Goal: Task Accomplishment & Management: Complete application form

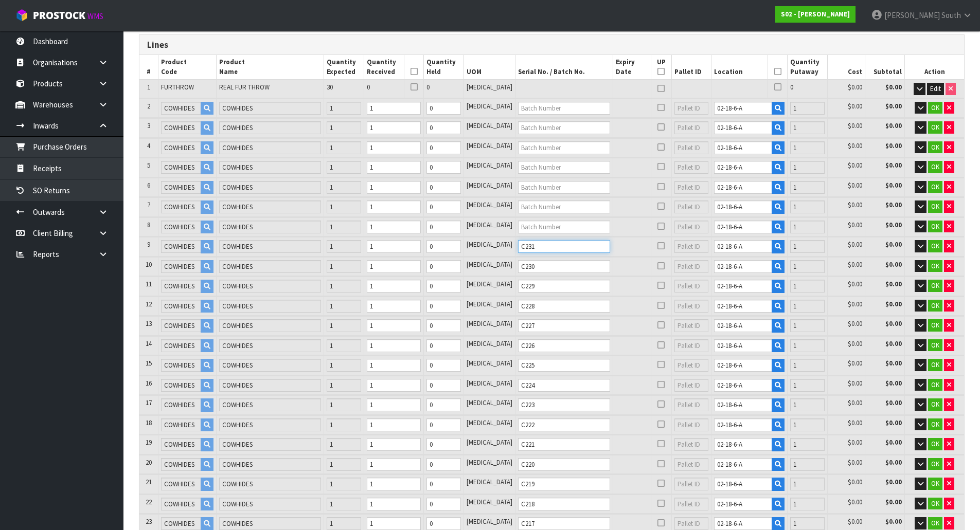
scroll to position [123, 0]
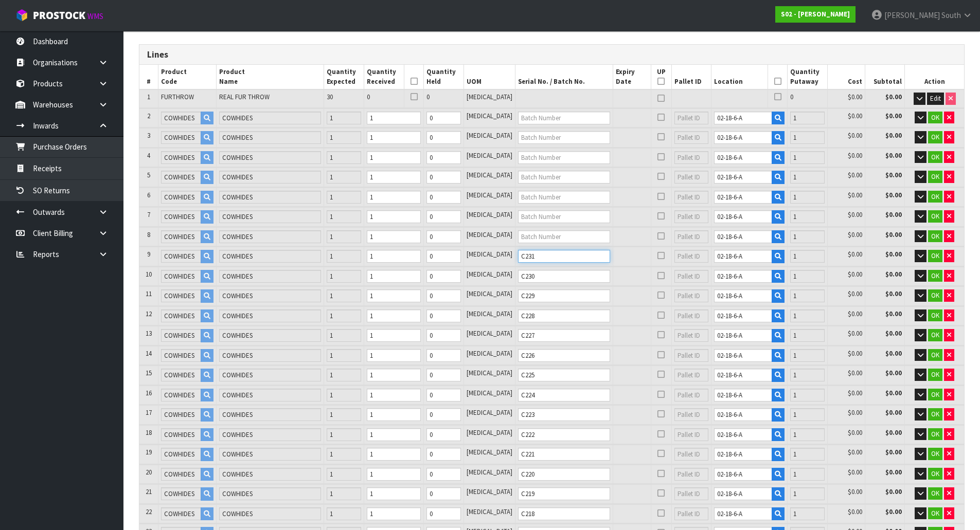
type input "C231"
click at [537, 232] on input "text" at bounding box center [564, 236] width 92 height 13
type input "C232"
click at [551, 213] on input "text" at bounding box center [564, 216] width 92 height 13
type input "C233"
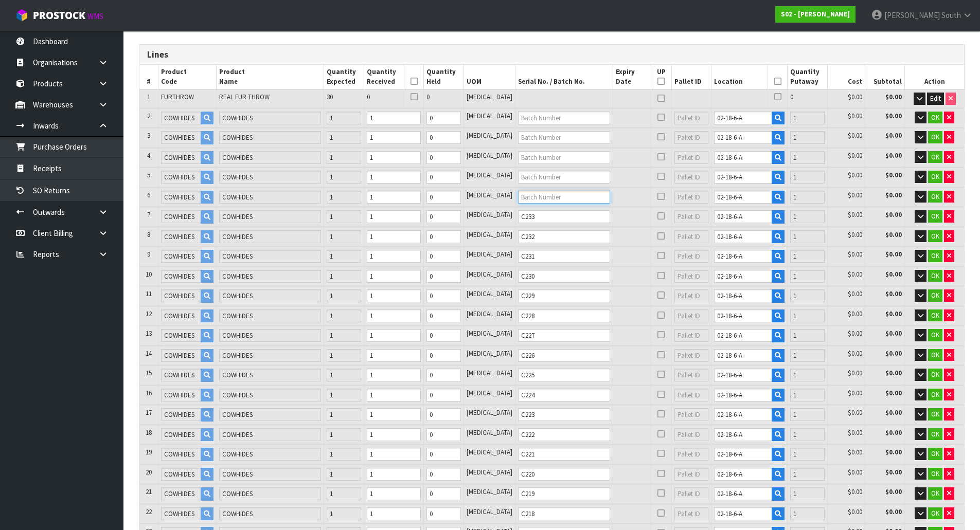
click at [544, 195] on input "text" at bounding box center [564, 197] width 92 height 13
type input "C234"
click at [565, 177] on input "text" at bounding box center [564, 177] width 92 height 13
type input "C235"
click at [553, 158] on input "text" at bounding box center [564, 157] width 92 height 13
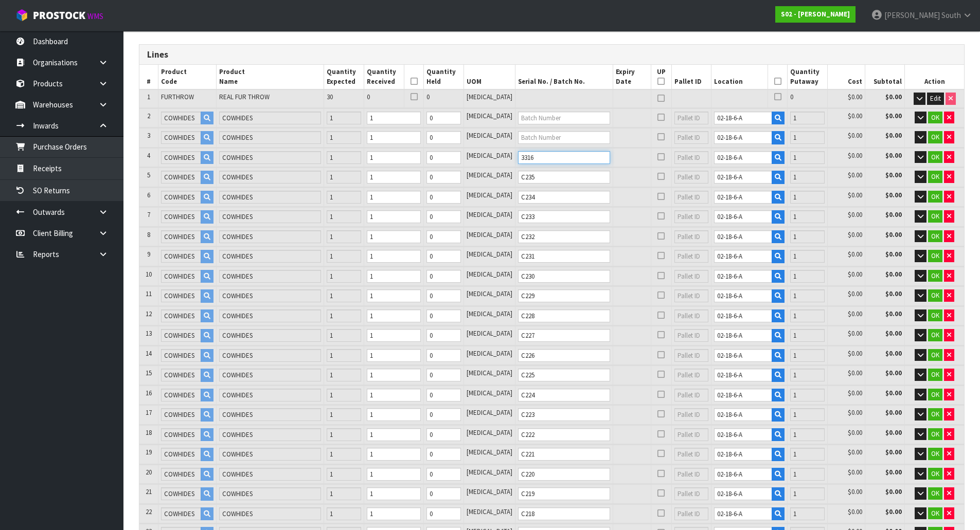
type input "3316"
click at [575, 141] on input "text" at bounding box center [564, 137] width 92 height 13
type input "3368"
click at [570, 114] on input "text" at bounding box center [564, 118] width 92 height 13
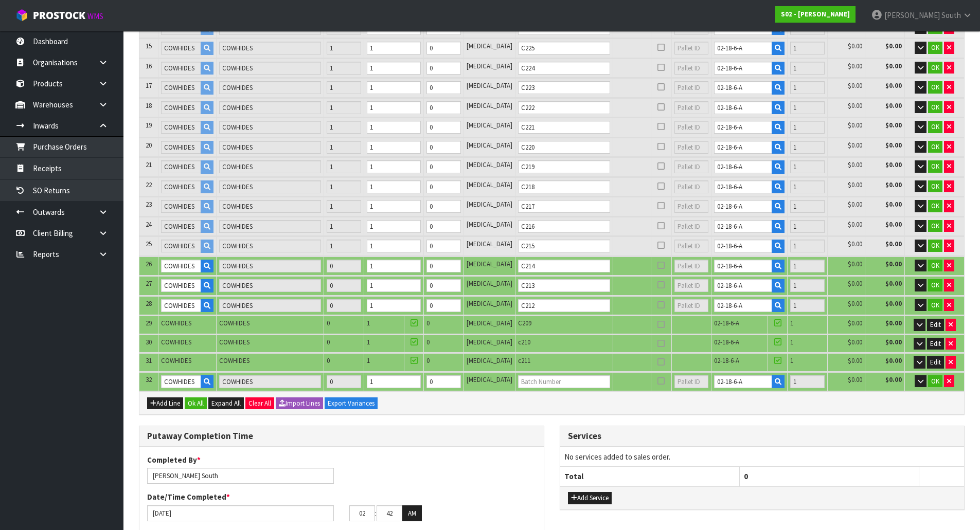
scroll to position [483, 0]
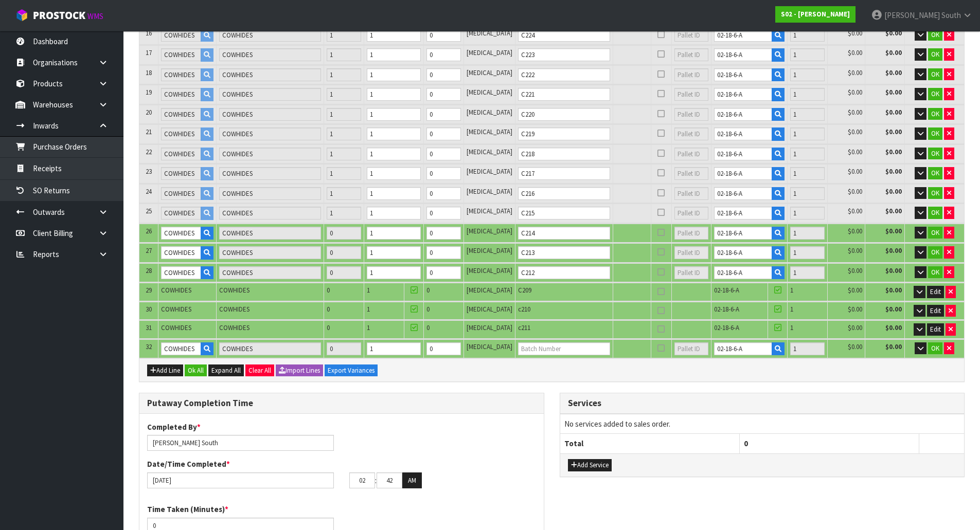
type input "3348"
click at [545, 354] on input "text" at bounding box center [564, 348] width 92 height 13
type input "3393"
click at [196, 374] on button "Ok All" at bounding box center [196, 371] width 22 height 12
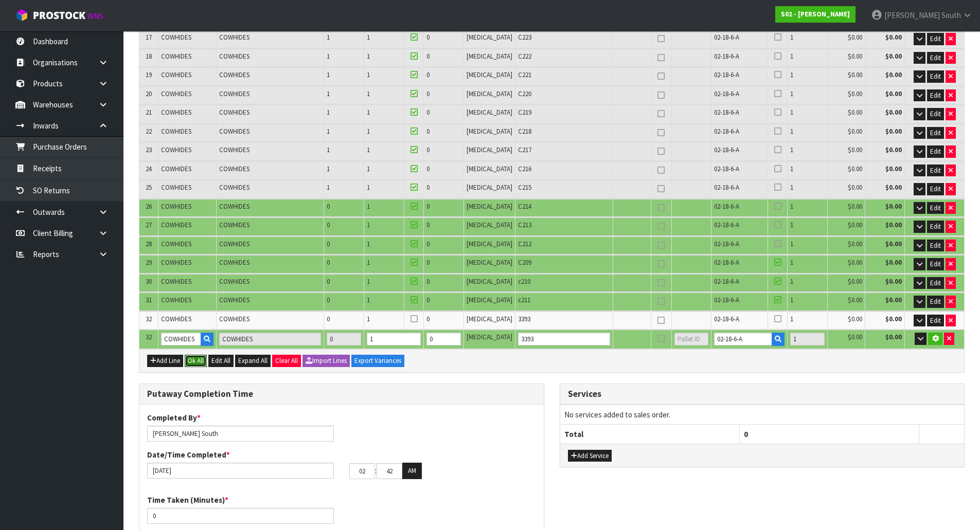
scroll to position [471, 0]
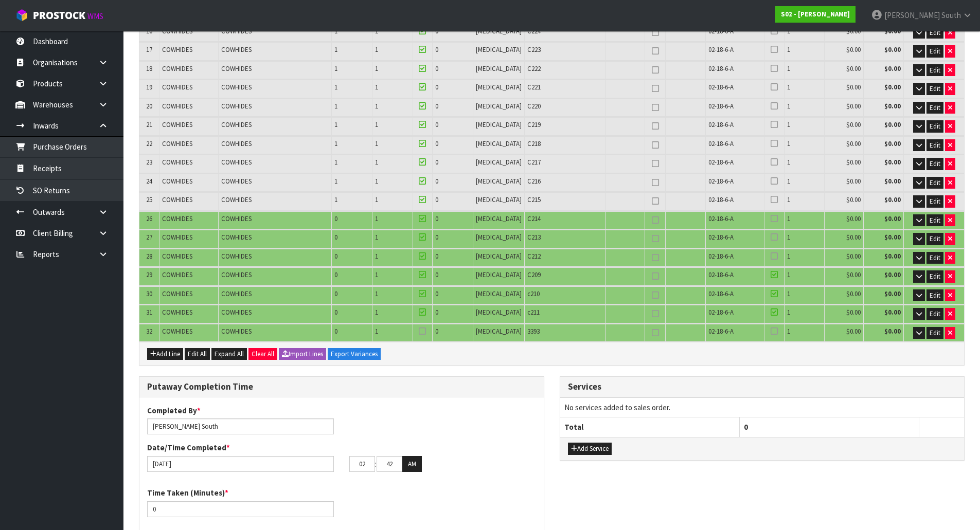
click at [426, 331] on icon at bounding box center [422, 331] width 7 height 1
click at [0, 0] on input "checkbox" at bounding box center [0, 0] width 0 height 0
click at [771, 334] on label at bounding box center [773, 331] width 7 height 9
click at [0, 0] on input "checkbox" at bounding box center [0, 0] width 0 height 0
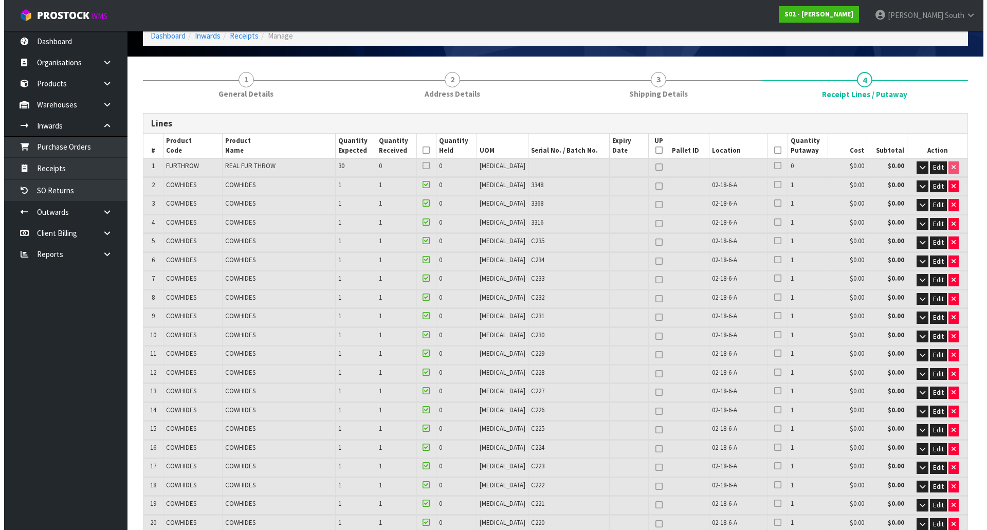
scroll to position [0, 0]
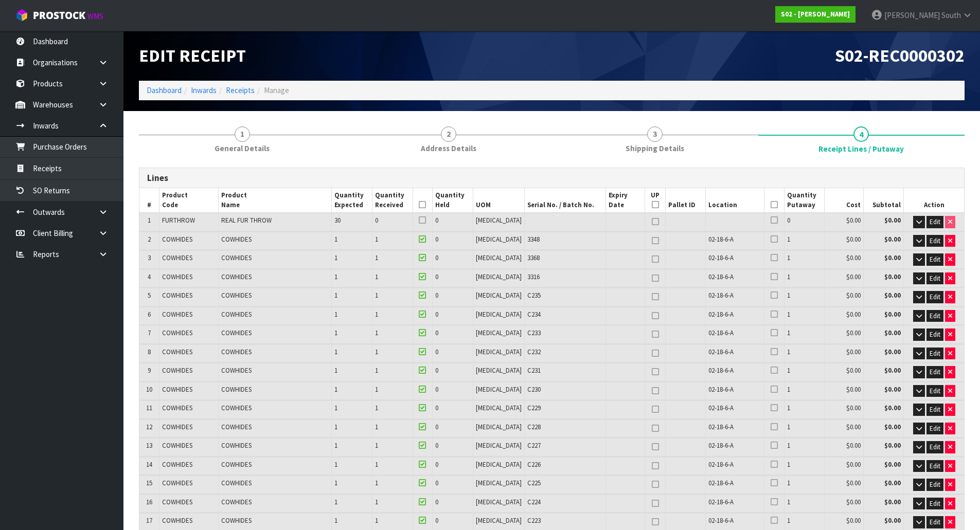
click at [770, 205] on icon at bounding box center [773, 205] width 7 height 1
click at [770, 220] on icon at bounding box center [773, 220] width 7 height 1
click at [0, 0] on input "checkbox" at bounding box center [0, 0] width 0 height 0
click at [914, 225] on button "button" at bounding box center [919, 222] width 12 height 12
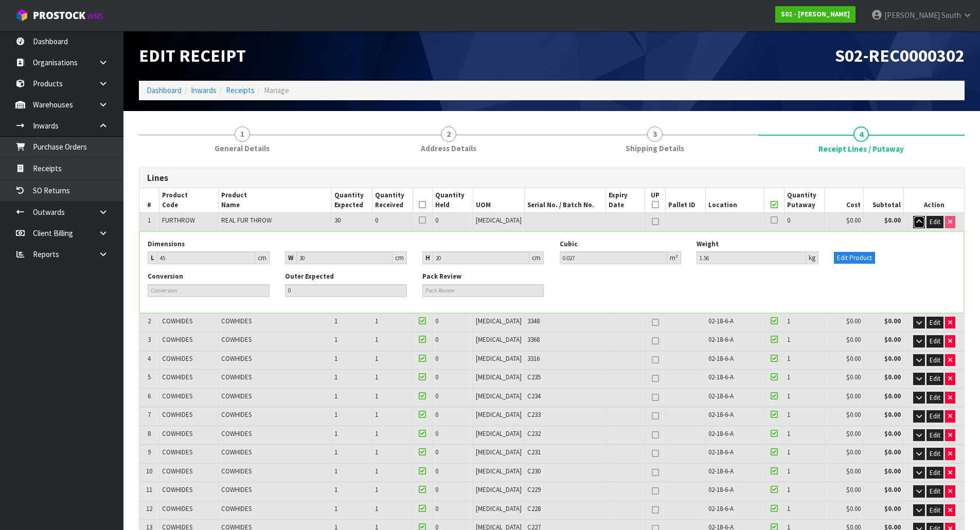
click at [914, 225] on button "button" at bounding box center [919, 222] width 12 height 12
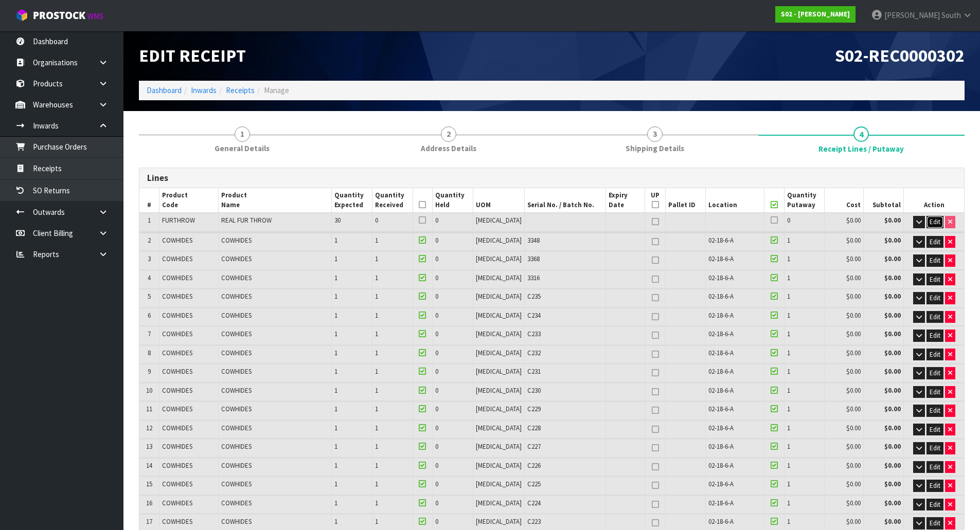
click at [931, 219] on span "Edit" at bounding box center [934, 222] width 11 height 9
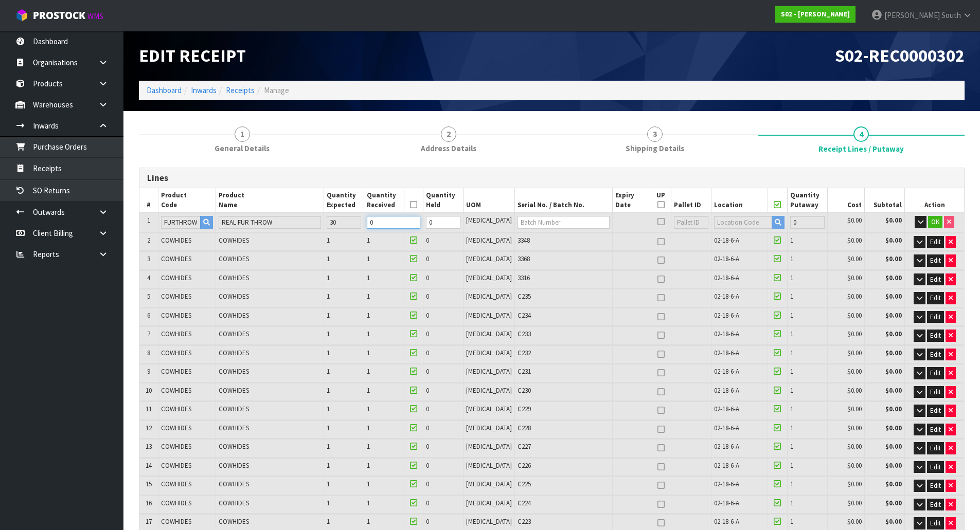
click at [378, 224] on tr "1 [GEOGRAPHIC_DATA] REAL FUR THROW 30 0 0 [MEDICAL_DATA] 0 $0.00 $0.00 OK" at bounding box center [551, 222] width 824 height 19
type input "3"
type input "0.246726"
type input "48.7"
type input "0.975726"
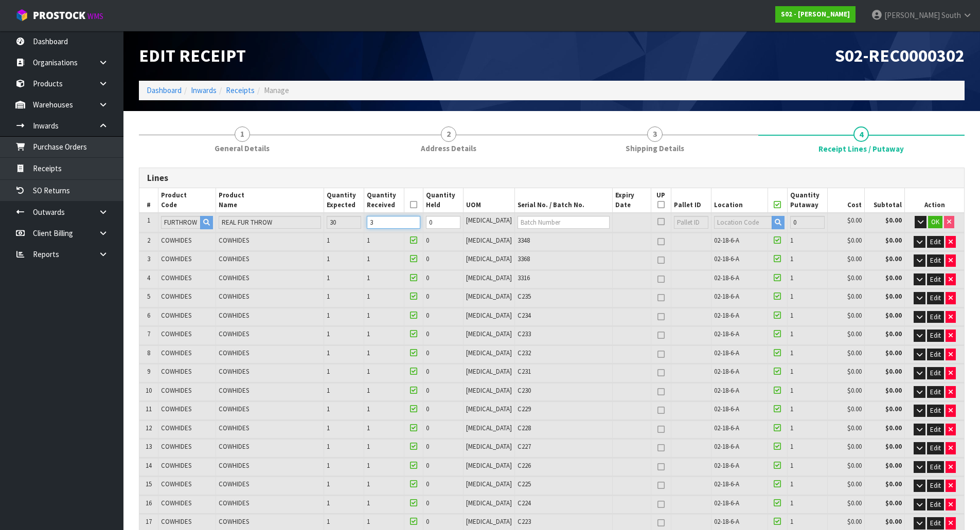
type input "90.82"
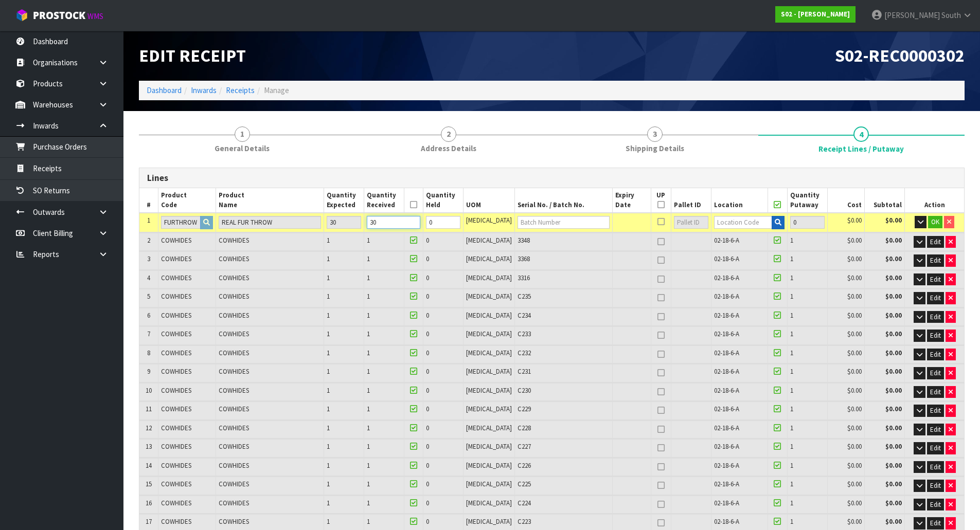
type input "30"
click at [771, 219] on button "button" at bounding box center [777, 222] width 13 height 13
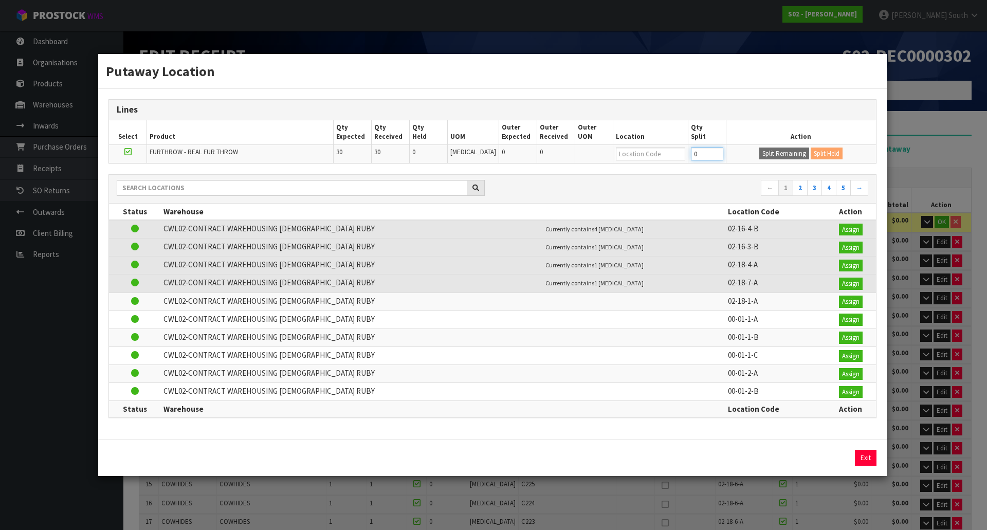
click at [693, 158] on input "0" at bounding box center [707, 154] width 32 height 13
type input "1"
click at [716, 152] on input "1" at bounding box center [707, 154] width 32 height 13
click at [762, 151] on button "Split Remaining" at bounding box center [784, 154] width 50 height 12
type input "61"
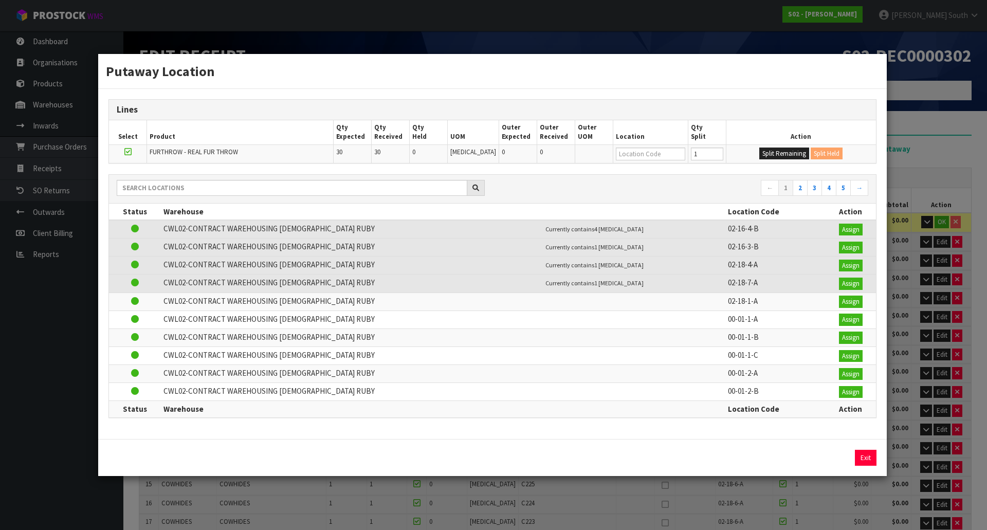
type input "1"
type input "0"
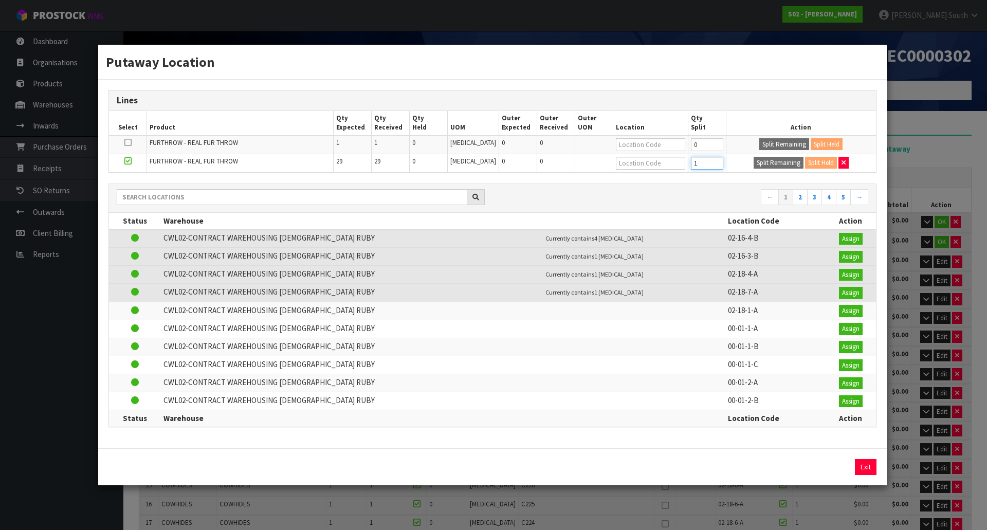
type input "1"
click at [713, 161] on input "1" at bounding box center [707, 163] width 32 height 13
click at [772, 160] on button "Split Remaining" at bounding box center [779, 163] width 50 height 12
type input "1"
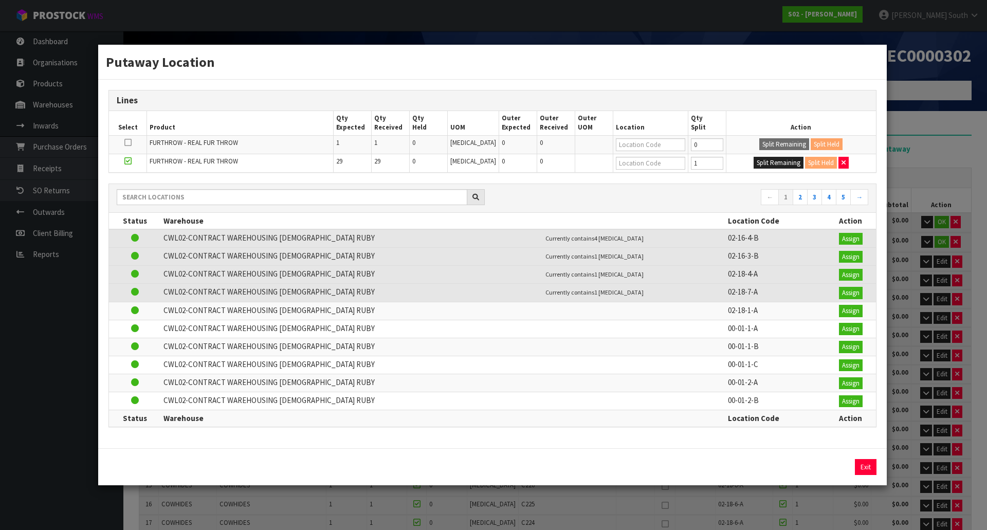
type input "1"
type input "0"
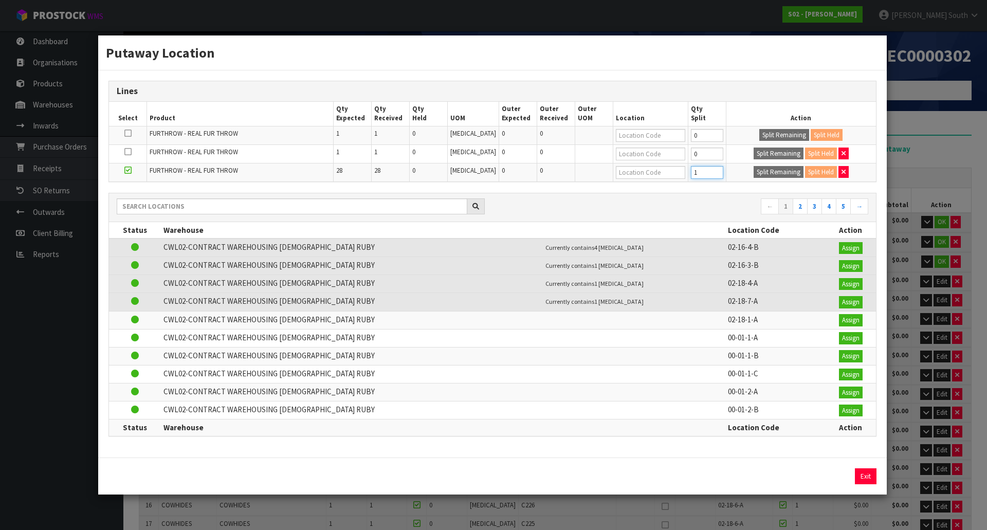
type input "1"
click at [714, 169] on input "1" at bounding box center [707, 172] width 32 height 13
click at [762, 167] on button "Split Remaining" at bounding box center [779, 172] width 50 height 12
type input "1"
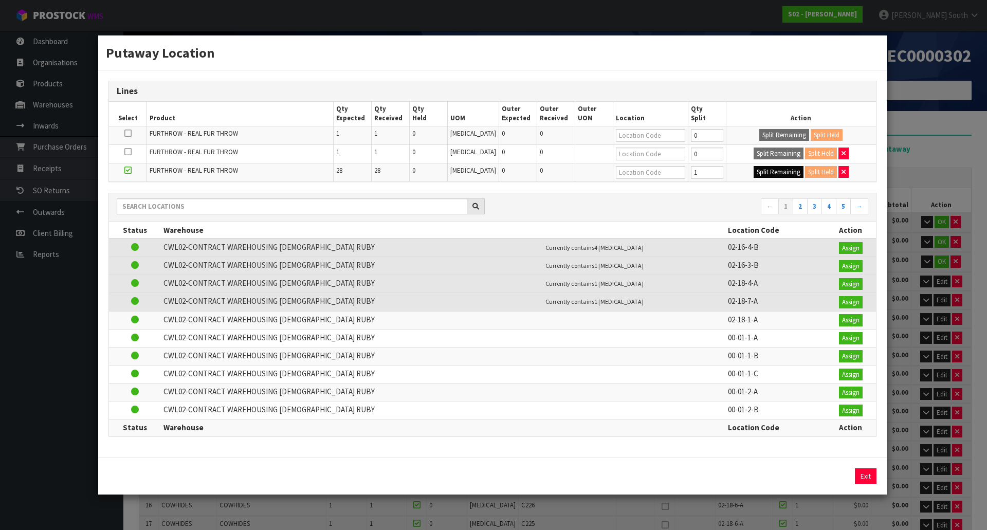
type input "1"
type input "0"
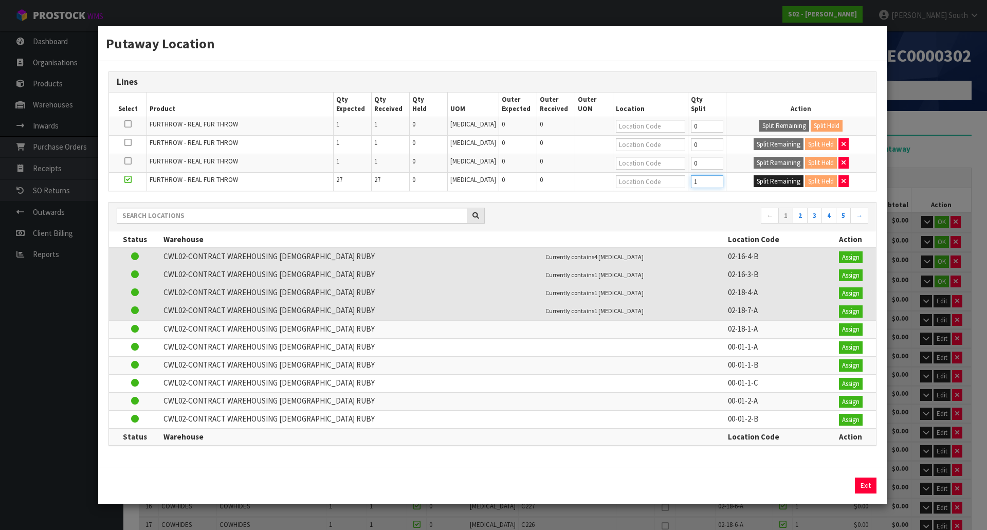
type input "1"
click at [711, 180] on input "1" at bounding box center [707, 181] width 32 height 13
click at [764, 180] on button "Split Remaining" at bounding box center [779, 181] width 50 height 12
type input "1"
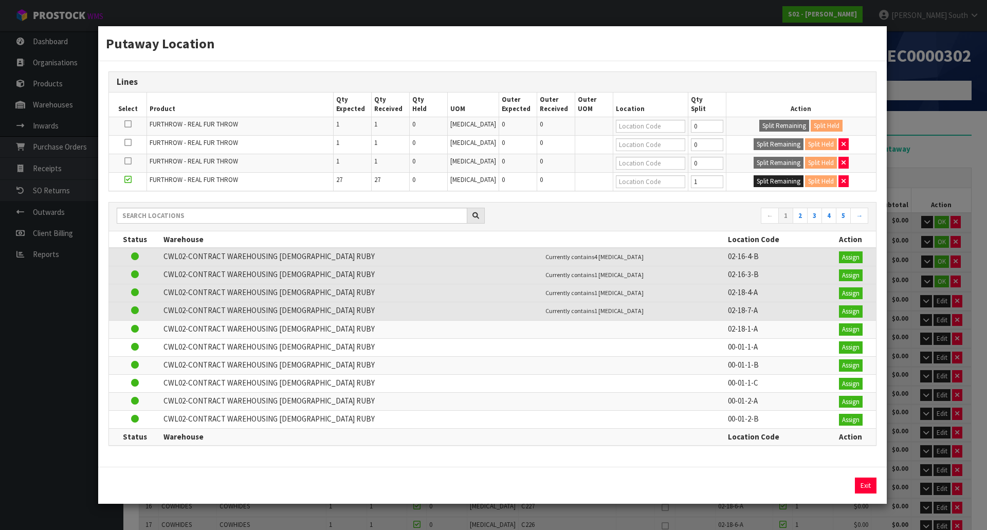
type input "1"
type input "0"
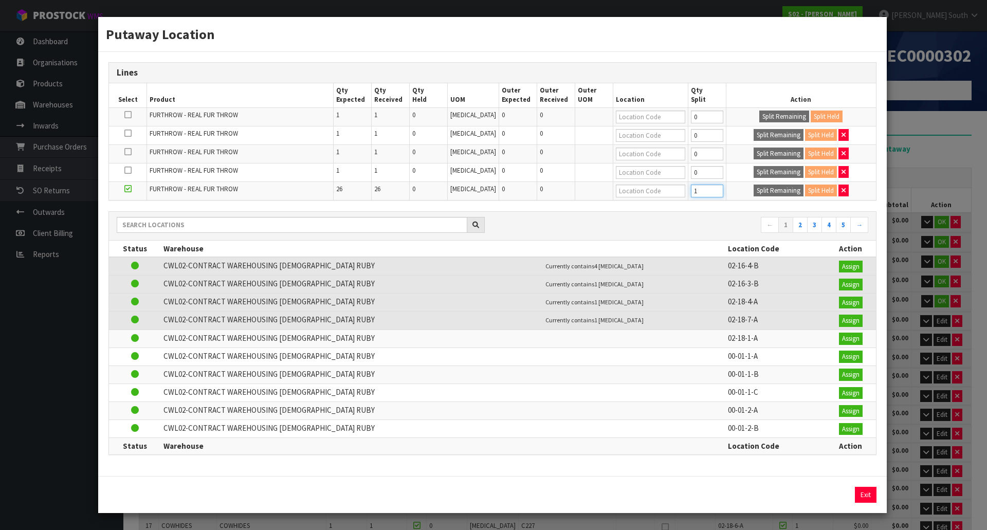
type input "1"
click at [713, 187] on input "1" at bounding box center [707, 191] width 32 height 13
click at [774, 186] on button "Split Remaining" at bounding box center [779, 191] width 50 height 12
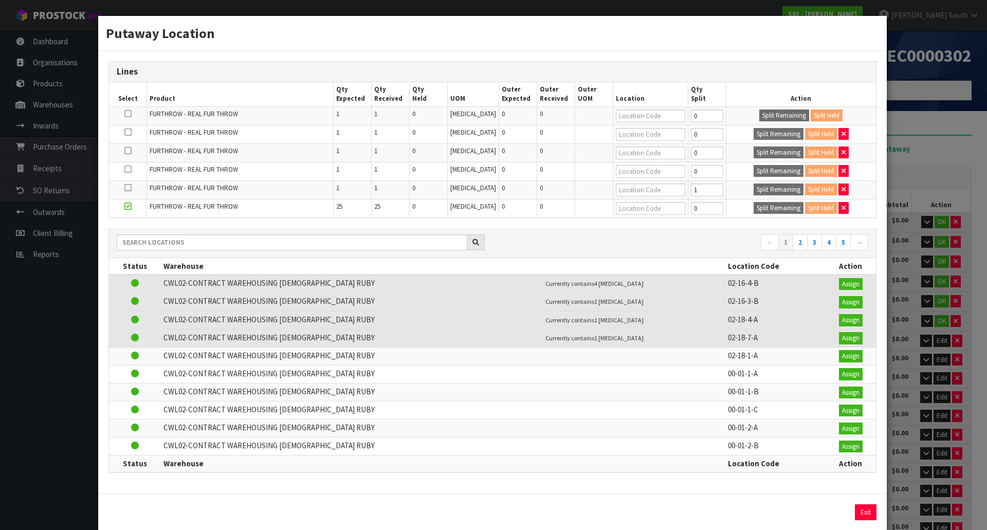
type input "1"
type input "0"
type input "1"
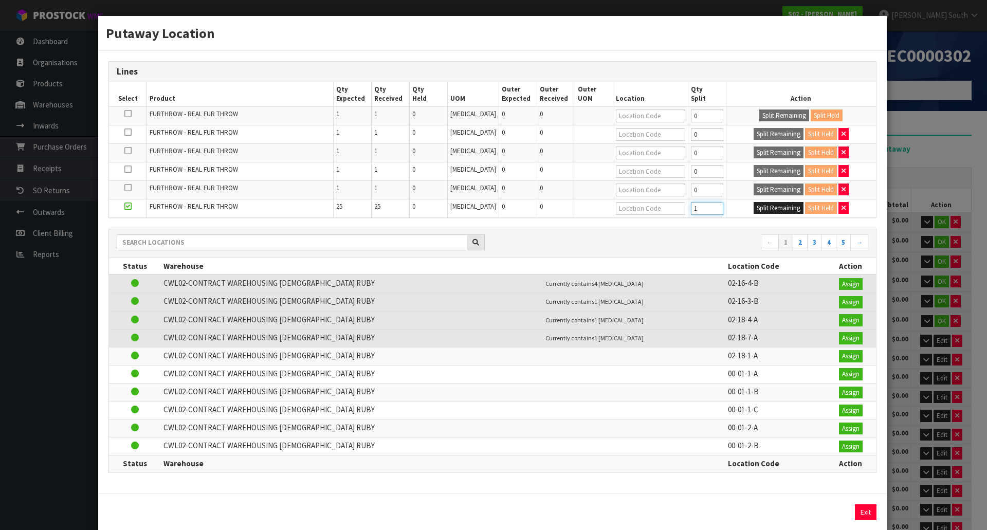
click at [709, 205] on input "1" at bounding box center [707, 208] width 32 height 13
click at [755, 208] on button "Split Remaining" at bounding box center [779, 208] width 50 height 12
type input "1"
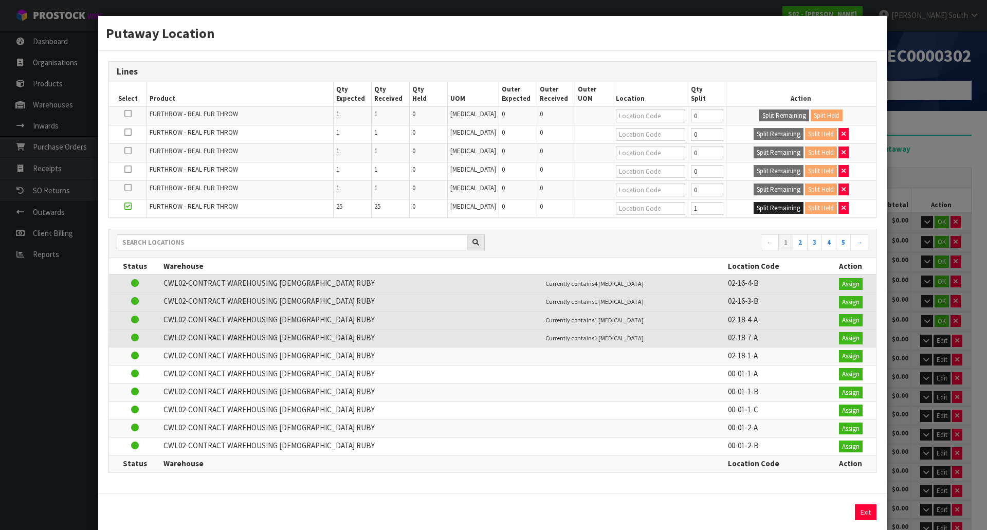
type input "0"
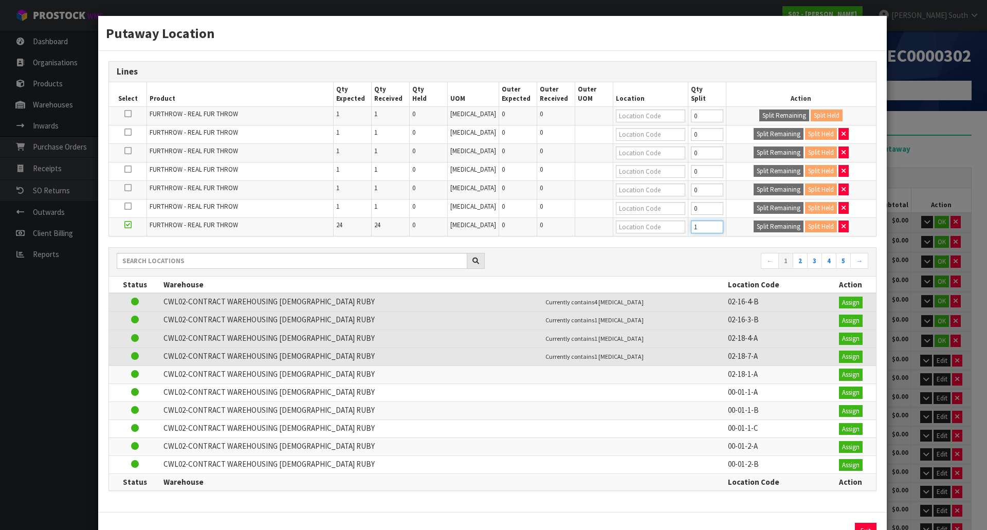
type input "1"
click at [708, 224] on input "1" at bounding box center [707, 227] width 32 height 13
click at [758, 219] on td "Split Remaining Split Held" at bounding box center [801, 227] width 150 height 19
click at [757, 226] on button "Split Remaining" at bounding box center [779, 227] width 50 height 12
type input "1"
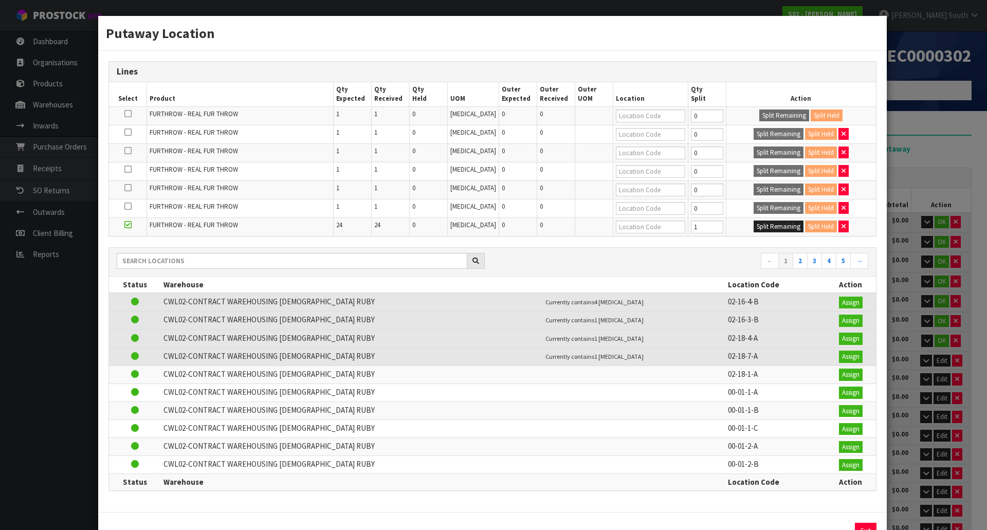
type input "1"
type input "0"
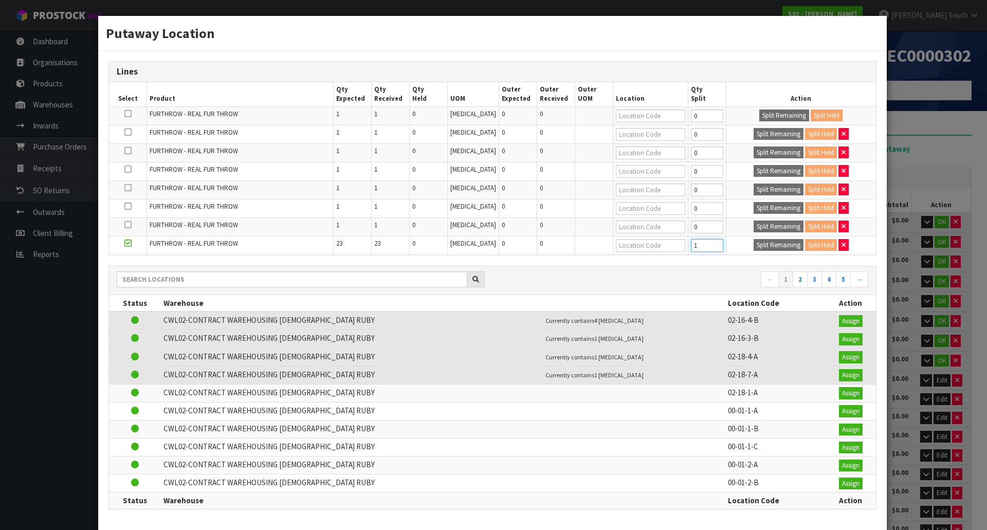
type input "1"
click at [708, 243] on input "1" at bounding box center [707, 245] width 32 height 13
click at [756, 240] on button "Split Remaining" at bounding box center [779, 245] width 50 height 12
type input "1"
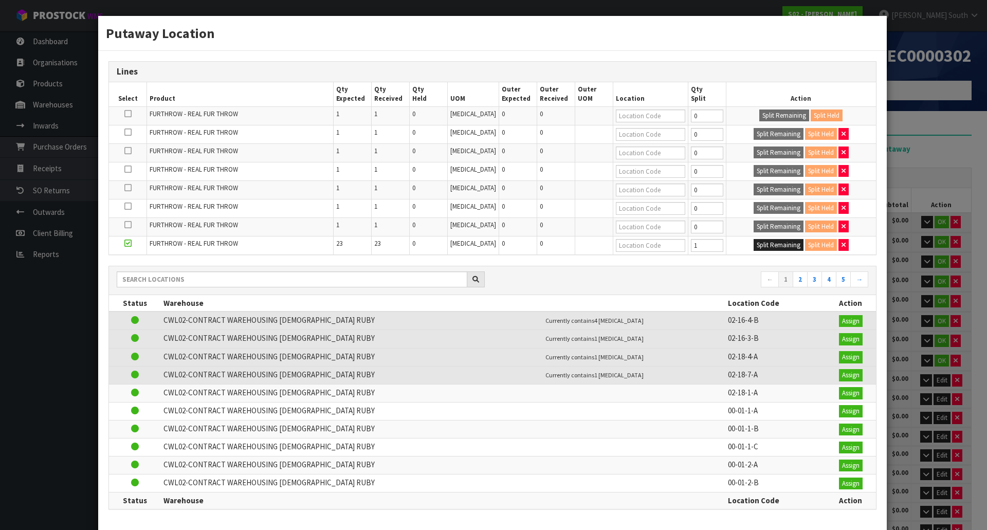
type input "1"
type input "0"
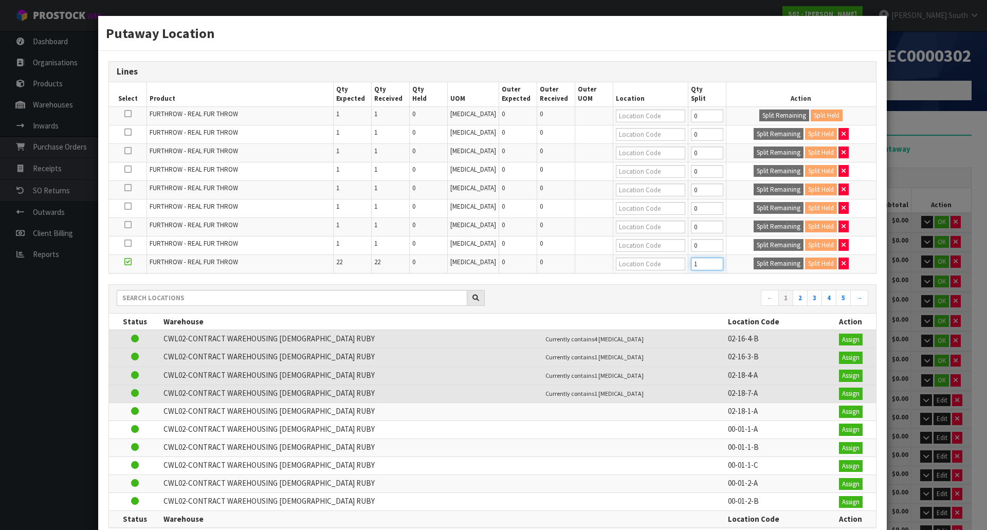
type input "1"
click at [708, 262] on input "1" at bounding box center [707, 264] width 32 height 13
click at [754, 261] on button "Split Remaining" at bounding box center [779, 264] width 50 height 12
type input "1"
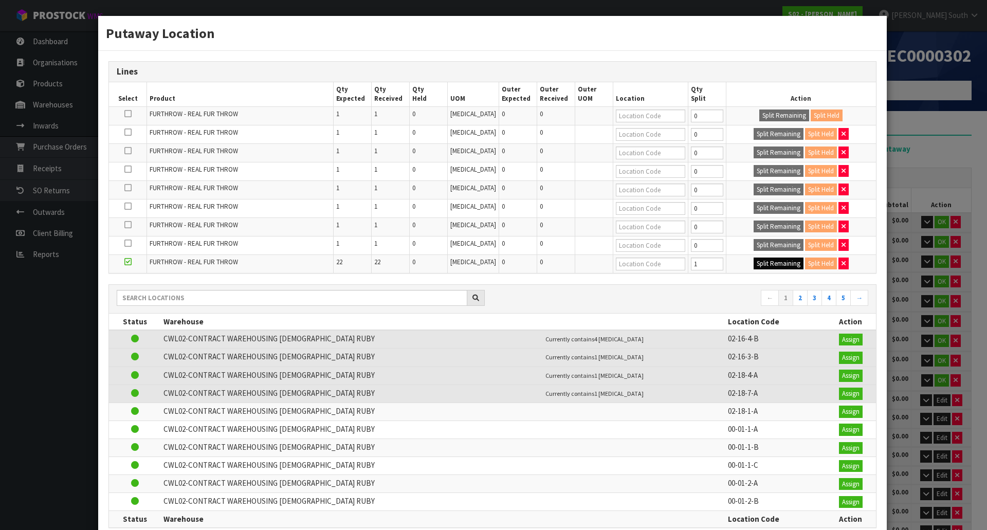
type input "1"
type input "0"
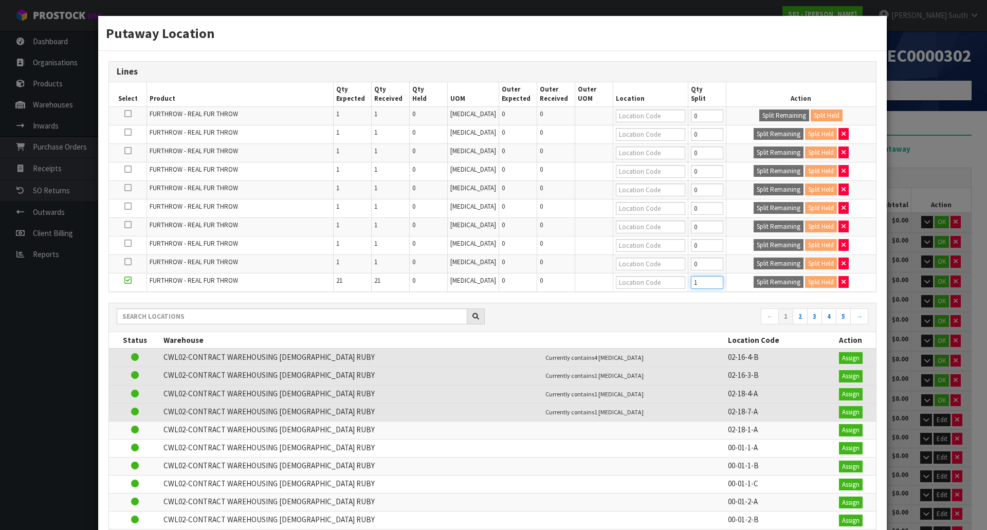
type input "1"
click at [705, 280] on input "1" at bounding box center [707, 282] width 32 height 13
click at [758, 284] on button "Split Remaining" at bounding box center [779, 282] width 50 height 12
type input "1"
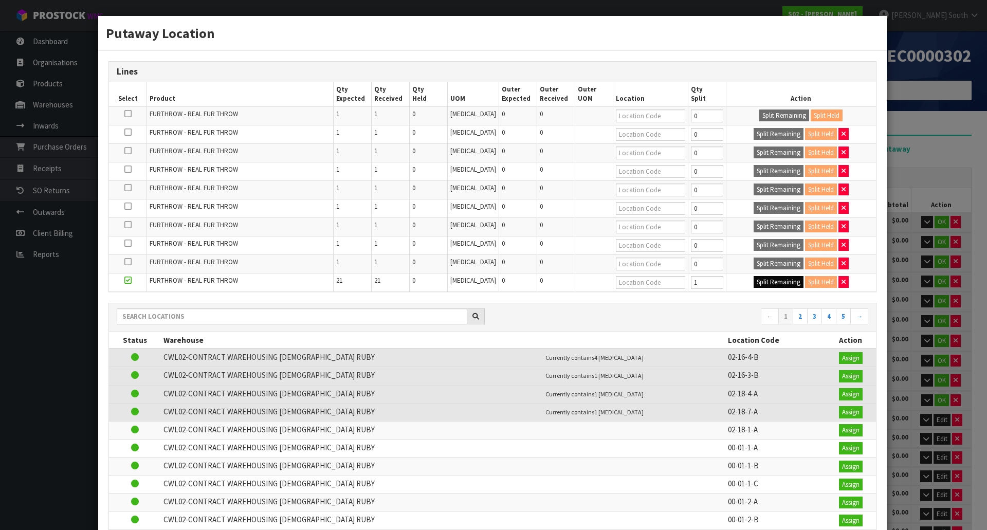
type input "1"
type input "0"
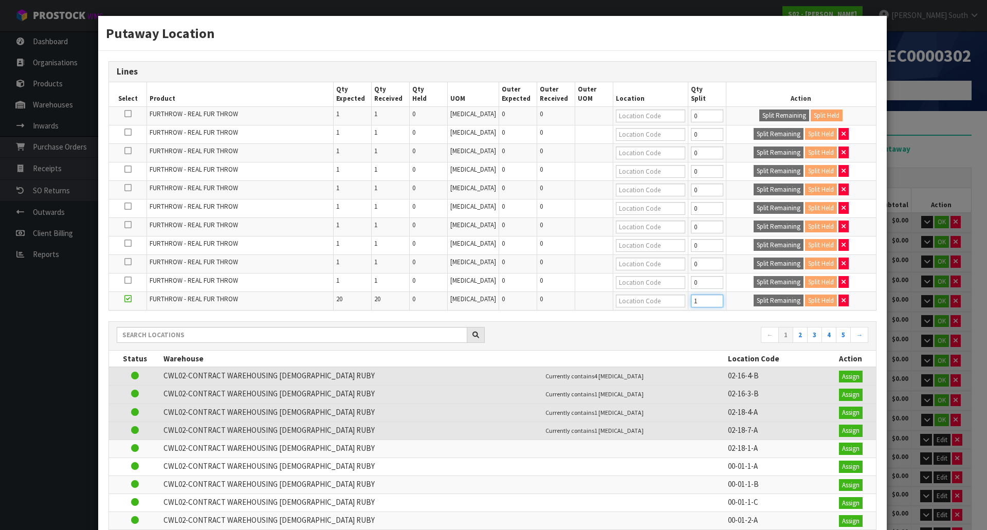
type input "1"
click at [708, 299] on input "1" at bounding box center [707, 301] width 32 height 13
click at [754, 299] on button "Split Remaining" at bounding box center [779, 301] width 50 height 12
type input "1"
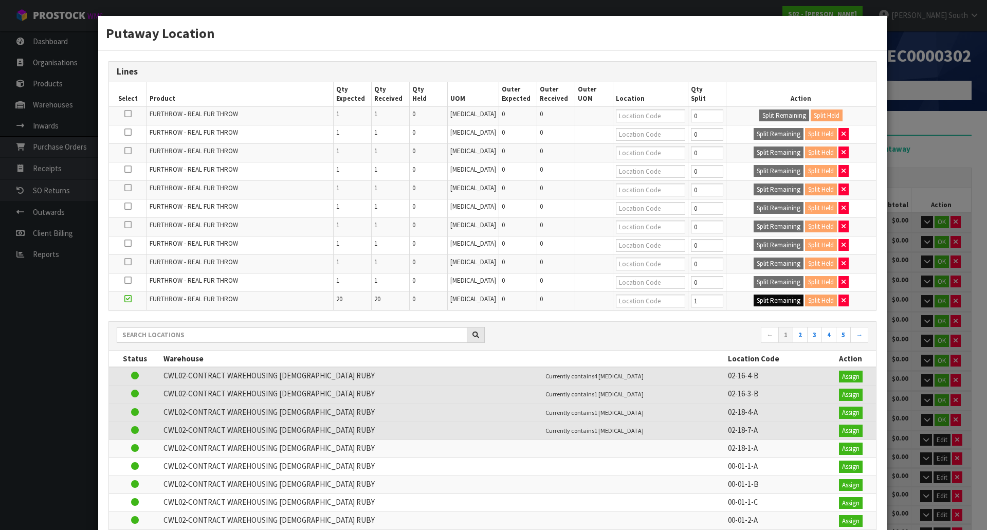
type input "1"
type input "0"
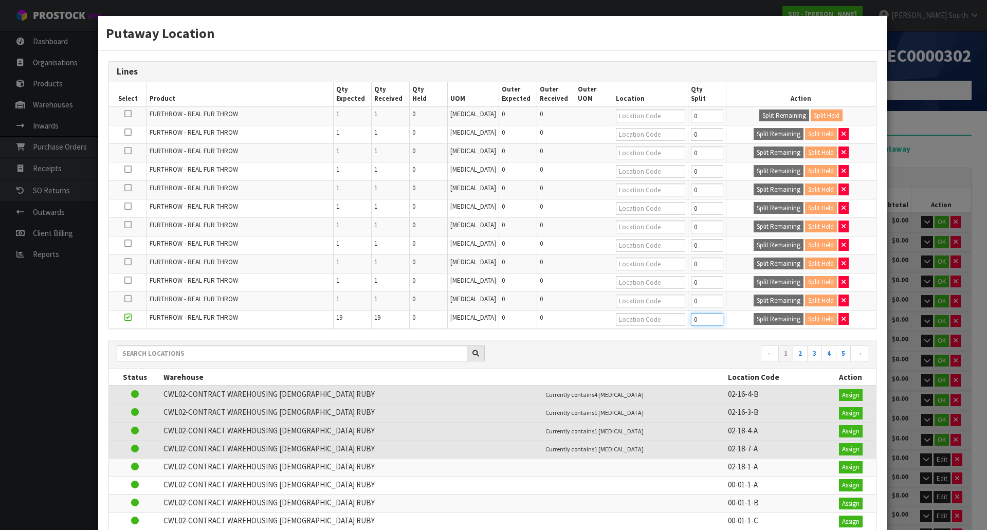
click at [708, 313] on input "0" at bounding box center [707, 319] width 32 height 13
click at [708, 314] on input "0" at bounding box center [707, 319] width 32 height 13
type input "1"
click at [709, 317] on input "1" at bounding box center [707, 319] width 32 height 13
click at [754, 317] on button "Split Remaining" at bounding box center [779, 319] width 50 height 12
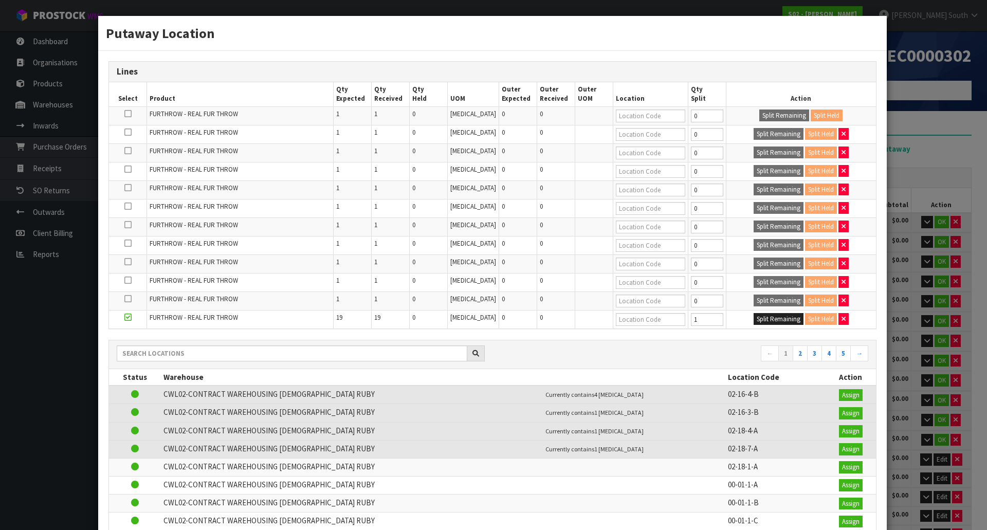
type input "1"
type input "0"
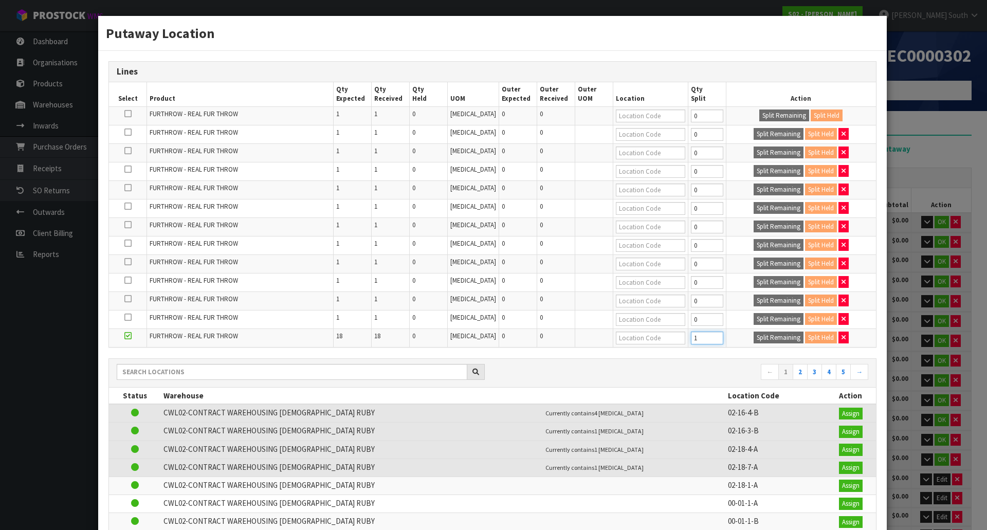
type input "1"
click at [708, 336] on input "1" at bounding box center [707, 338] width 32 height 13
click at [756, 336] on button "Split Remaining" at bounding box center [779, 338] width 50 height 12
type input "1"
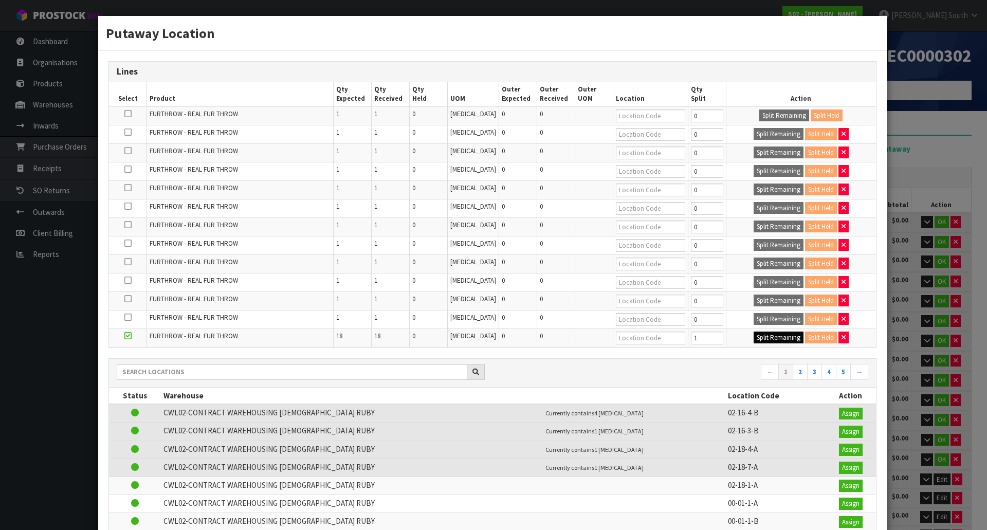
type input "1"
type input "0"
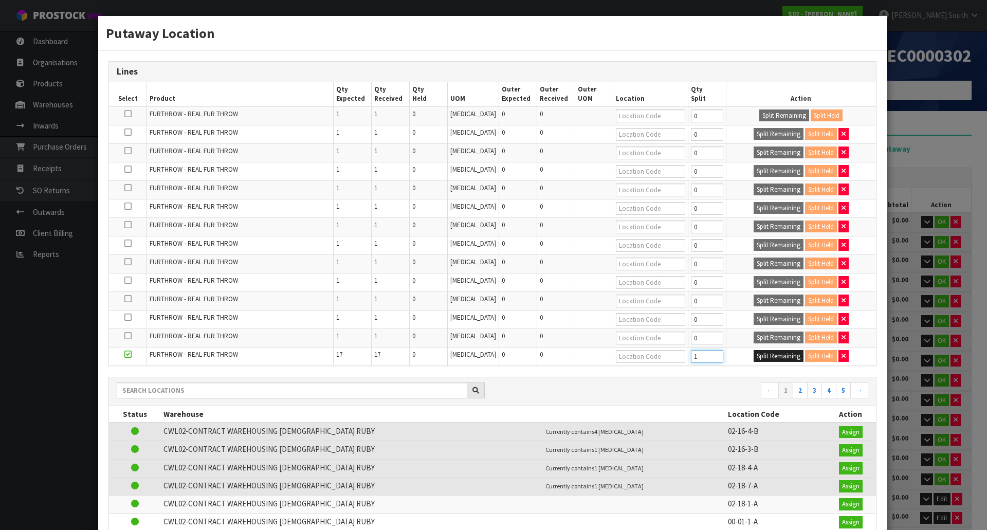
type input "1"
click at [709, 353] on input "1" at bounding box center [707, 356] width 32 height 13
click at [754, 352] on button "Split Remaining" at bounding box center [779, 356] width 50 height 12
type input "1"
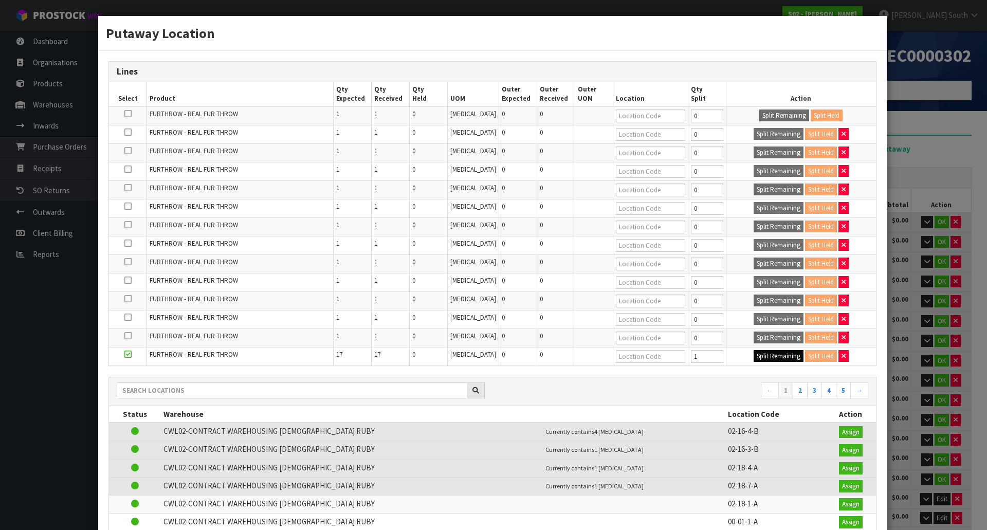
type input "1"
type input "0"
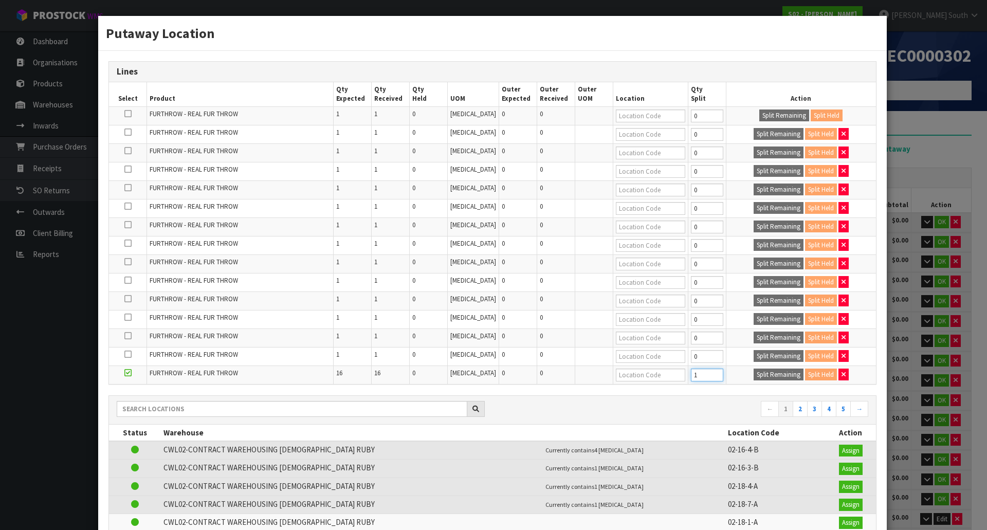
type input "1"
click at [707, 373] on input "1" at bounding box center [707, 375] width 32 height 13
click at [754, 373] on button "Split Remaining" at bounding box center [779, 375] width 50 height 12
type input "1"
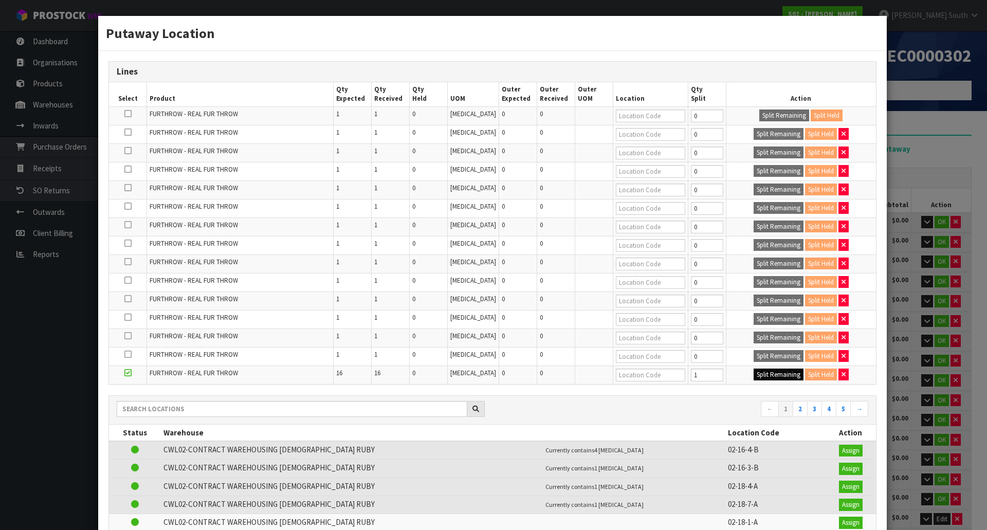
type input "1"
type input "0"
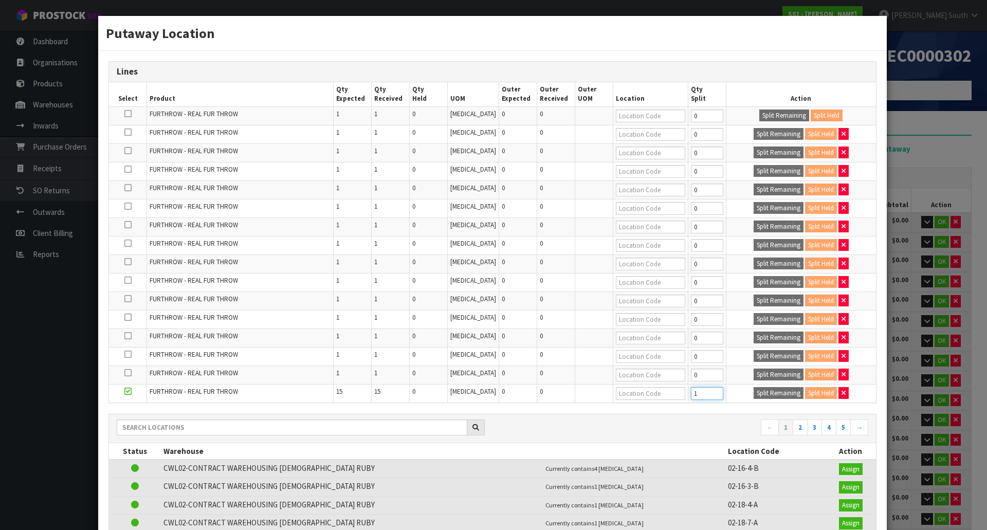
type input "1"
click at [709, 391] on input "1" at bounding box center [707, 393] width 32 height 13
click at [754, 399] on button "Split Remaining" at bounding box center [779, 393] width 50 height 12
type input "1"
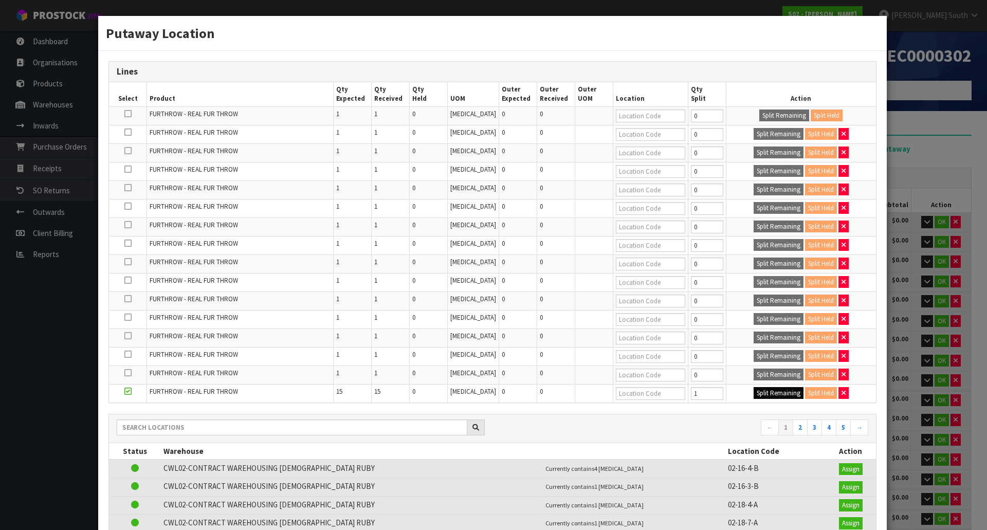
type input "1"
type input "0"
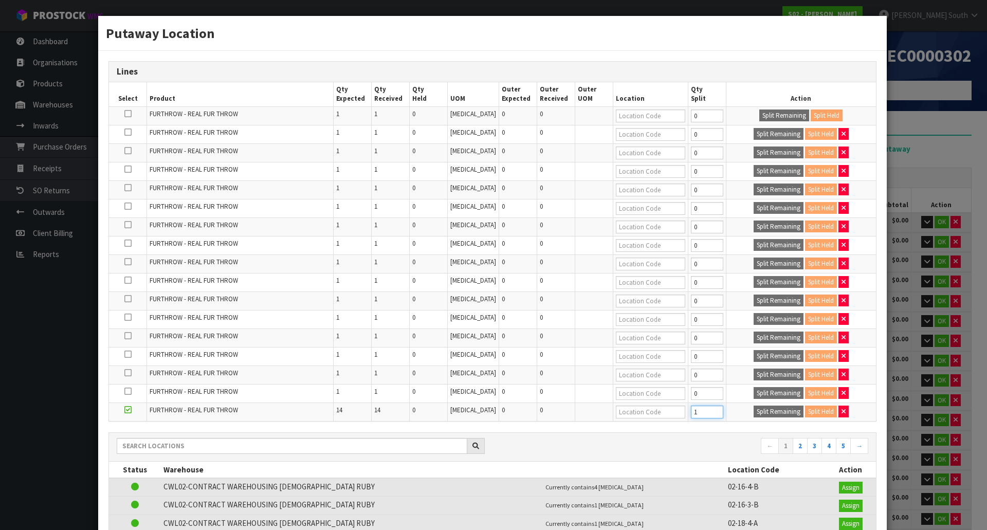
type input "1"
click at [709, 411] on input "1" at bounding box center [707, 412] width 32 height 13
click at [777, 410] on button "Split Remaining" at bounding box center [779, 412] width 50 height 12
type input "1"
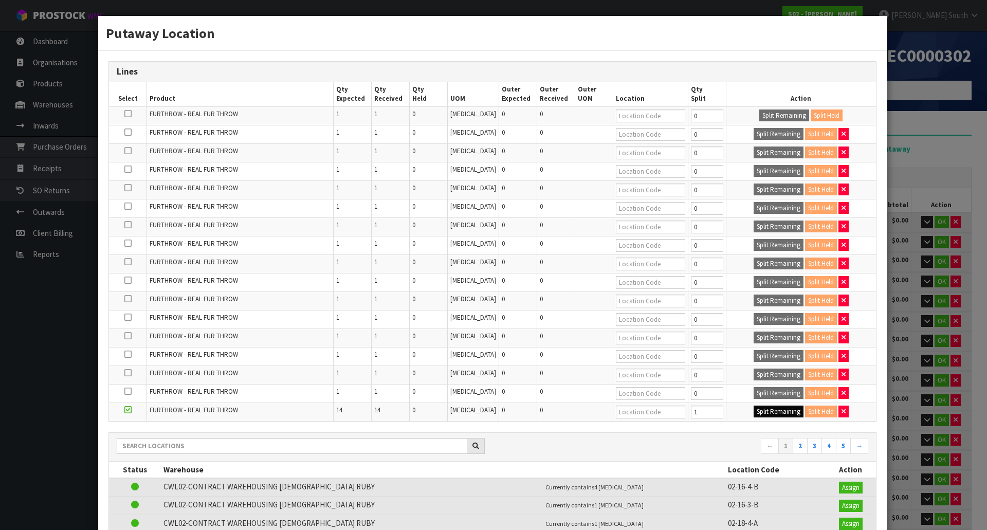
type input "1"
type input "0"
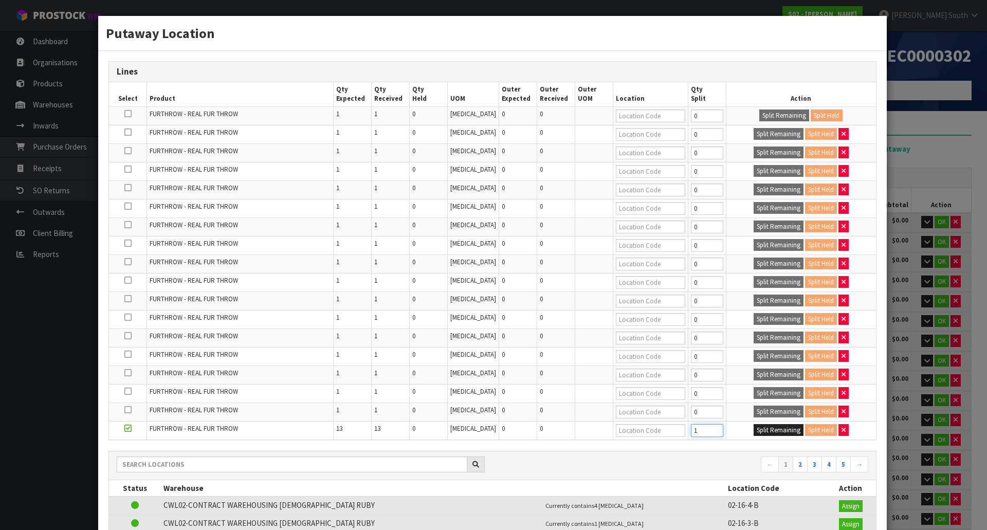
type input "1"
click at [710, 428] on input "1" at bounding box center [707, 430] width 32 height 13
click at [755, 435] on button "Split Remaining" at bounding box center [779, 430] width 50 height 12
type input "1"
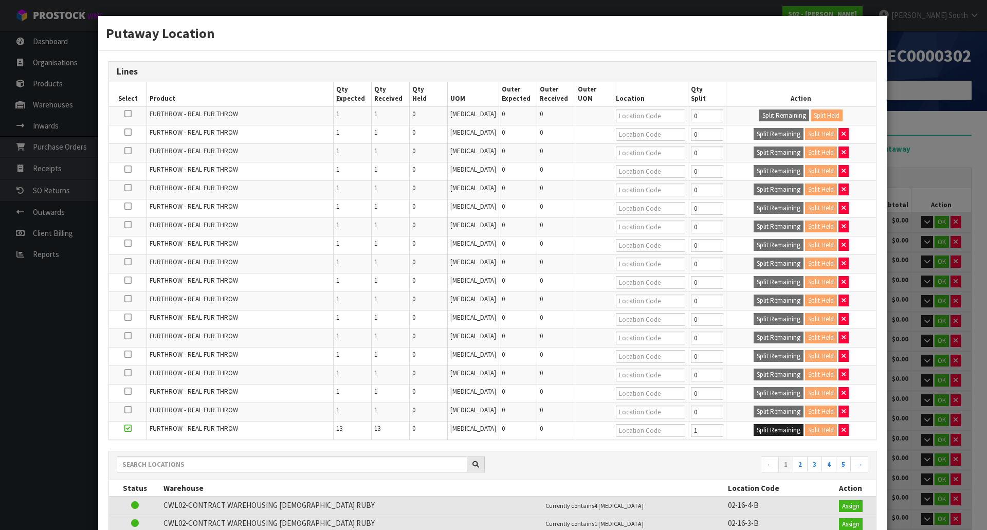
type input "1"
type input "0"
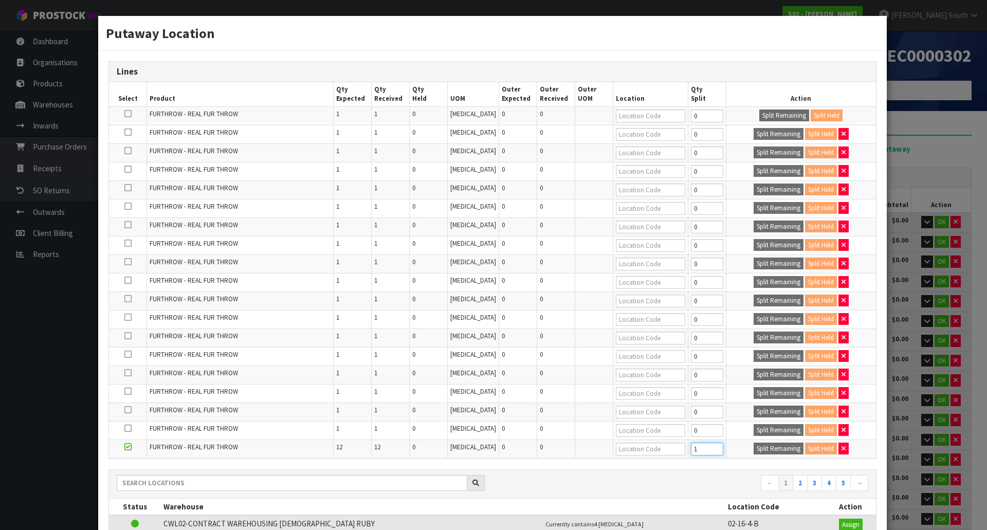
type input "1"
click at [708, 447] on input "1" at bounding box center [707, 449] width 32 height 13
click at [760, 448] on button "Split Remaining" at bounding box center [779, 449] width 50 height 12
type input "1"
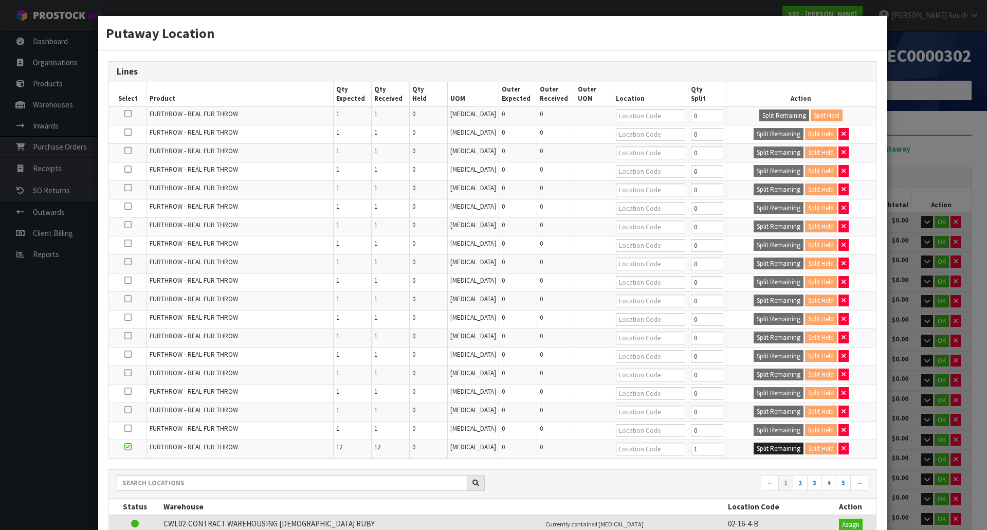
type input "1"
type input "0"
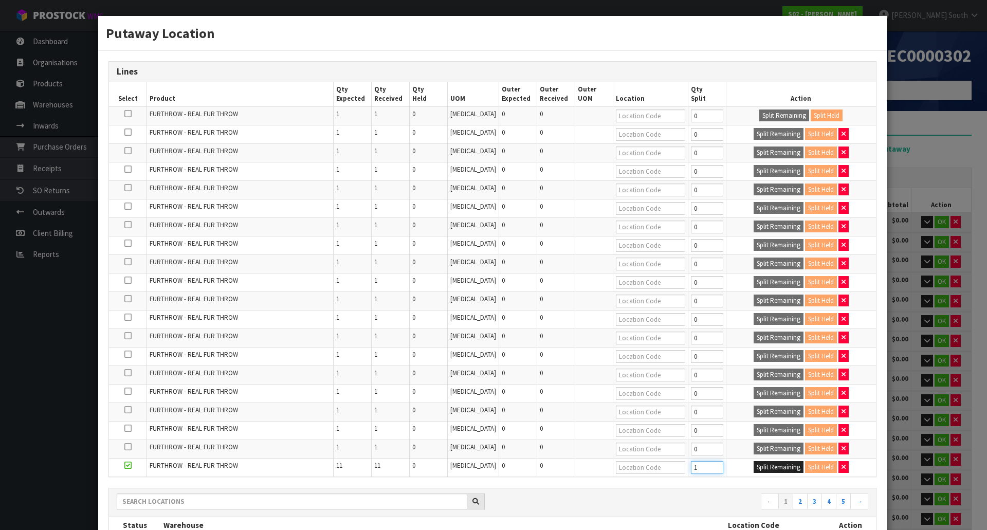
type input "1"
click at [710, 465] on input "1" at bounding box center [707, 467] width 32 height 13
click at [754, 466] on button "Split Remaining" at bounding box center [779, 467] width 50 height 12
type input "1"
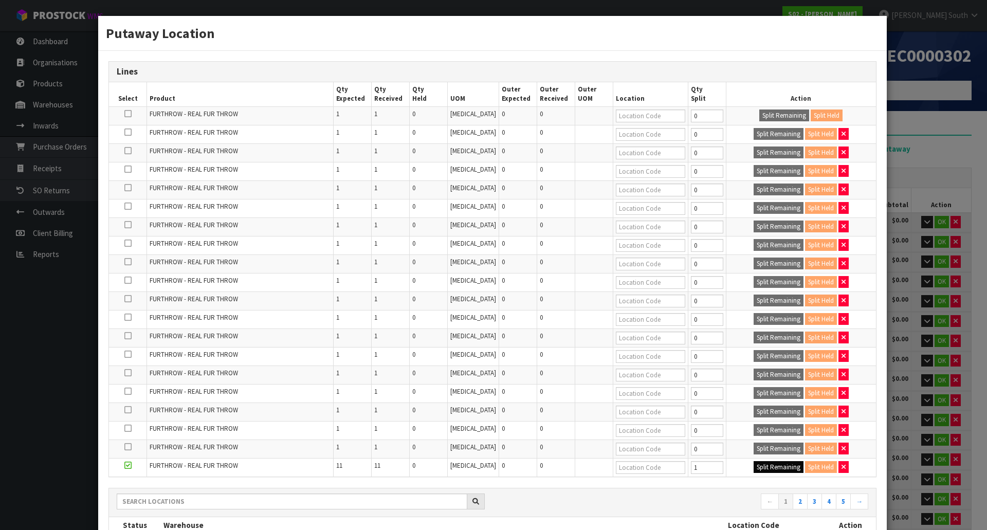
type input "1"
type input "0"
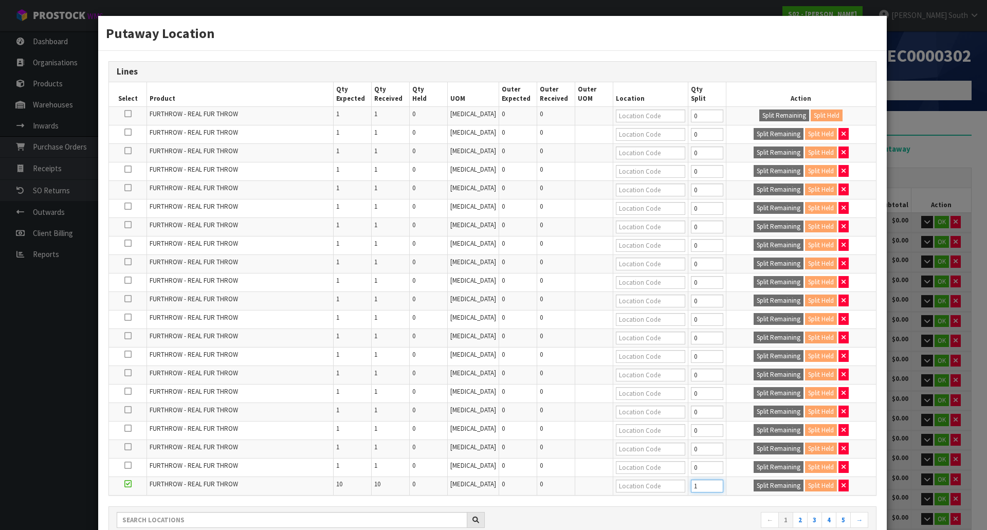
type input "1"
click at [710, 482] on input "1" at bounding box center [707, 486] width 32 height 13
click at [737, 482] on div "Split Remaining Split Held" at bounding box center [801, 486] width 144 height 12
click at [754, 484] on button "Split Remaining" at bounding box center [779, 486] width 50 height 12
type input "1"
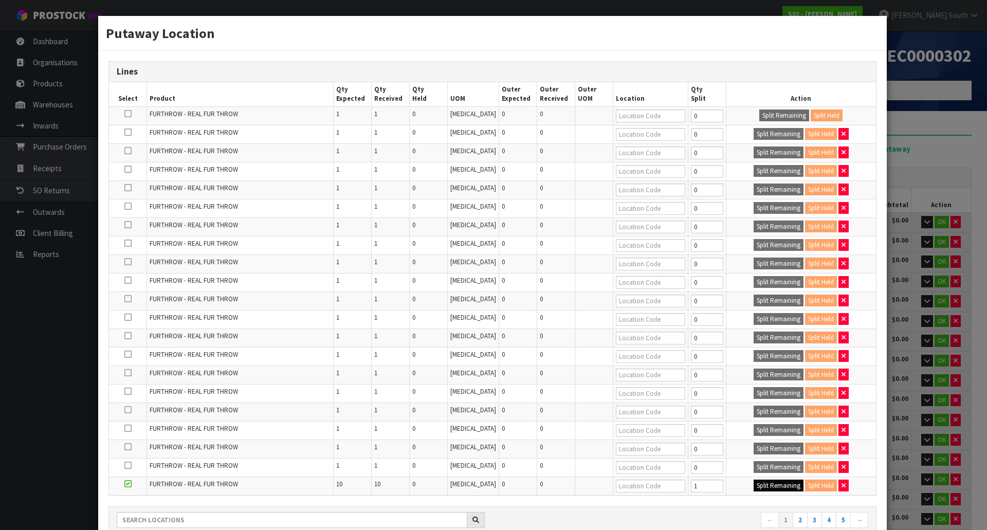
type input "1"
type input "0"
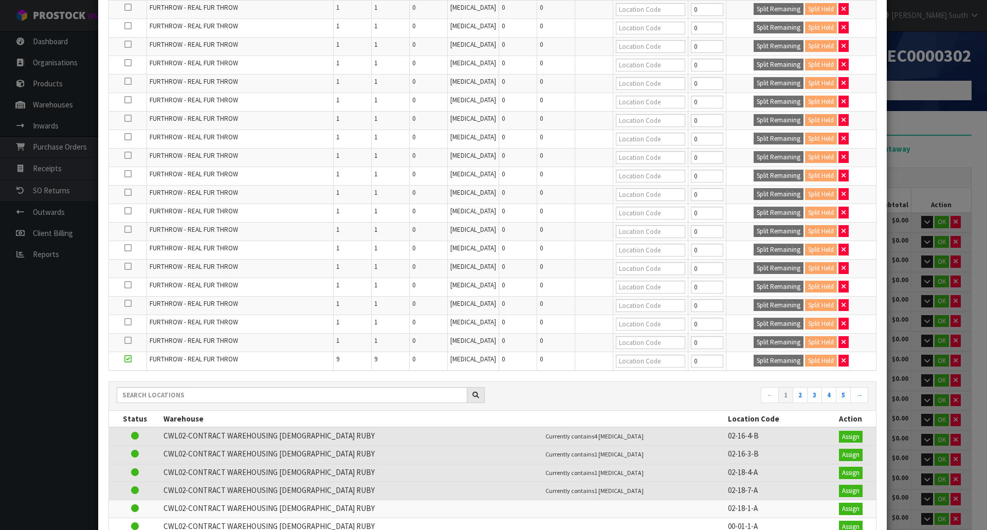
scroll to position [154, 0]
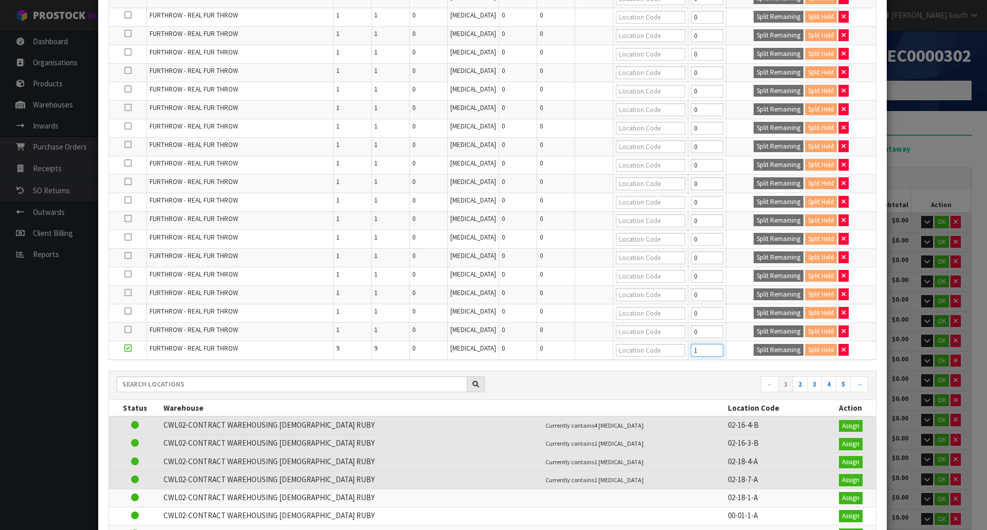
type input "1"
click at [705, 348] on input "1" at bounding box center [707, 350] width 32 height 13
click at [754, 353] on button "Split Remaining" at bounding box center [779, 350] width 50 height 12
type input "1"
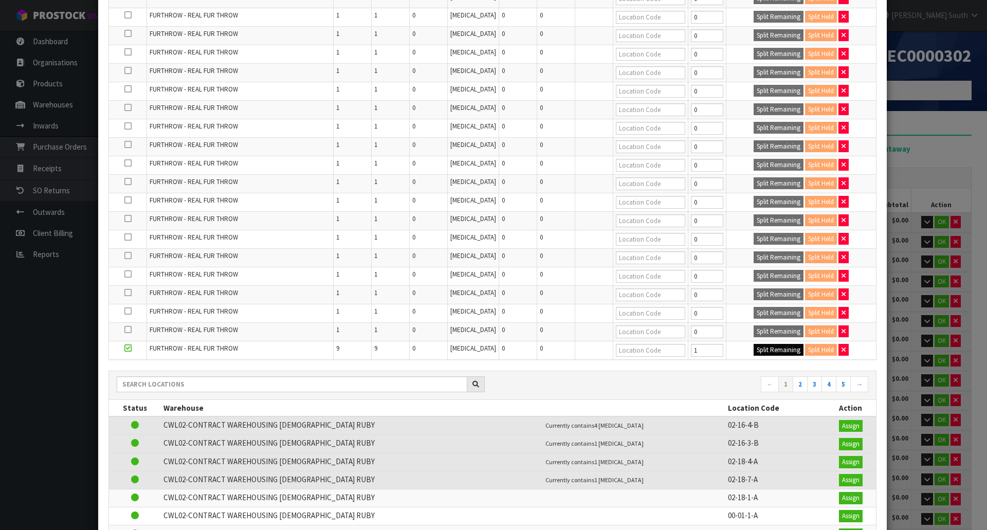
type input "1"
type input "0"
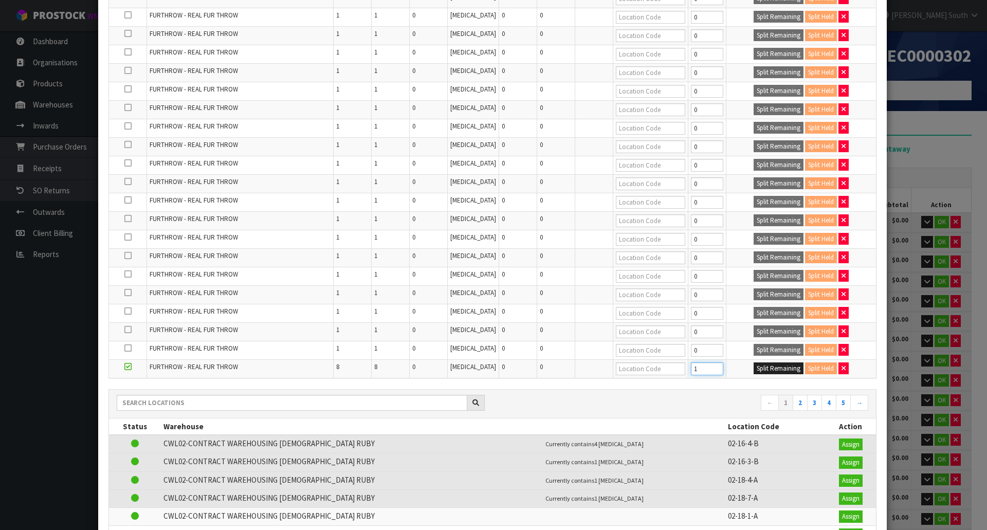
type input "1"
click at [709, 367] on input "1" at bounding box center [707, 369] width 32 height 13
click at [756, 368] on button "Split Remaining" at bounding box center [779, 369] width 50 height 12
type input "1"
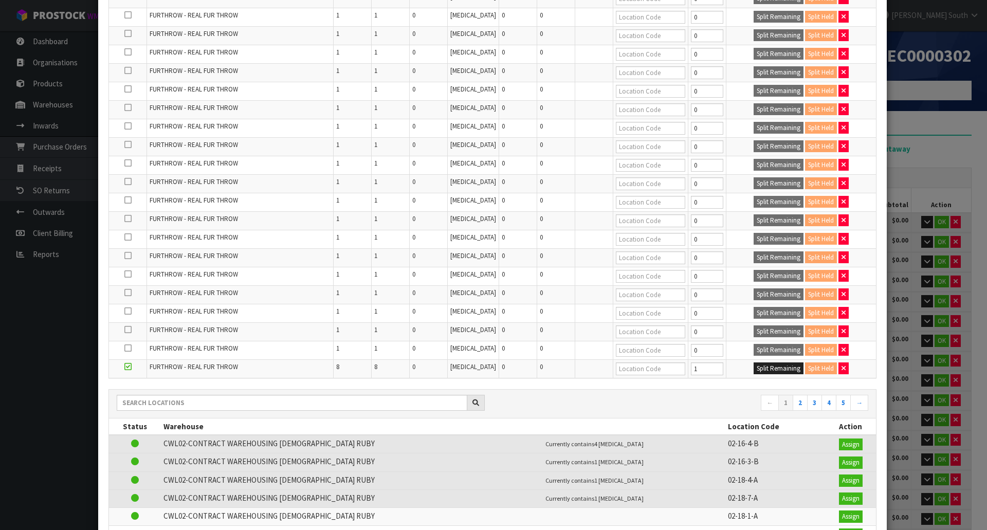
type input "1"
type input "0"
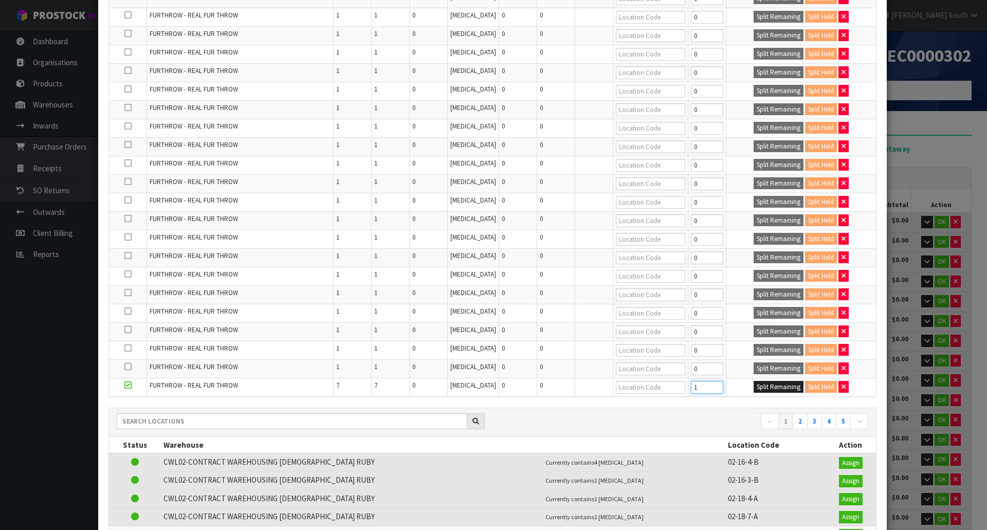
type input "1"
click at [704, 386] on input "1" at bounding box center [707, 387] width 32 height 13
click at [758, 385] on button "Split Remaining" at bounding box center [779, 387] width 50 height 12
type input "1"
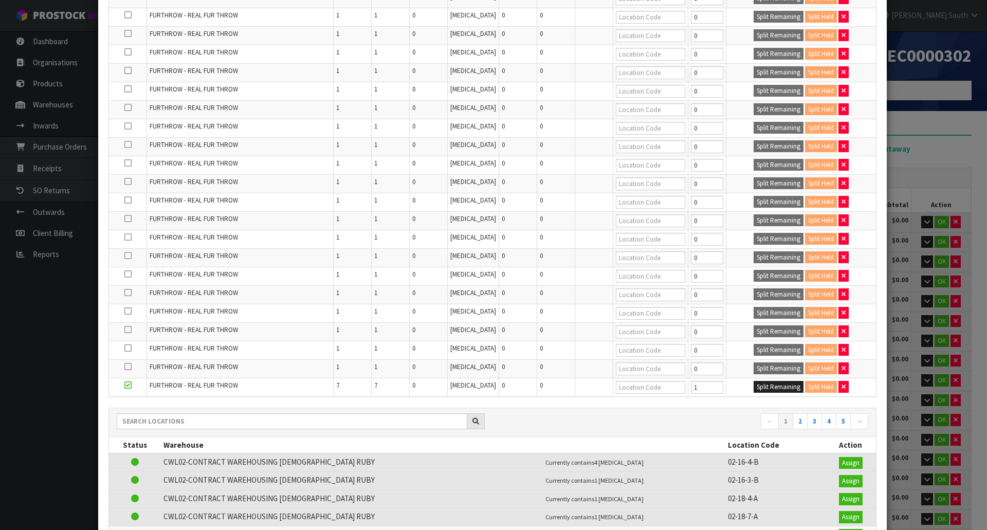
type input "1"
type input "0"
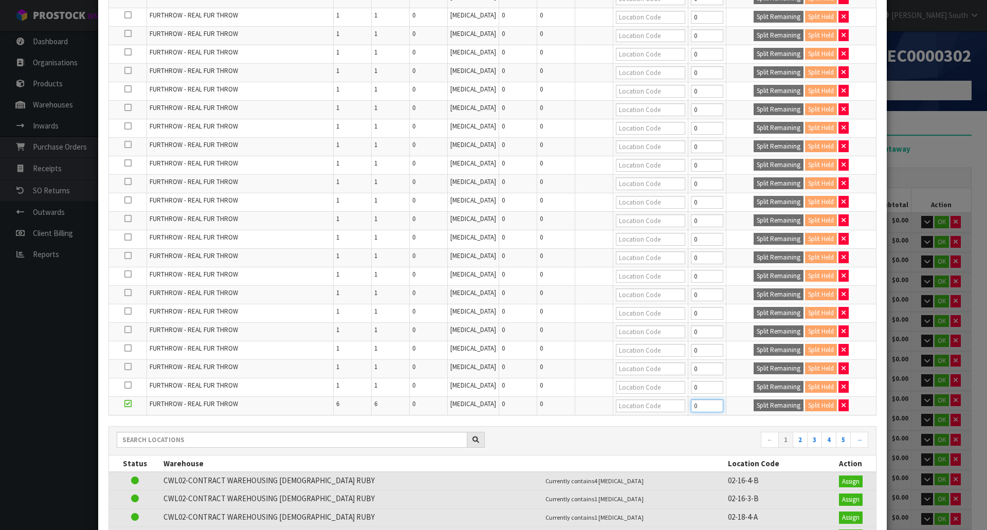
click at [708, 406] on input "0" at bounding box center [707, 406] width 32 height 13
type input "1"
click at [711, 403] on input "1" at bounding box center [707, 406] width 32 height 13
click at [755, 402] on button "Split Remaining" at bounding box center [779, 406] width 50 height 12
type input "1"
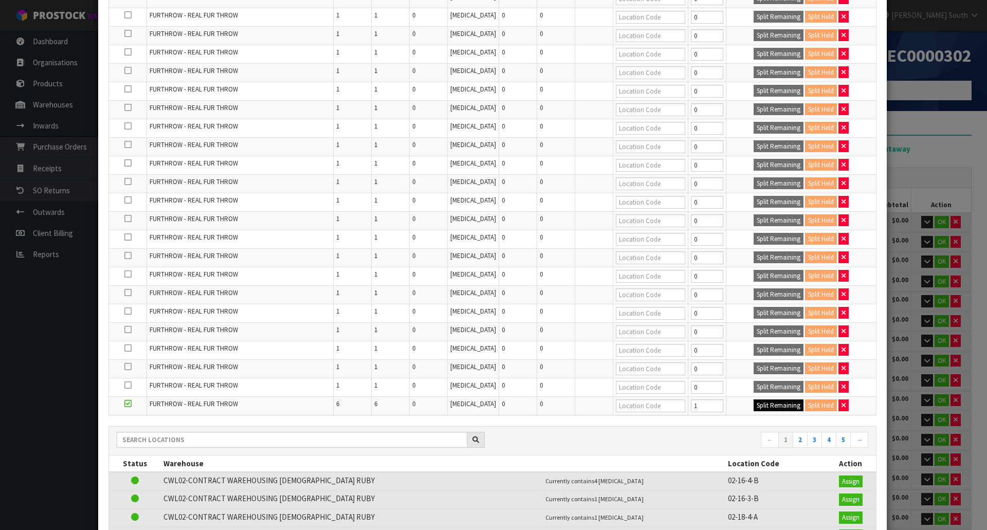
type input "1"
type input "0"
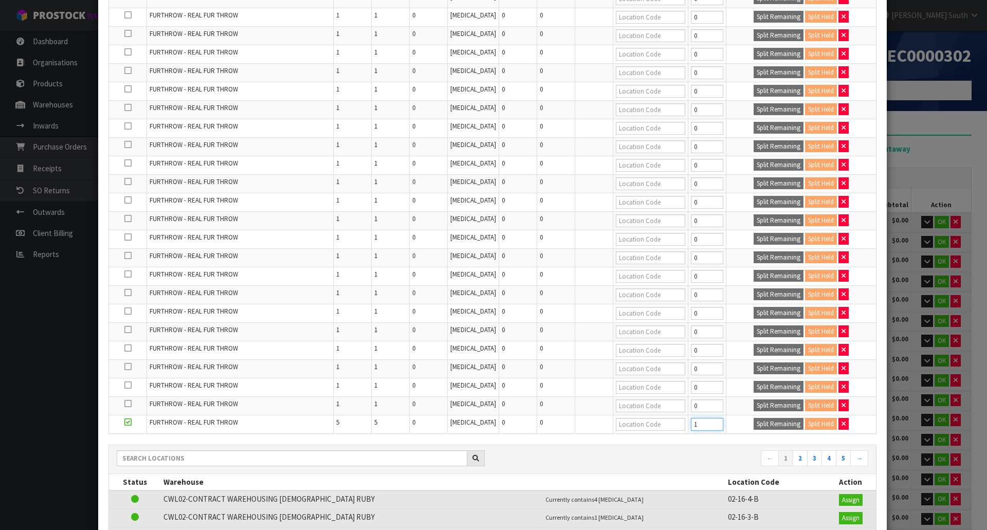
type input "1"
click at [708, 421] on input "1" at bounding box center [707, 424] width 32 height 13
click at [754, 422] on button "Split Remaining" at bounding box center [779, 424] width 50 height 12
type input "1"
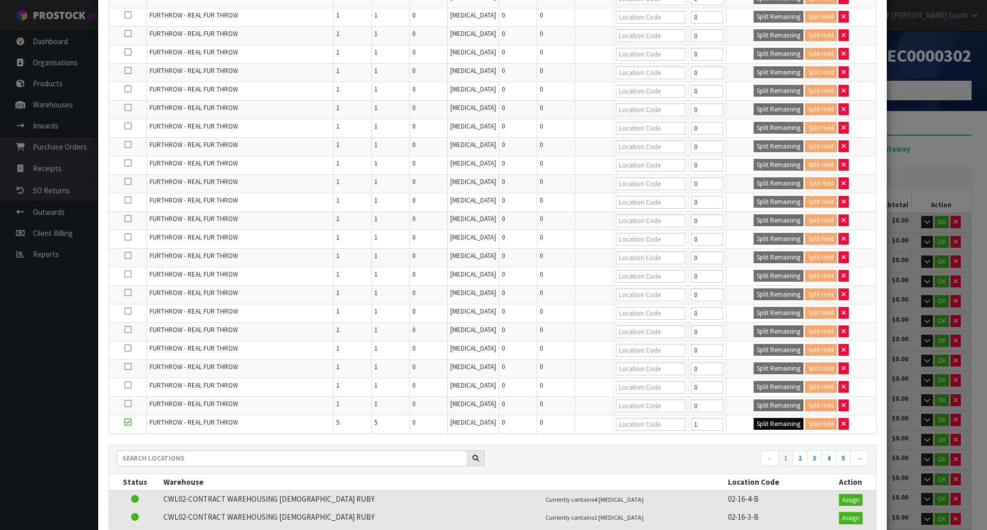
type input "1"
type input "0"
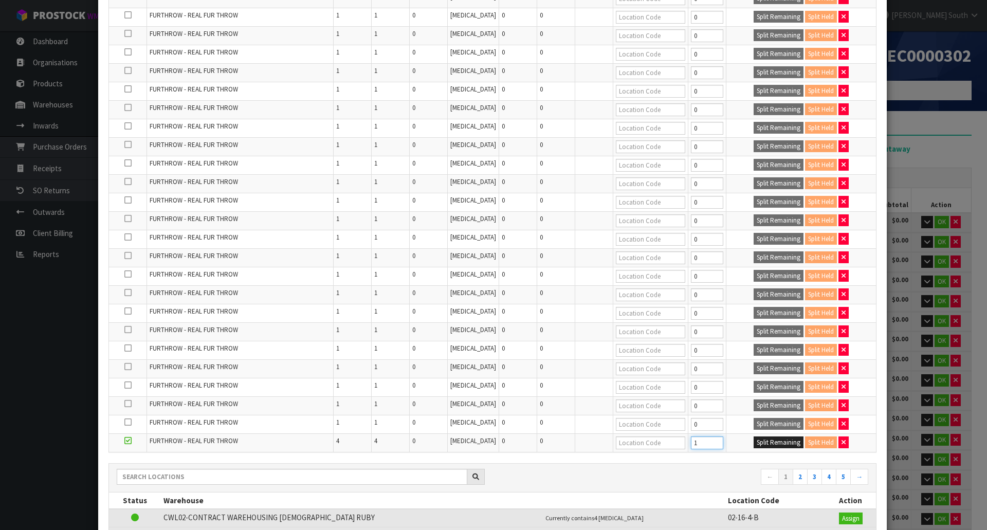
type input "1"
click at [709, 441] on input "1" at bounding box center [707, 443] width 32 height 13
click at [754, 442] on button "Split Remaining" at bounding box center [779, 443] width 50 height 12
type input "1"
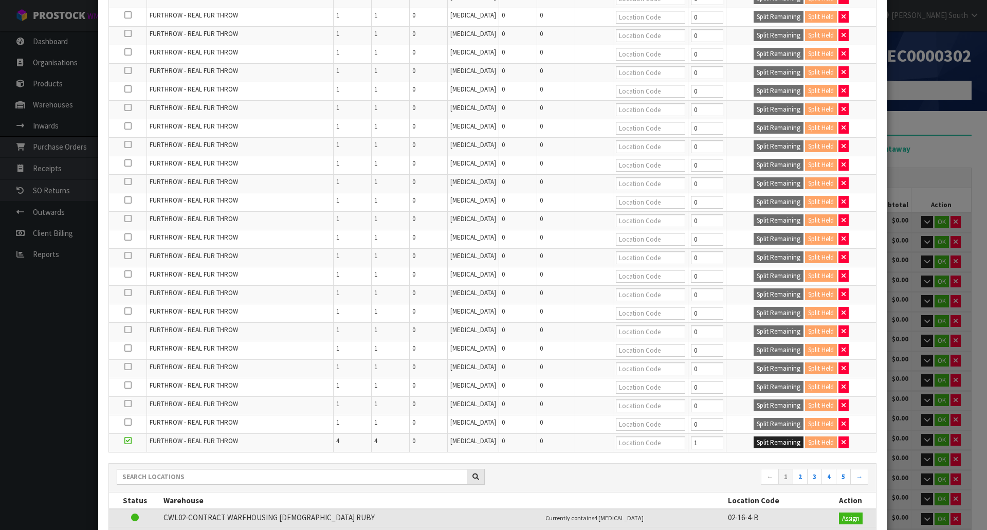
type input "1"
type input "0"
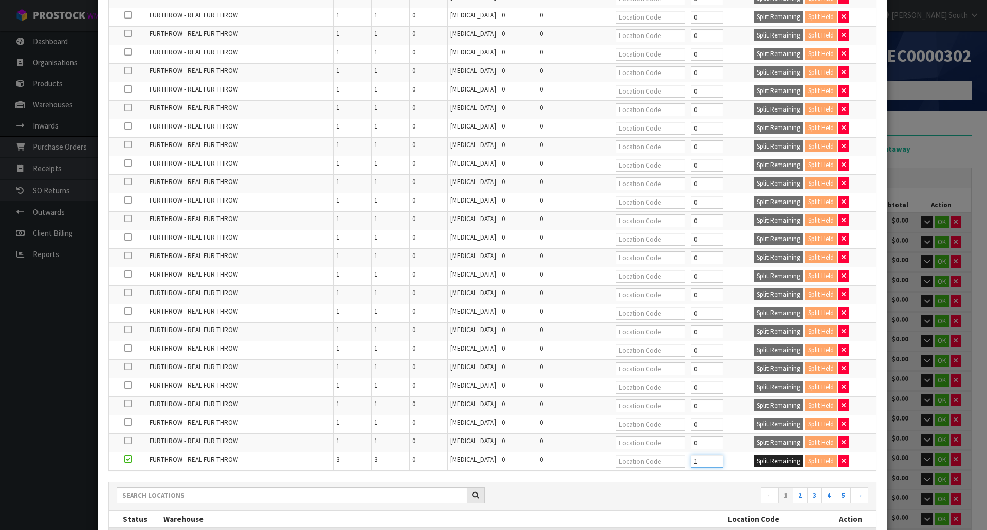
type input "1"
click at [706, 460] on input "1" at bounding box center [707, 461] width 32 height 13
click at [758, 463] on button "Split Remaining" at bounding box center [779, 461] width 50 height 12
type input "1"
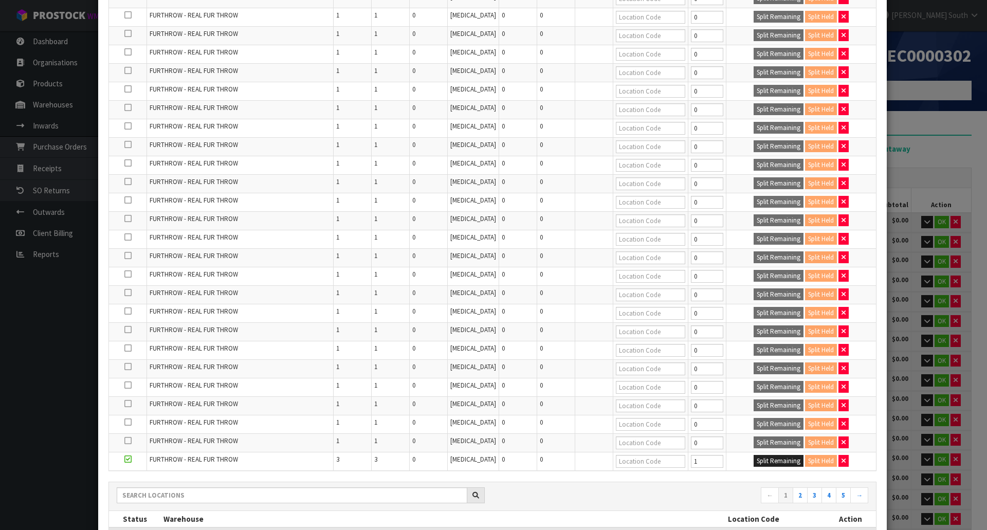
type input "1"
type input "0"
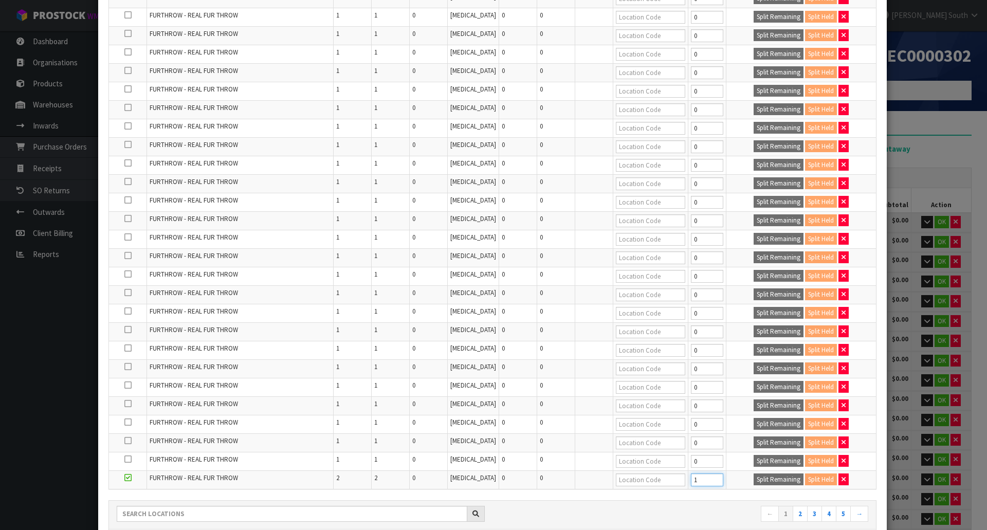
type input "1"
click at [706, 478] on input "1" at bounding box center [707, 480] width 32 height 13
click at [754, 478] on button "Split Remaining" at bounding box center [779, 480] width 50 height 12
type input "1"
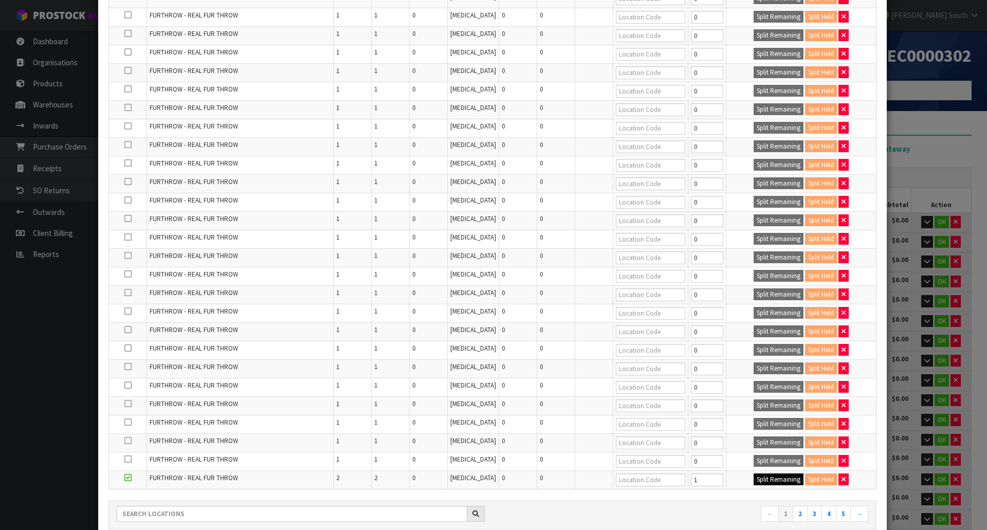
type input "1"
type input "0"
click at [704, 494] on input "1" at bounding box center [707, 498] width 32 height 13
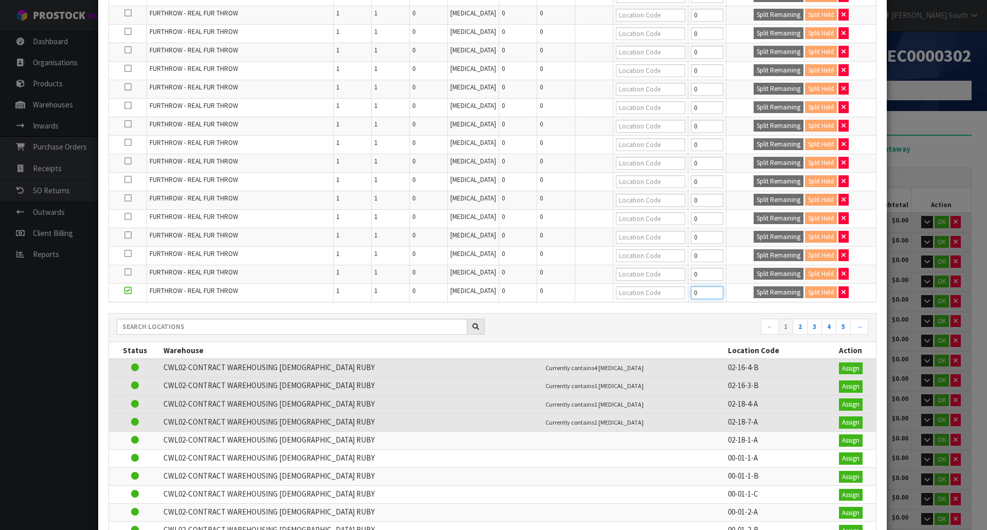
type input "0"
click at [706, 297] on input "0" at bounding box center [707, 292] width 32 height 13
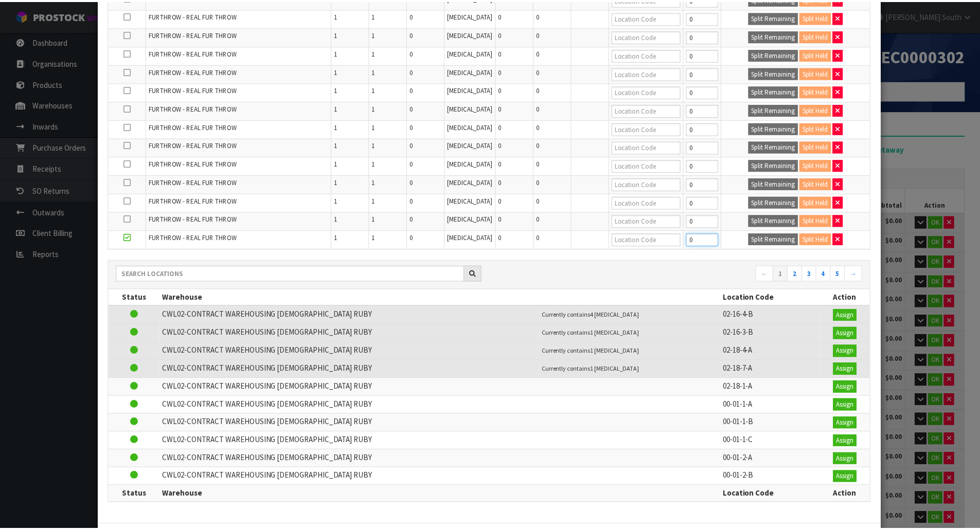
scroll to position [461, 0]
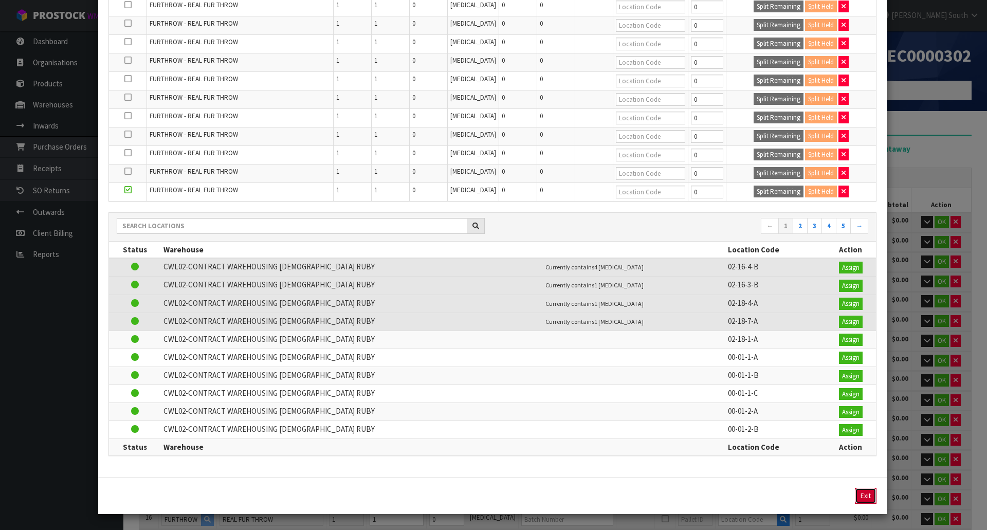
click at [855, 495] on button "Exit" at bounding box center [866, 496] width 22 height 16
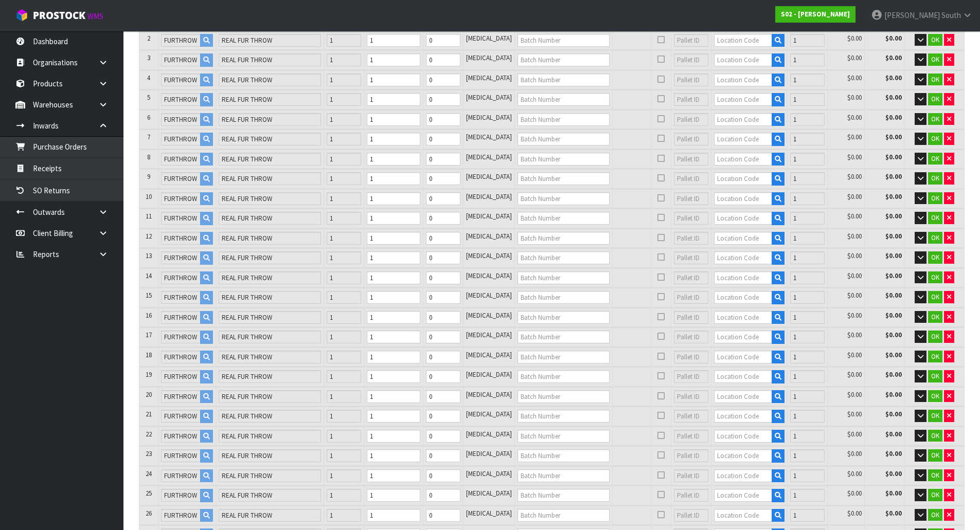
scroll to position [51, 0]
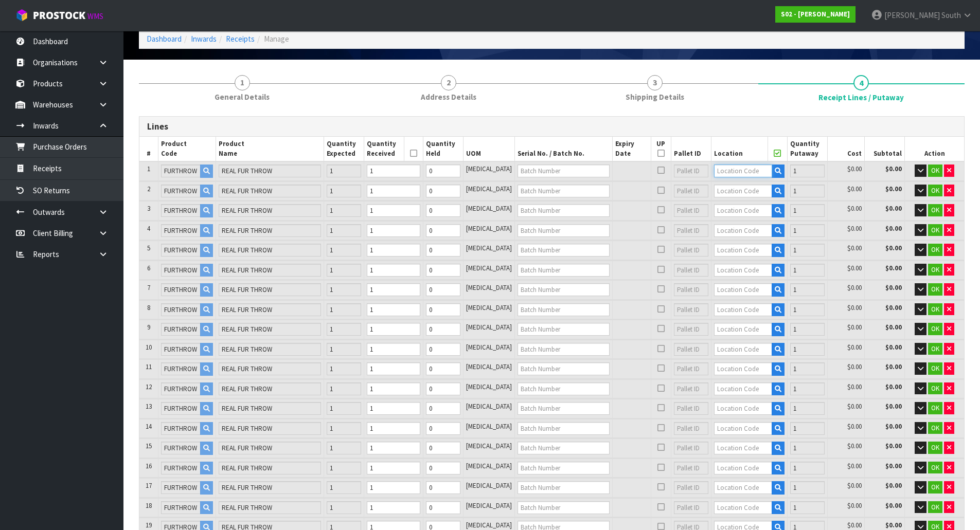
click at [718, 169] on input "text" at bounding box center [743, 171] width 58 height 13
click at [583, 168] on input "text" at bounding box center [563, 171] width 92 height 13
type input "60"
type input "0"
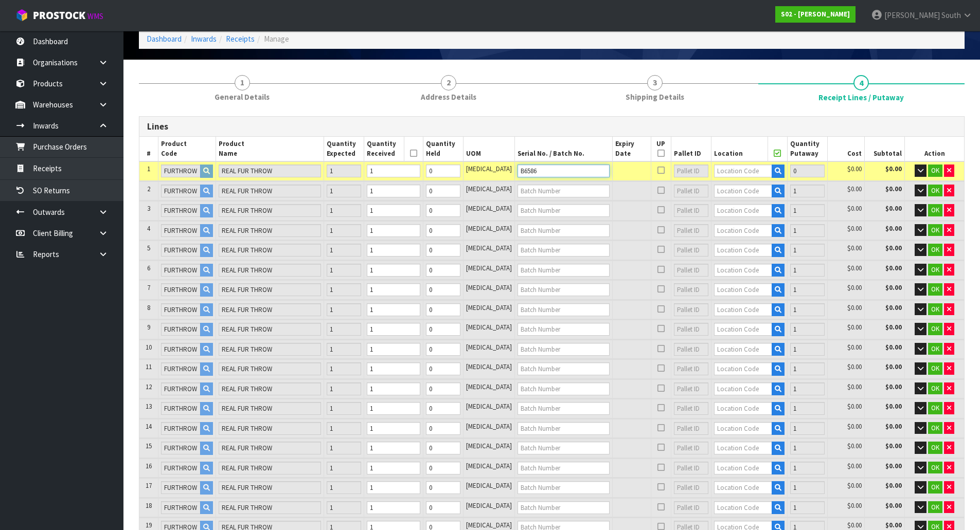
type input "B6586"
click at [554, 190] on input "text" at bounding box center [563, 191] width 92 height 13
type input "B6585"
click at [534, 207] on input "text" at bounding box center [563, 210] width 92 height 13
type input "B6597"
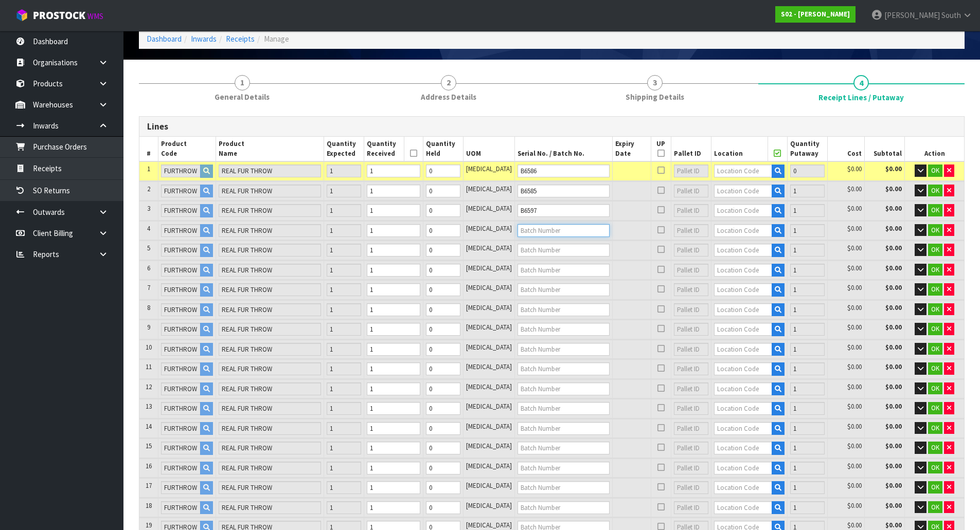
click at [528, 226] on input "text" at bounding box center [563, 230] width 92 height 13
type input "B6584"
click at [540, 251] on input "text" at bounding box center [563, 250] width 92 height 13
type input "B6583"
click at [522, 274] on input "text" at bounding box center [563, 270] width 92 height 13
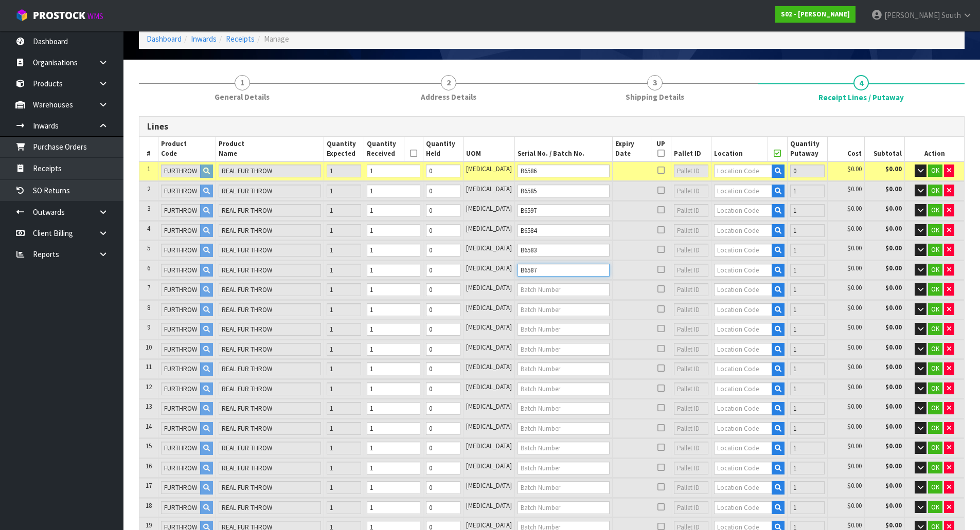
type input "B6587"
click at [737, 174] on input "text" at bounding box center [743, 171] width 58 height 13
type input "02-16-4"
click at [747, 191] on link "02-16-4 -A" at bounding box center [741, 189] width 81 height 14
type input "61"
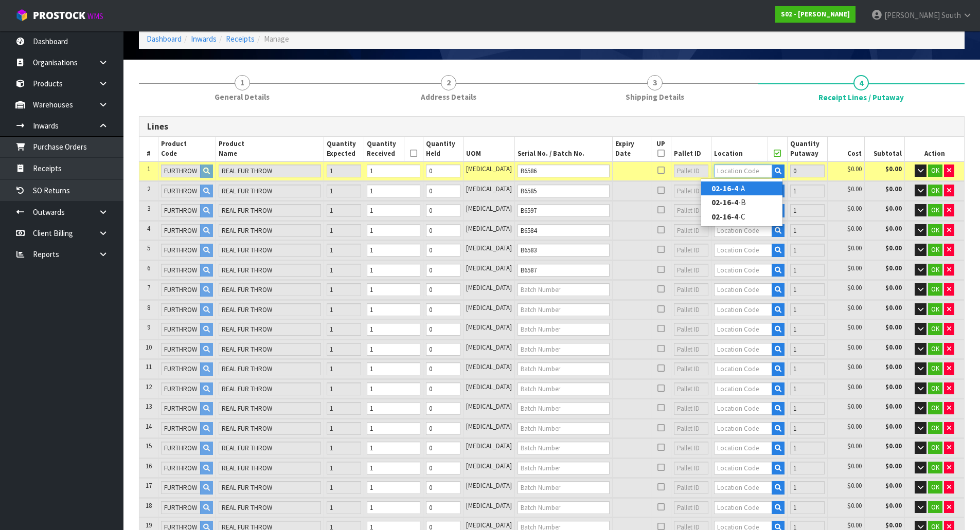
type input "02-16-4-A"
type input "1"
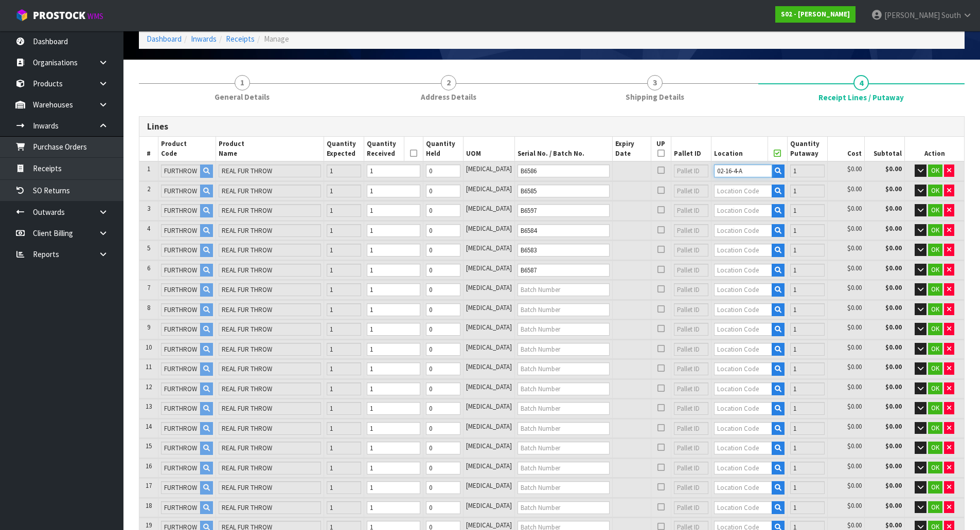
drag, startPoint x: 744, startPoint y: 171, endPoint x: 695, endPoint y: 172, distance: 48.3
click at [695, 172] on tr "1 [GEOGRAPHIC_DATA] REAL FUR THROW 1 1 0 [MEDICAL_DATA] B6586 02-16-4-A 1 $0.00…" at bounding box center [551, 170] width 824 height 19
click at [738, 195] on input "text" at bounding box center [743, 191] width 58 height 13
paste input "02-16-4-A"
type input "02-16-4-A"
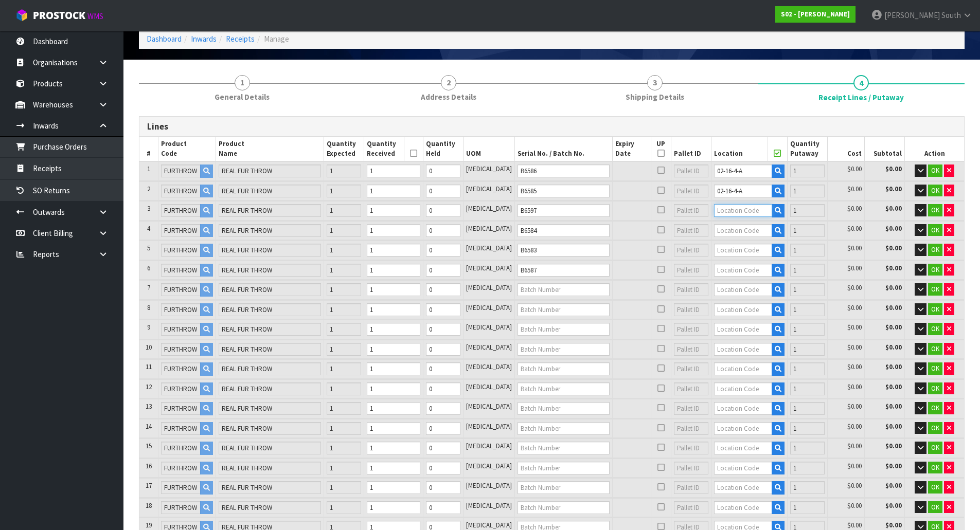
click at [735, 208] on input "text" at bounding box center [743, 210] width 58 height 13
paste input "02-16-4-A"
type input "02-16-4-A"
click at [733, 228] on input "text" at bounding box center [743, 230] width 58 height 13
paste input "02-16-4-A"
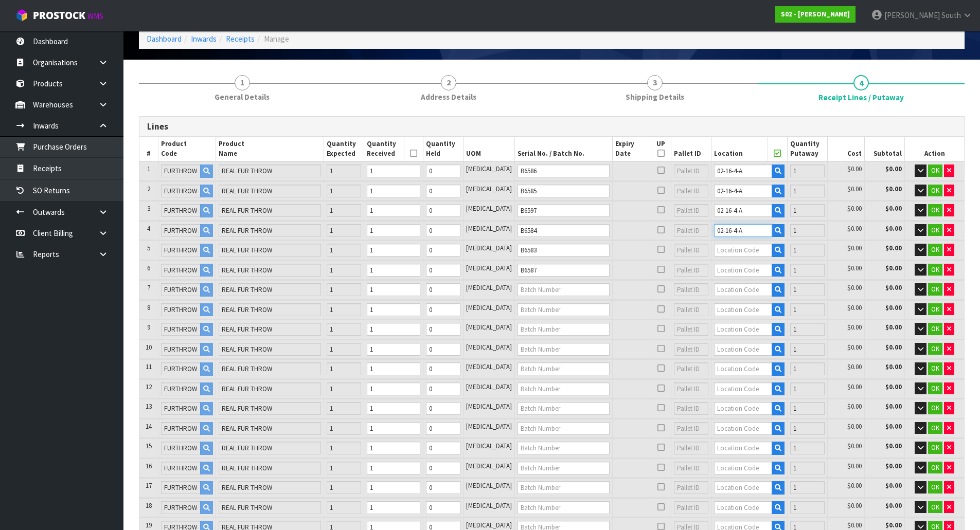
type input "02-16-4-A"
click at [731, 250] on input "text" at bounding box center [743, 250] width 58 height 13
paste input "02-16-4-A"
type input "02-16-4-A"
click at [731, 266] on input "text" at bounding box center [743, 270] width 58 height 13
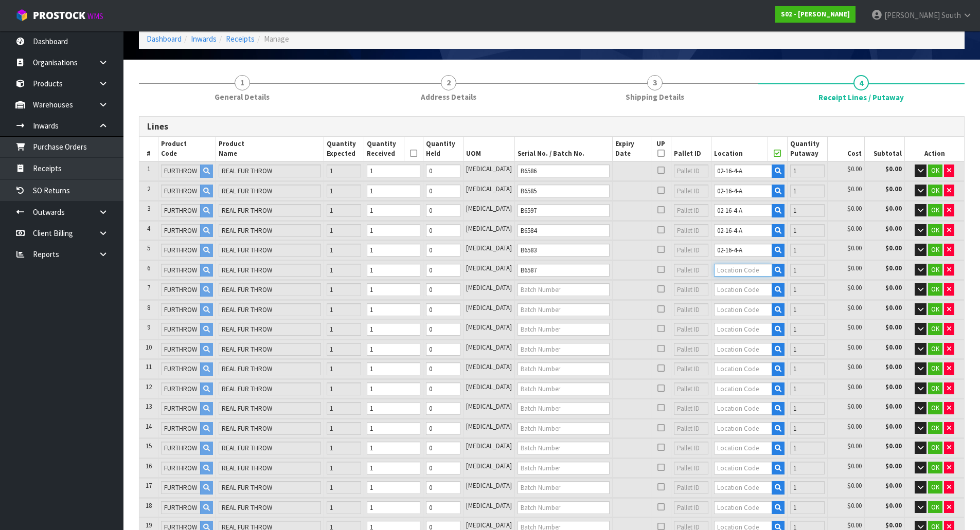
paste input "02-16-4-A"
type input "02-16-4-A"
click at [933, 174] on span "OK" at bounding box center [935, 170] width 8 height 9
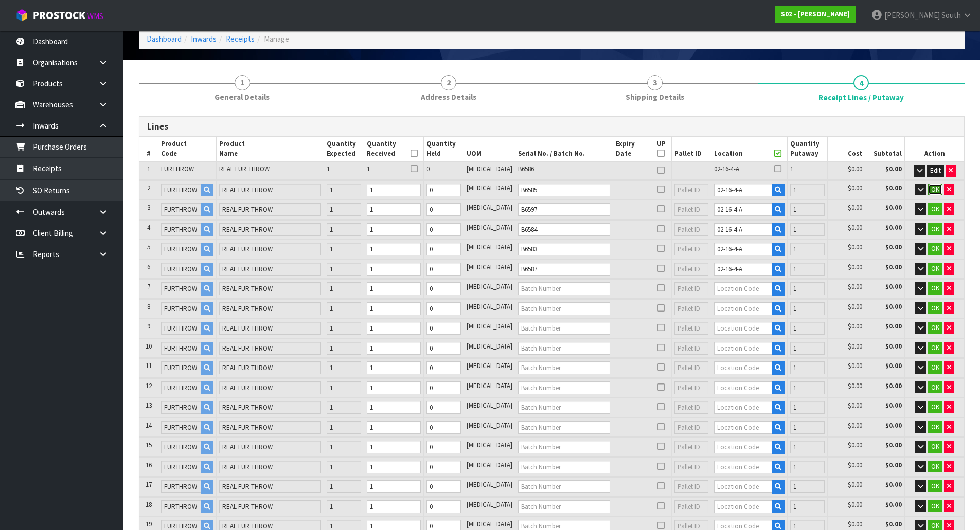
click at [932, 185] on span "OK" at bounding box center [935, 189] width 8 height 9
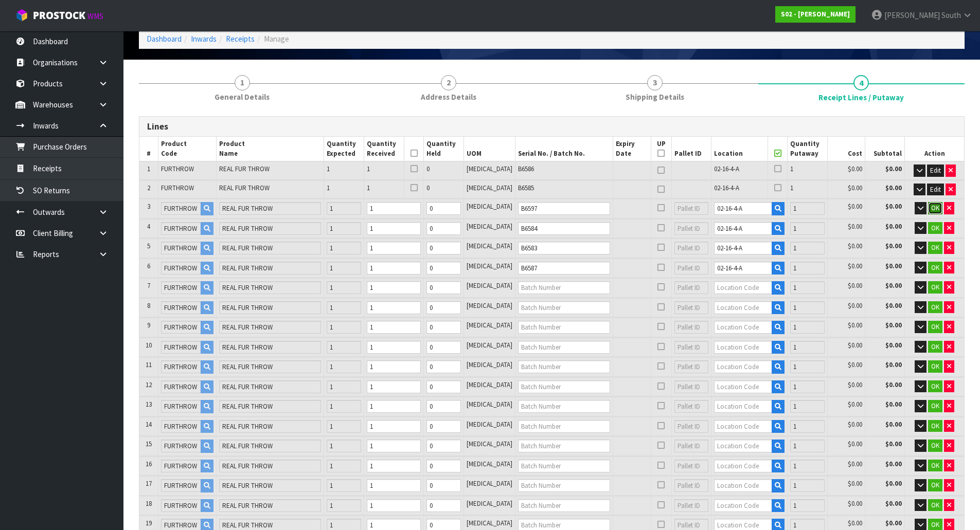
click at [932, 203] on button "OK" at bounding box center [935, 208] width 14 height 12
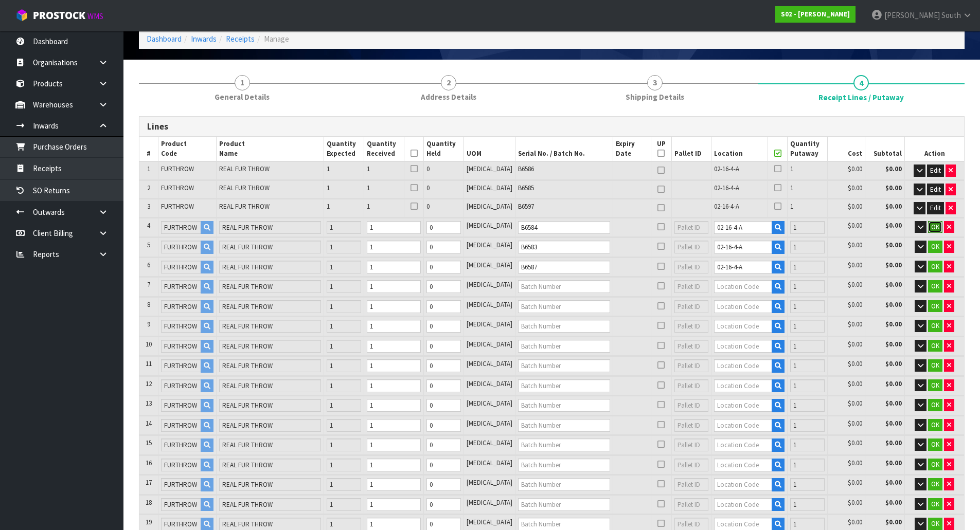
click at [933, 223] on span "OK" at bounding box center [935, 227] width 8 height 9
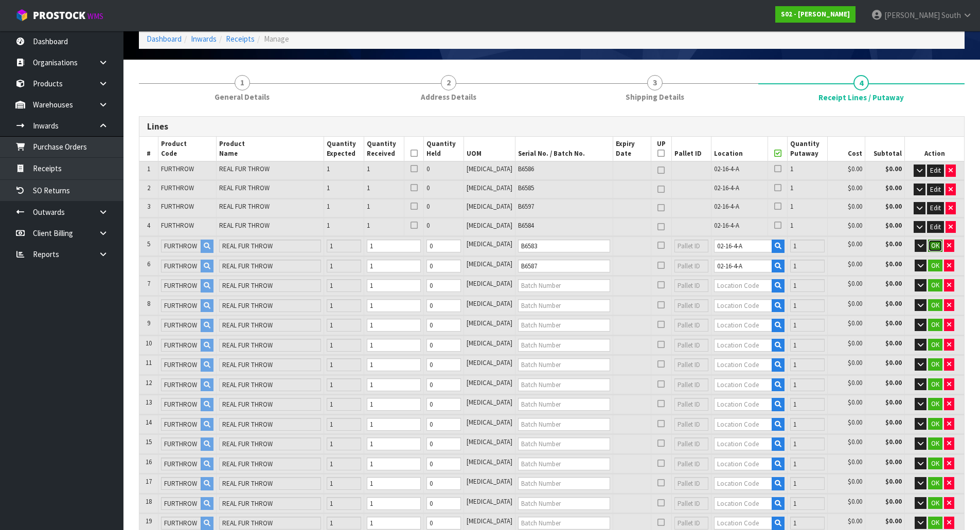
click at [934, 246] on span "OK" at bounding box center [935, 245] width 8 height 9
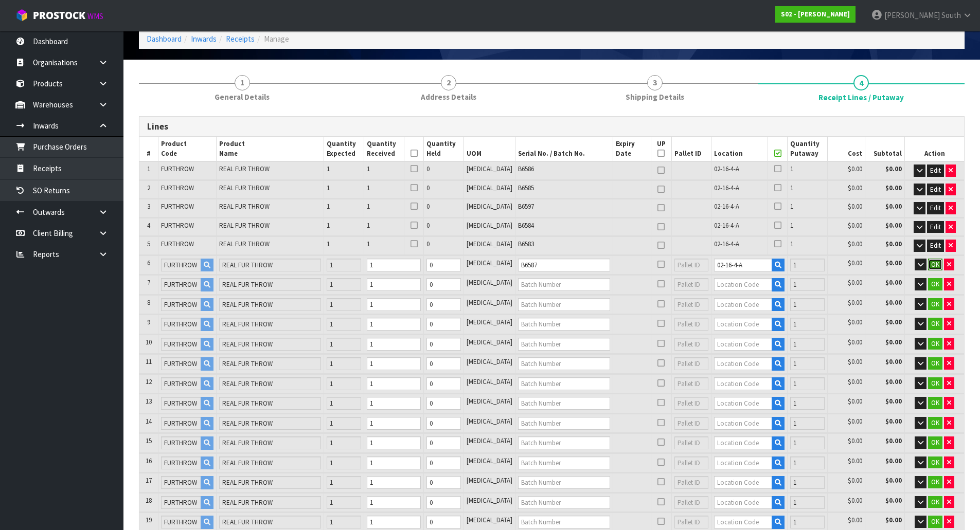
click at [934, 259] on button "OK" at bounding box center [935, 265] width 14 height 12
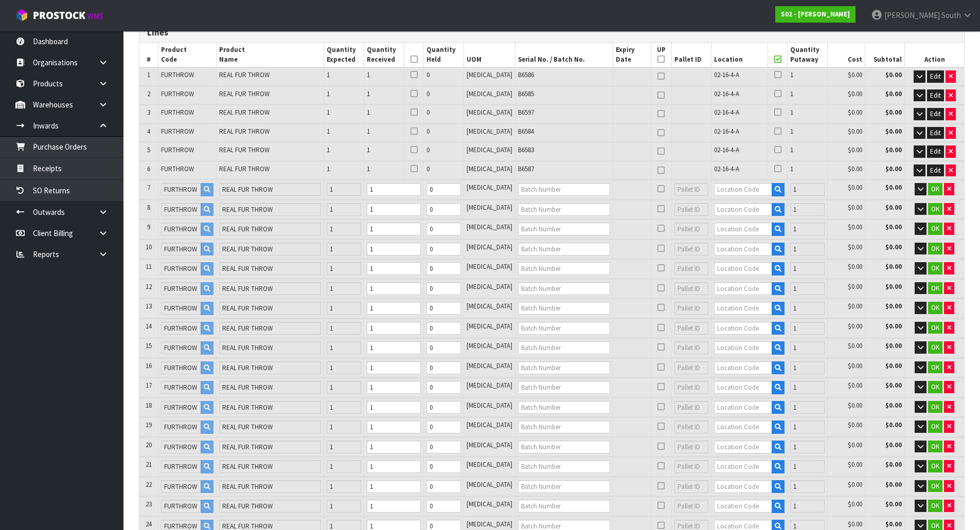
scroll to position [154, 0]
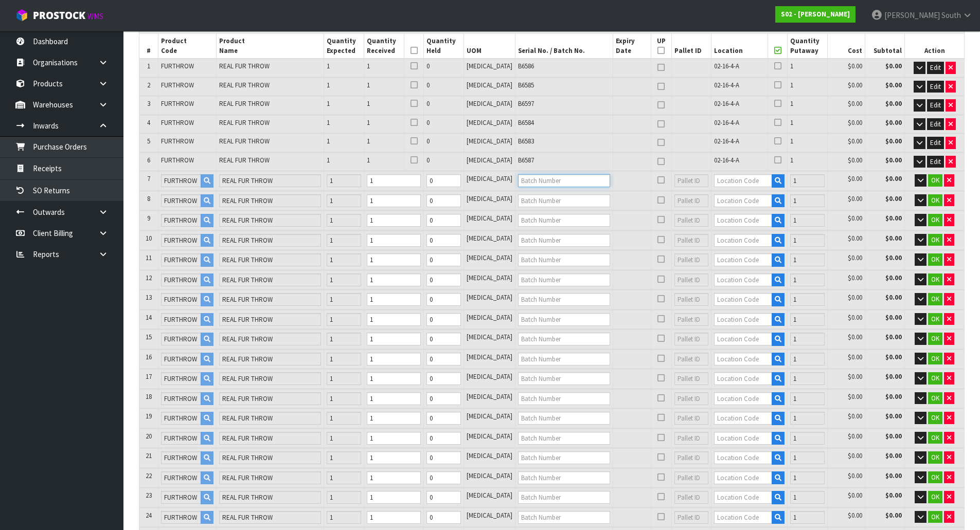
click at [539, 184] on input "text" at bounding box center [564, 180] width 92 height 13
type input "B6601"
click at [540, 196] on input "text" at bounding box center [564, 200] width 92 height 13
type input "B6607"
click at [538, 222] on input "text" at bounding box center [564, 220] width 92 height 13
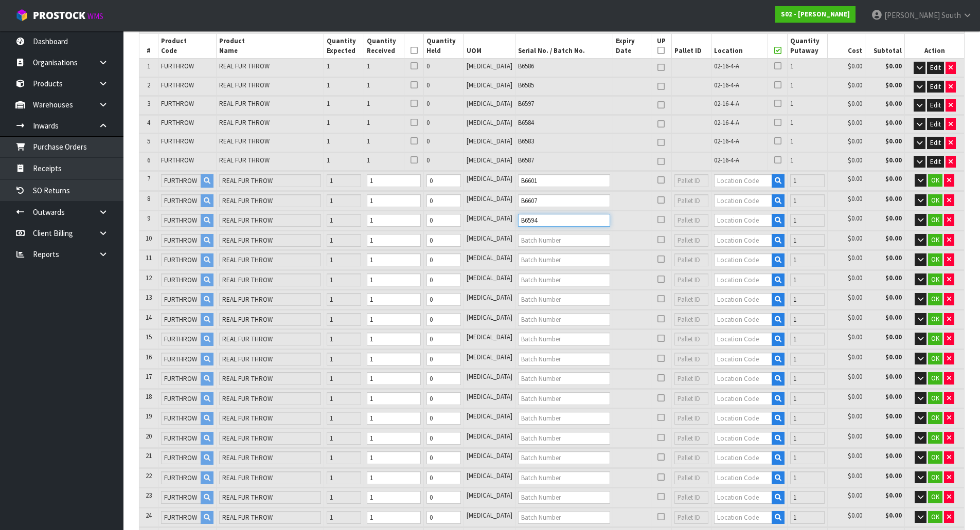
type input "B6594"
click at [563, 248] on td at bounding box center [564, 240] width 98 height 19
click at [565, 244] on input "text" at bounding box center [564, 240] width 92 height 13
type input "B6611"
click at [560, 261] on input "text" at bounding box center [564, 260] width 92 height 13
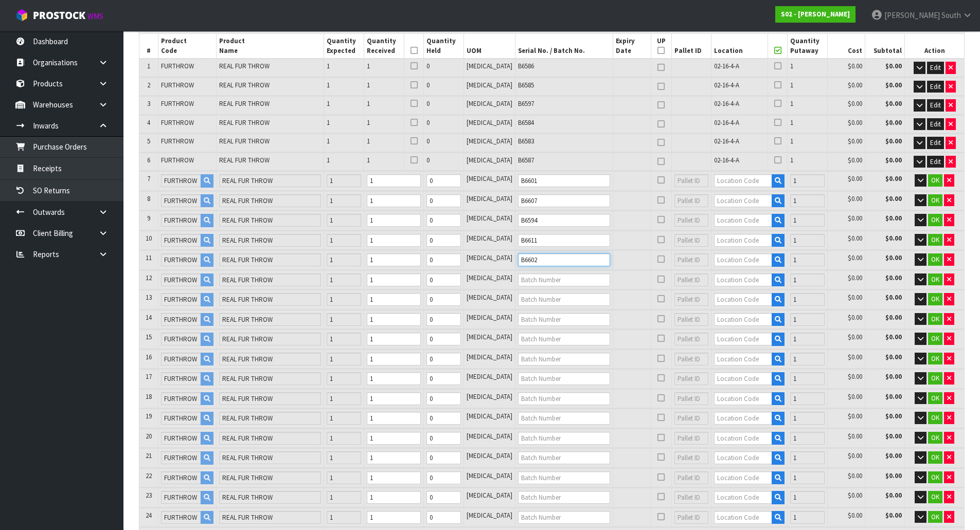
type input "B6602"
click at [556, 285] on input "text" at bounding box center [564, 280] width 92 height 13
type input "B6595"
click at [551, 298] on input "text" at bounding box center [564, 299] width 92 height 13
type input "B6593"
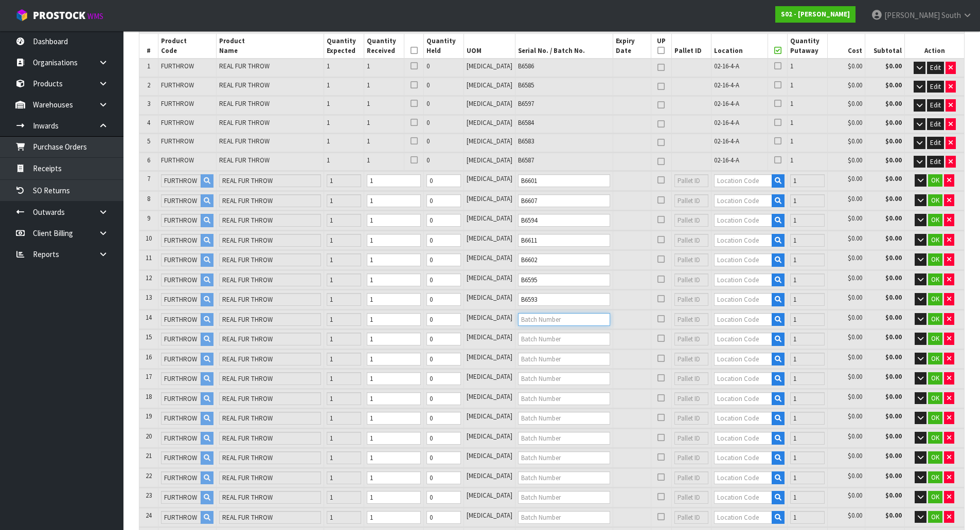
click at [547, 325] on input "text" at bounding box center [564, 319] width 92 height 13
type input "B6596"
click at [555, 336] on input "text" at bounding box center [564, 339] width 92 height 13
type input "B6688"
click at [548, 354] on input "text" at bounding box center [564, 359] width 92 height 13
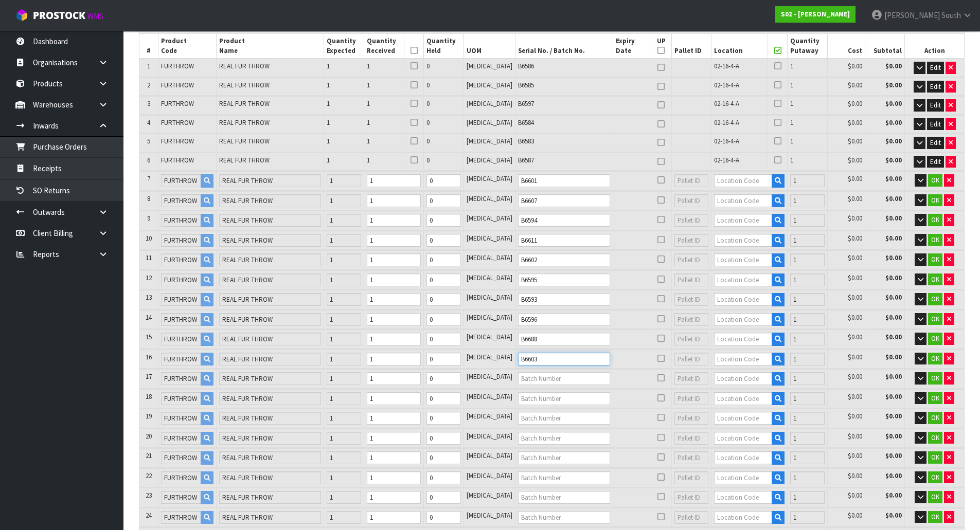
type input "B6603"
click at [548, 376] on input "text" at bounding box center [564, 378] width 92 height 13
type input "B6598"
click at [929, 182] on button "OK" at bounding box center [935, 180] width 14 height 12
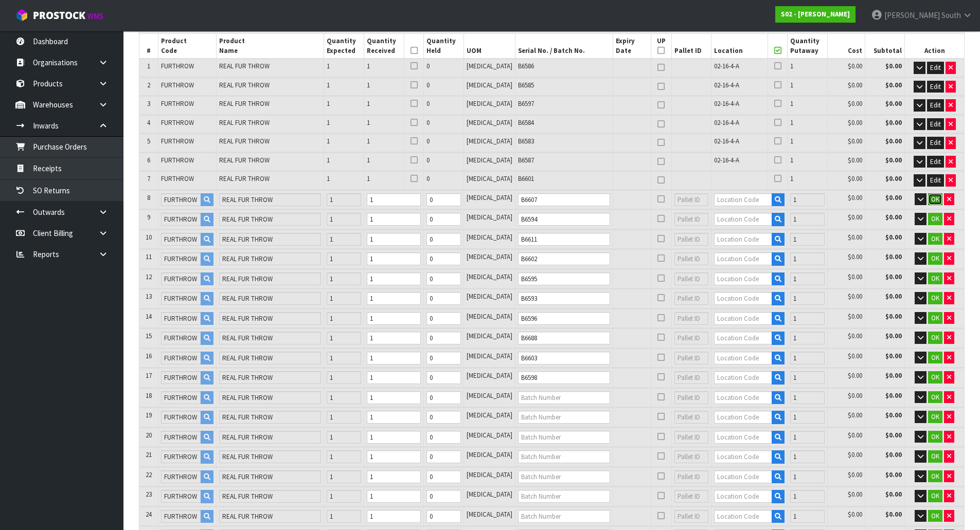
click at [931, 203] on span "OK" at bounding box center [935, 199] width 8 height 9
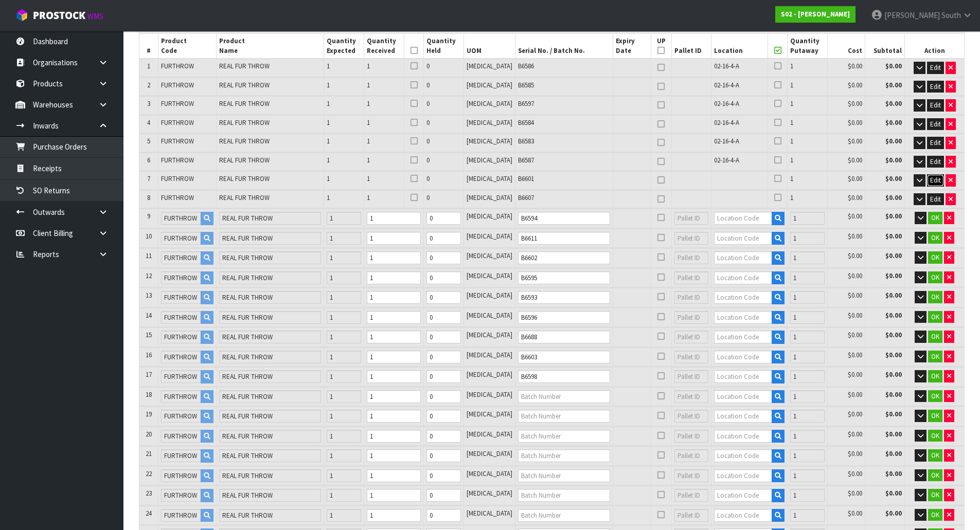
click at [931, 184] on span "Edit" at bounding box center [935, 180] width 11 height 9
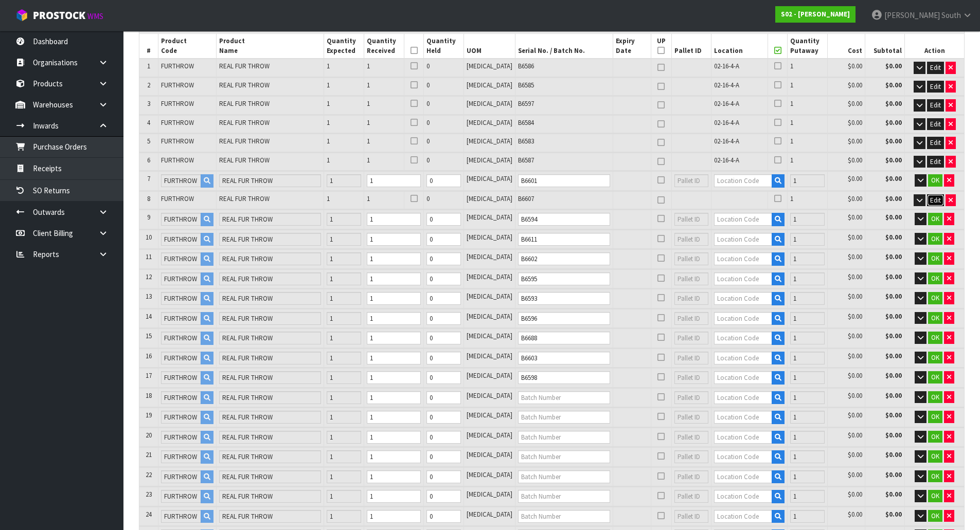
click at [930, 197] on span "Edit" at bounding box center [935, 200] width 11 height 9
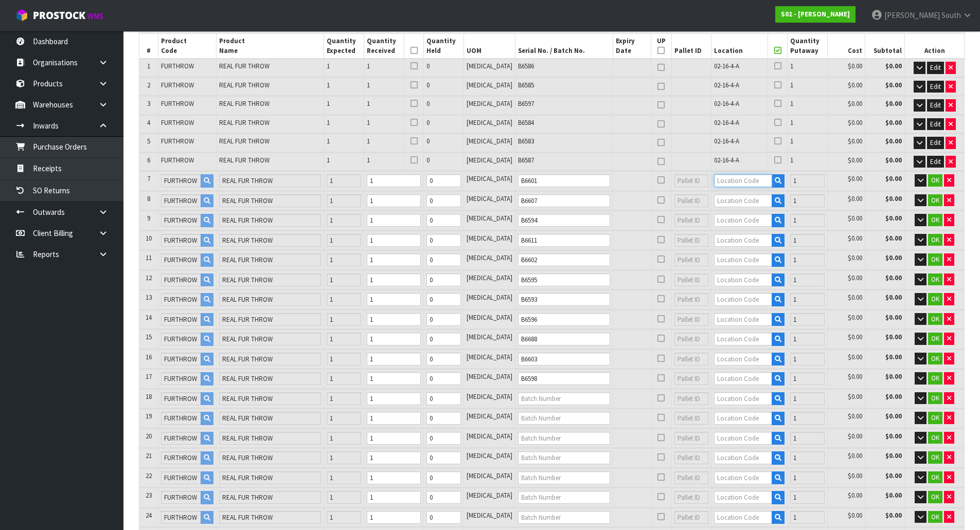
click at [714, 179] on input "text" at bounding box center [743, 180] width 58 height 13
type input "02-16-3"
click at [730, 195] on strong "02-16-3" at bounding box center [724, 198] width 27 height 10
type input "61"
type input "02-16-3-A"
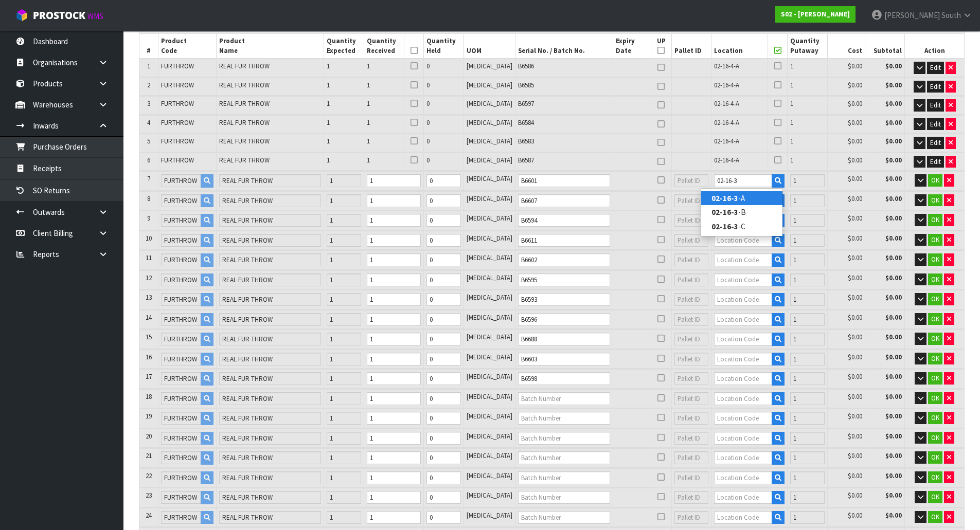
type input "1"
drag, startPoint x: 740, startPoint y: 183, endPoint x: 698, endPoint y: 183, distance: 42.2
click at [711, 183] on td "02-16-3-A" at bounding box center [749, 180] width 76 height 19
click at [728, 202] on input "text" at bounding box center [743, 200] width 58 height 13
paste input "02-16-3-A"
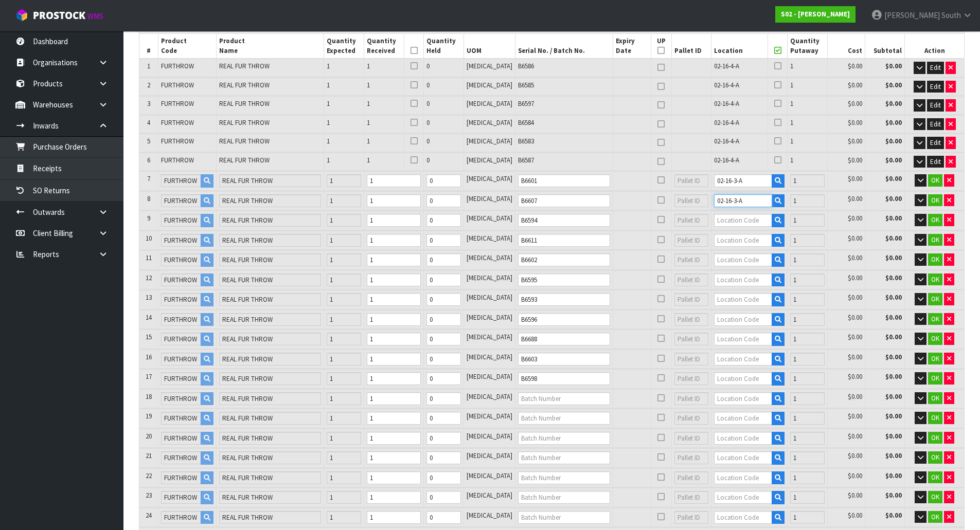
type input "02-16-3-A"
click at [737, 220] on input "text" at bounding box center [743, 220] width 58 height 13
paste input "02-16-3-A"
type input "02-16-3-A"
click at [734, 248] on td at bounding box center [749, 240] width 76 height 19
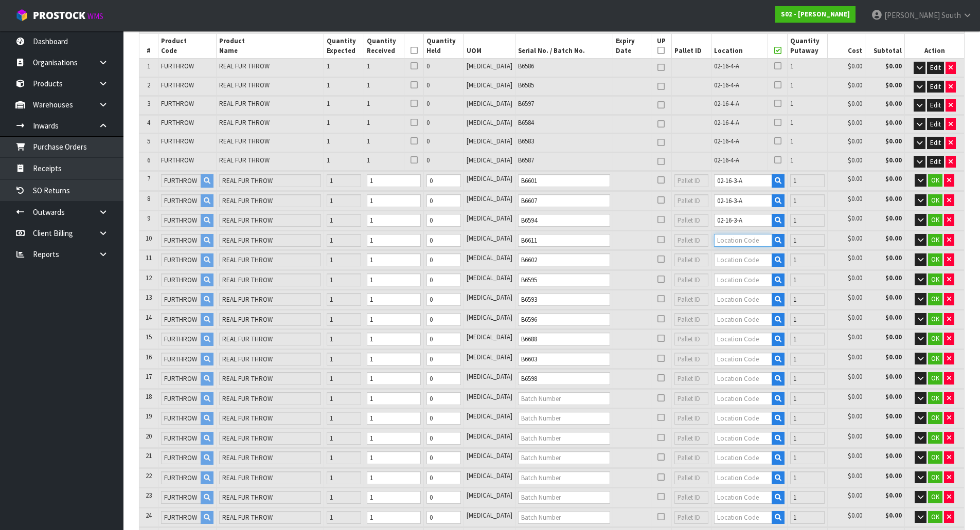
click at [738, 243] on input "text" at bounding box center [743, 240] width 58 height 13
paste input "02-16-3-A"
type input "02-16-3-A"
drag, startPoint x: 736, startPoint y: 255, endPoint x: 736, endPoint y: 267, distance: 11.8
click at [736, 256] on input "text" at bounding box center [743, 260] width 58 height 13
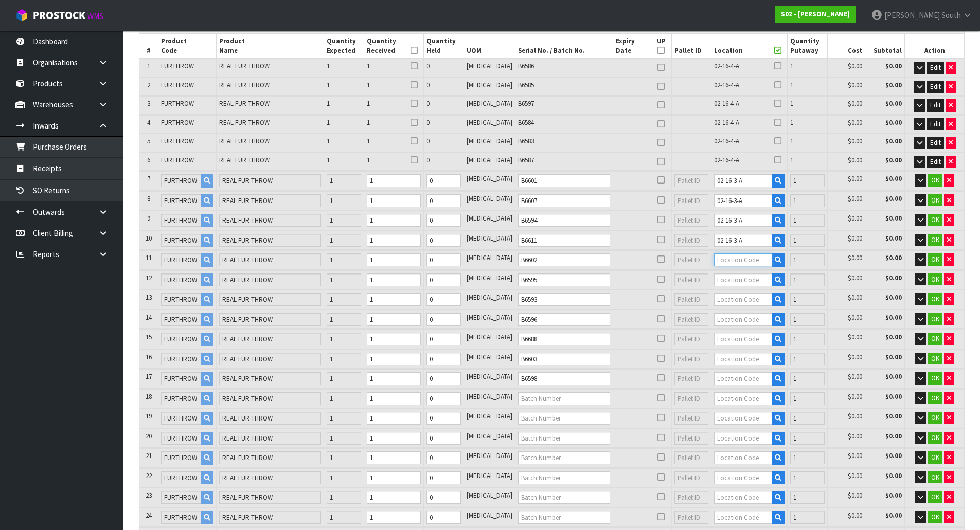
paste input "02-16-3-A"
type input "02-16-3-A"
click at [736, 272] on td at bounding box center [749, 279] width 76 height 19
click at [735, 279] on input "text" at bounding box center [743, 280] width 58 height 13
paste input "02-16-3-A"
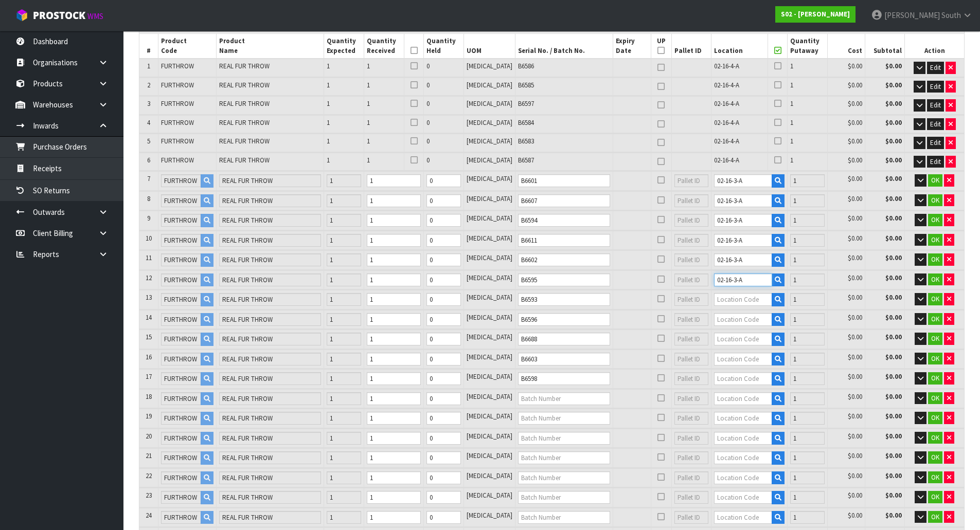
type input "02-16-3-A"
click at [734, 300] on input "text" at bounding box center [743, 299] width 58 height 13
paste input "02-16-3-A"
click at [730, 324] on input "text" at bounding box center [743, 319] width 58 height 13
paste input "02-16-3-A"
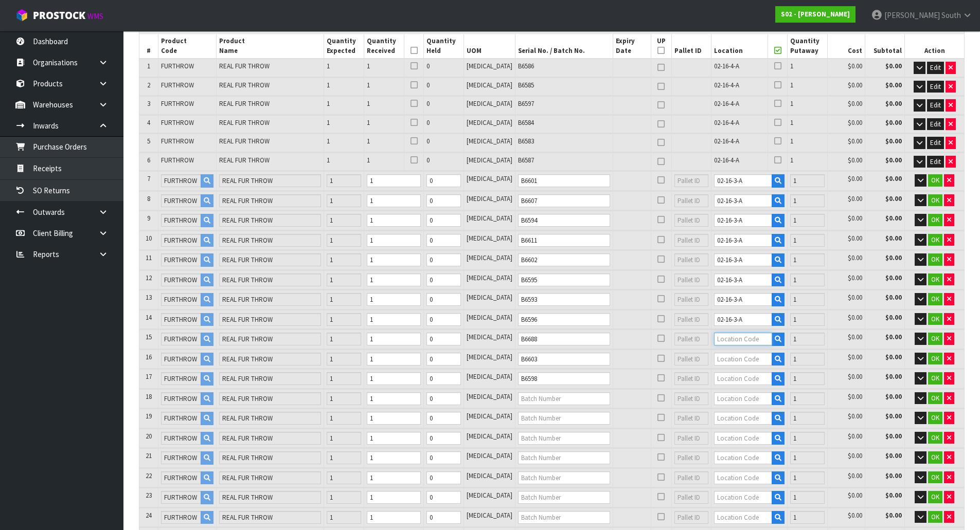
click at [729, 338] on input "text" at bounding box center [743, 339] width 58 height 13
paste input "02-16-3-A"
click at [725, 357] on input "text" at bounding box center [743, 359] width 58 height 13
paste input "02-16-3-A"
click at [725, 374] on input "text" at bounding box center [743, 378] width 58 height 13
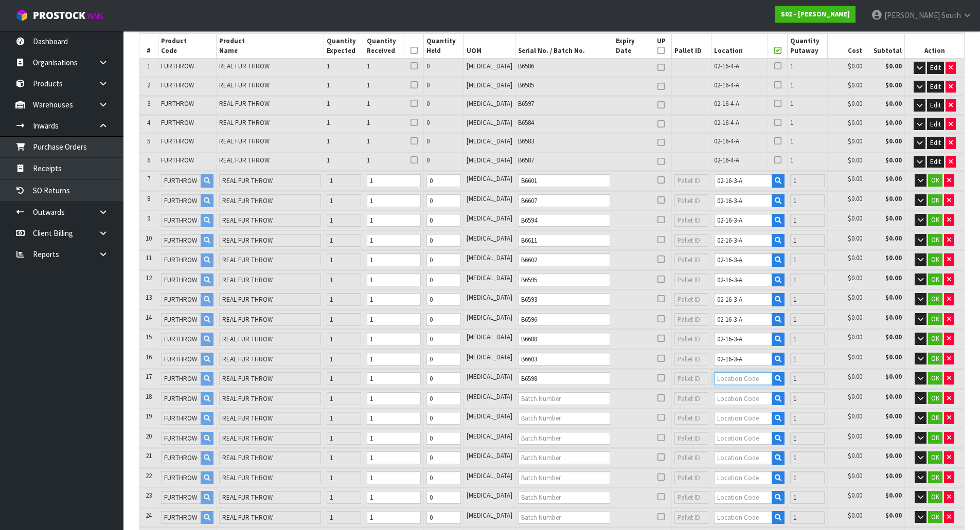
paste input "02-16-3-A"
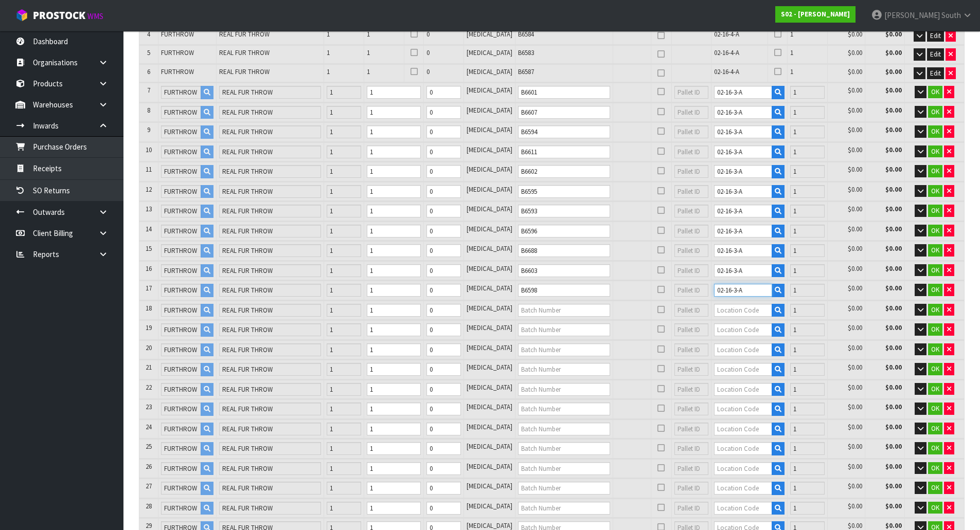
scroll to position [411, 0]
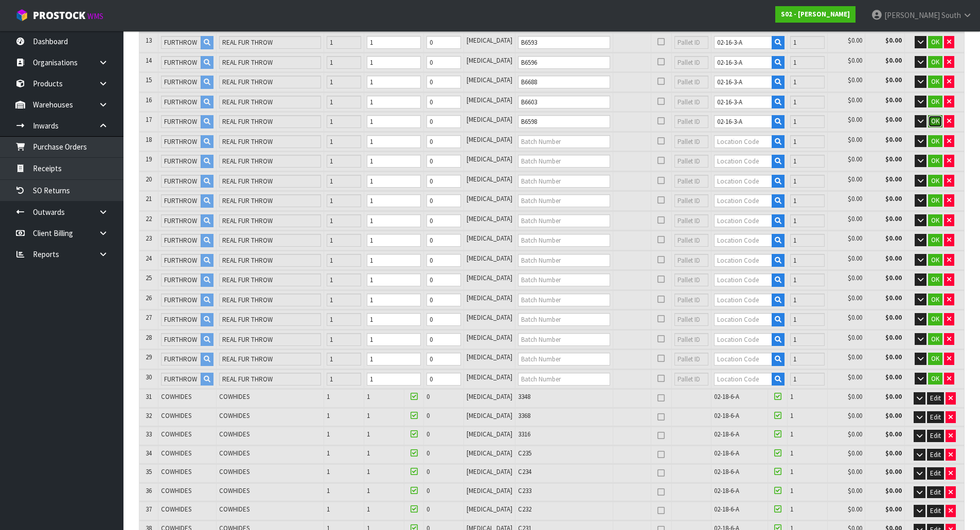
click at [932, 120] on span "OK" at bounding box center [935, 121] width 8 height 9
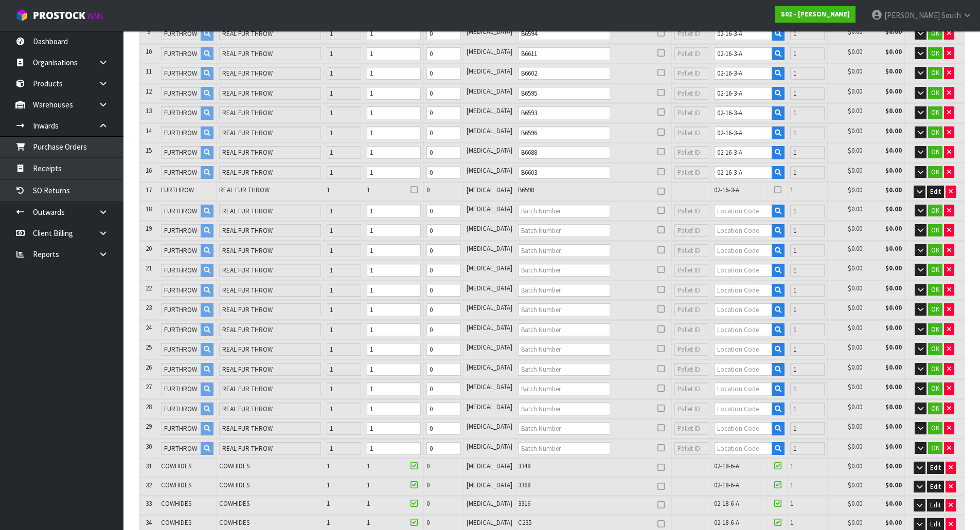
scroll to position [309, 0]
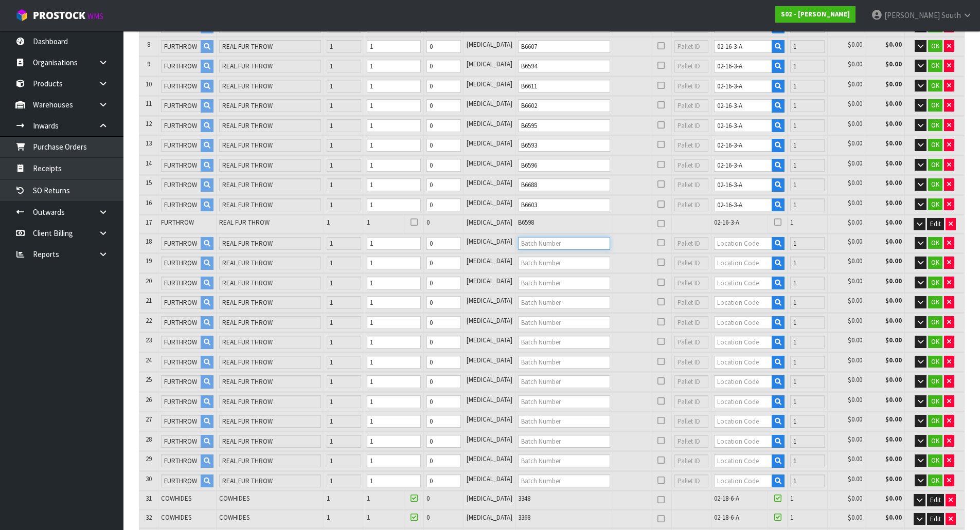
click at [538, 242] on input "text" at bounding box center [564, 243] width 92 height 13
click at [541, 274] on td at bounding box center [564, 283] width 98 height 19
click at [542, 272] on td at bounding box center [564, 263] width 98 height 19
click at [544, 267] on input "text" at bounding box center [564, 263] width 92 height 13
click at [552, 280] on input "text" at bounding box center [564, 283] width 92 height 13
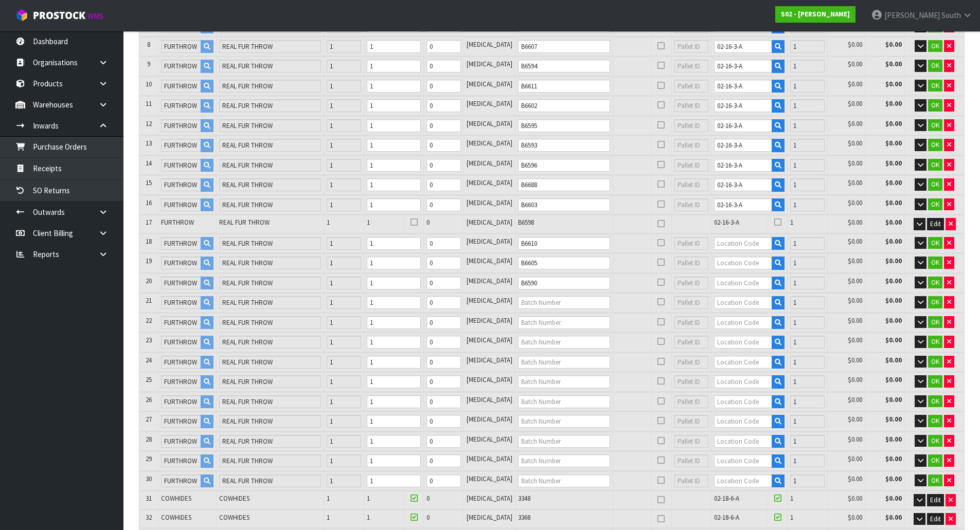
drag, startPoint x: 547, startPoint y: 295, endPoint x: 547, endPoint y: 301, distance: 6.2
click at [547, 300] on td at bounding box center [564, 302] width 98 height 19
click at [547, 302] on input "text" at bounding box center [564, 302] width 92 height 13
click at [542, 320] on input "text" at bounding box center [564, 322] width 92 height 13
click at [537, 334] on td at bounding box center [564, 342] width 98 height 19
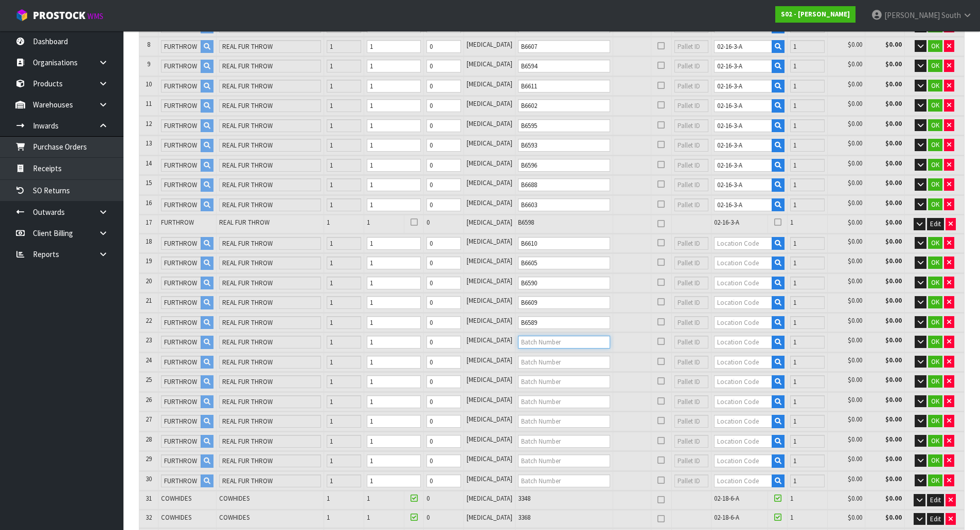
click at [535, 338] on input "text" at bounding box center [564, 342] width 92 height 13
click at [534, 365] on input "text" at bounding box center [564, 362] width 92 height 13
click at [533, 378] on input "text" at bounding box center [564, 381] width 92 height 13
click at [532, 396] on input "text" at bounding box center [564, 401] width 92 height 13
click at [538, 422] on input "text" at bounding box center [564, 421] width 92 height 13
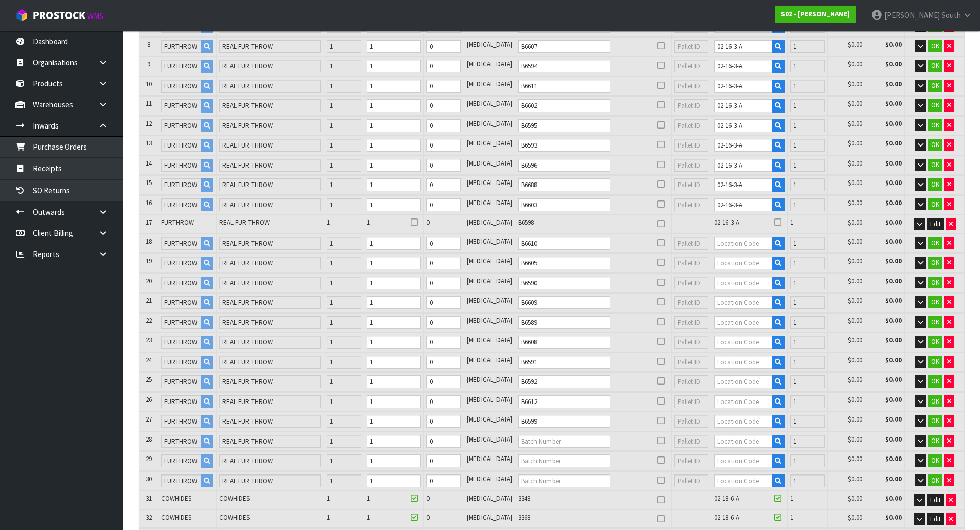
click at [537, 450] on td at bounding box center [564, 441] width 98 height 19
click at [540, 448] on td at bounding box center [564, 441] width 98 height 19
click at [542, 442] on input "text" at bounding box center [564, 441] width 92 height 13
click at [542, 456] on input "text" at bounding box center [564, 461] width 92 height 13
click at [539, 481] on input "text" at bounding box center [564, 481] width 92 height 13
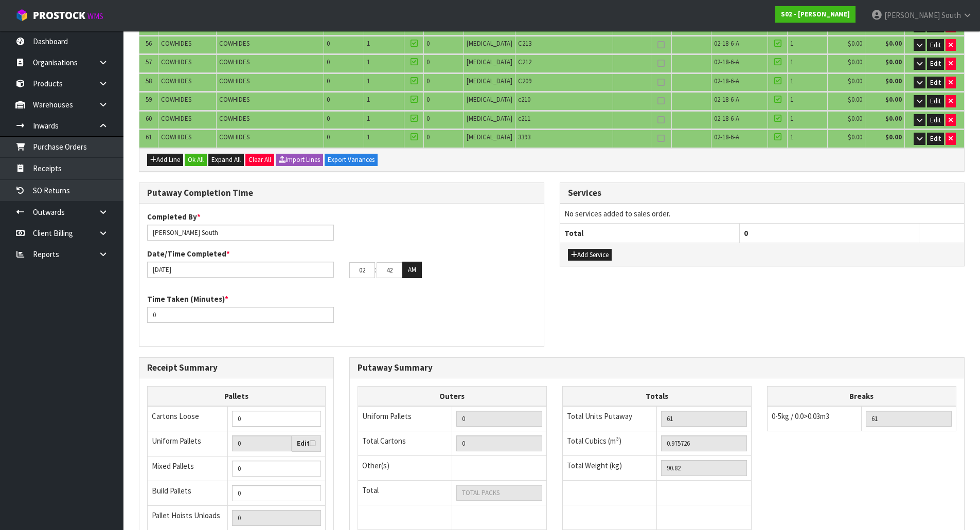
scroll to position [1234, 0]
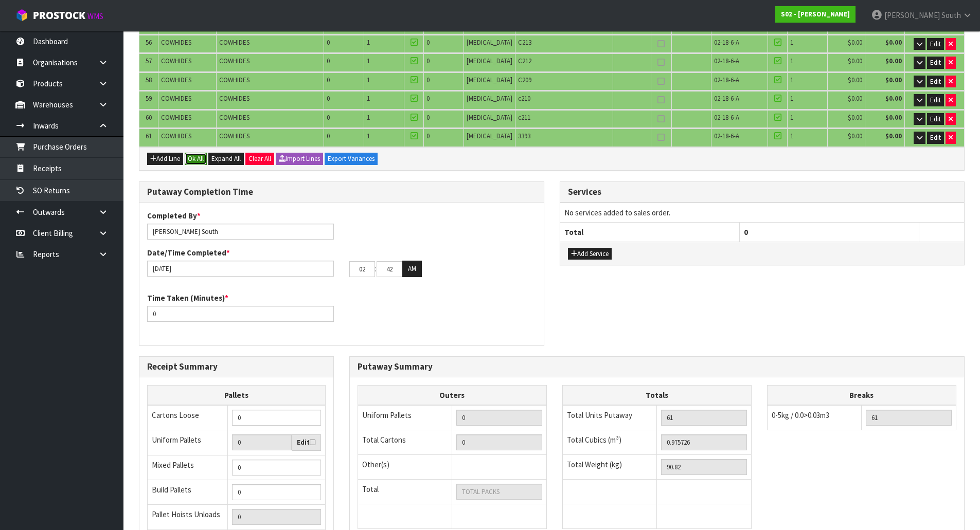
click at [198, 161] on button "Ok All" at bounding box center [196, 159] width 22 height 12
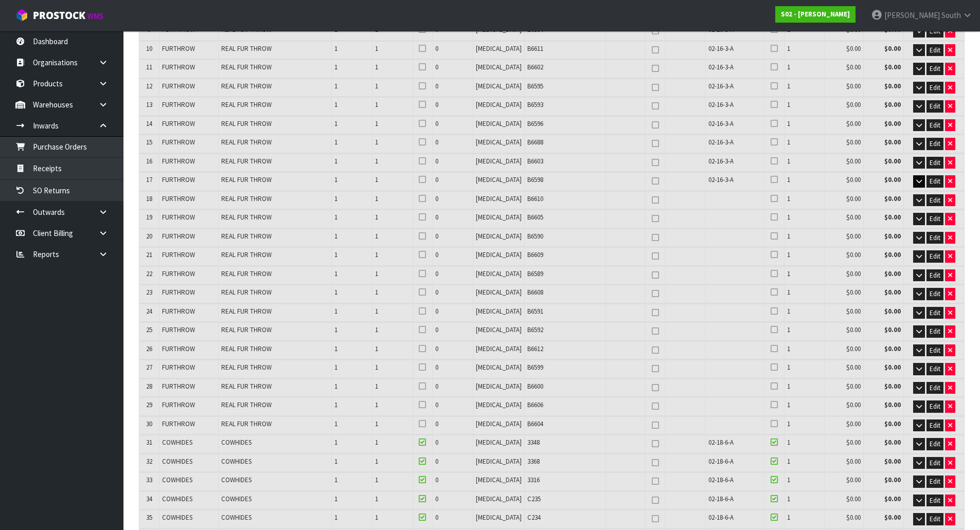
scroll to position [336, 0]
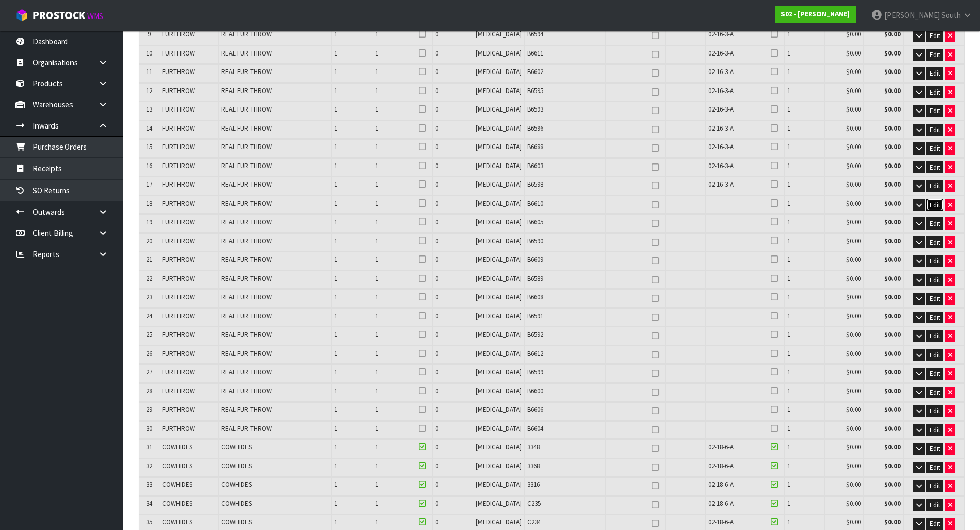
click at [929, 203] on span "Edit" at bounding box center [934, 205] width 11 height 9
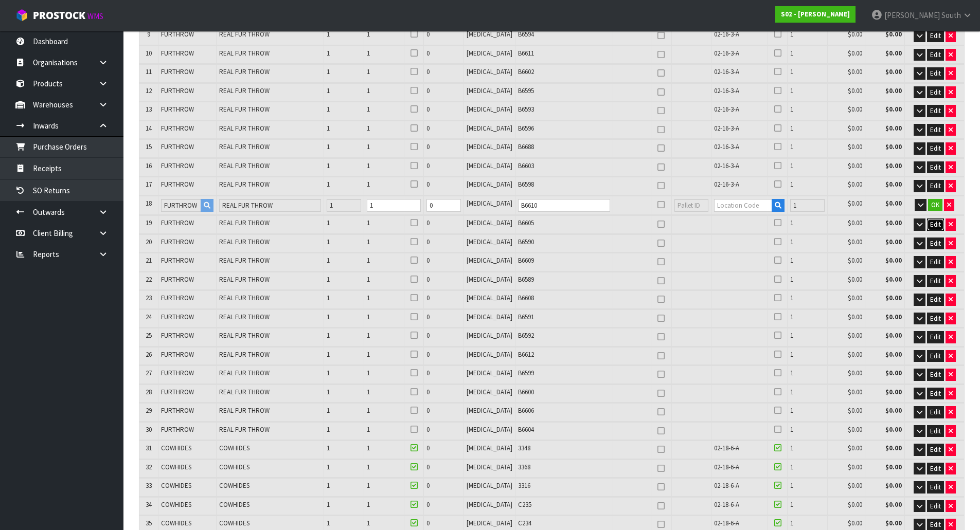
click at [930, 228] on span "Edit" at bounding box center [935, 224] width 11 height 9
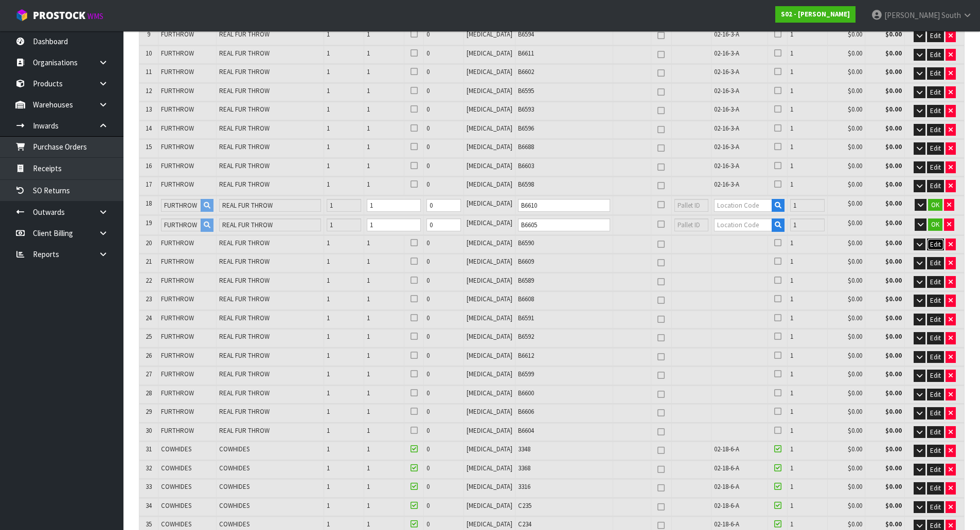
click at [932, 243] on span "Edit" at bounding box center [935, 244] width 11 height 9
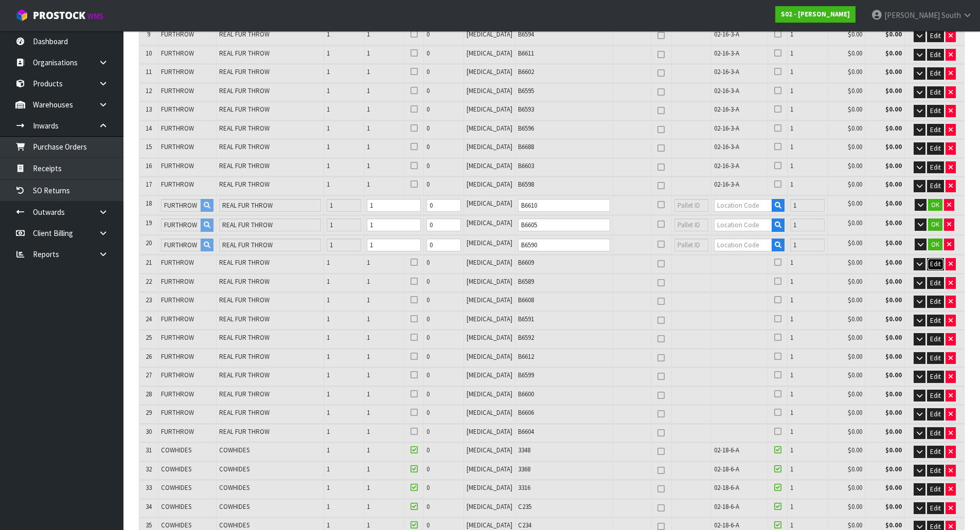
click at [935, 266] on span "Edit" at bounding box center [935, 264] width 11 height 9
click at [935, 278] on button "Edit" at bounding box center [935, 284] width 17 height 12
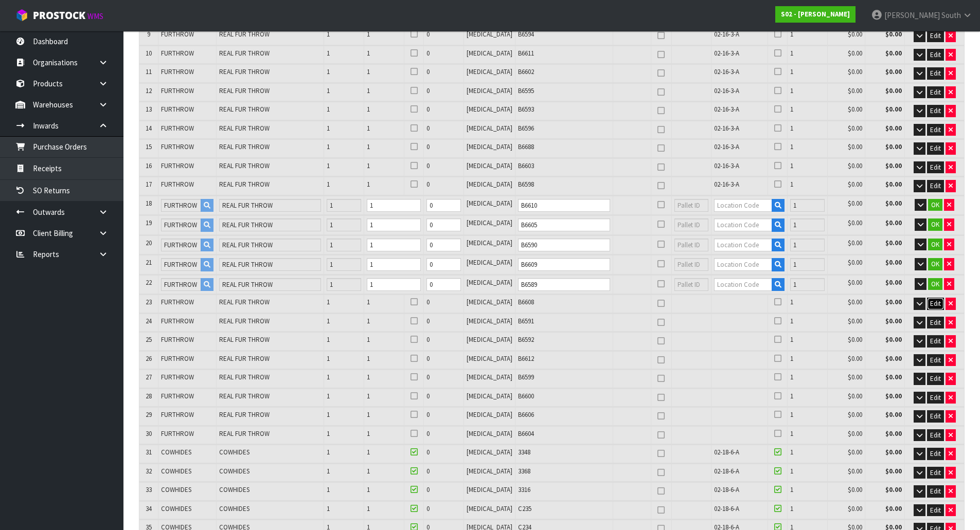
click at [933, 299] on button "Edit" at bounding box center [935, 304] width 17 height 12
click at [931, 318] on button "Edit" at bounding box center [935, 324] width 17 height 12
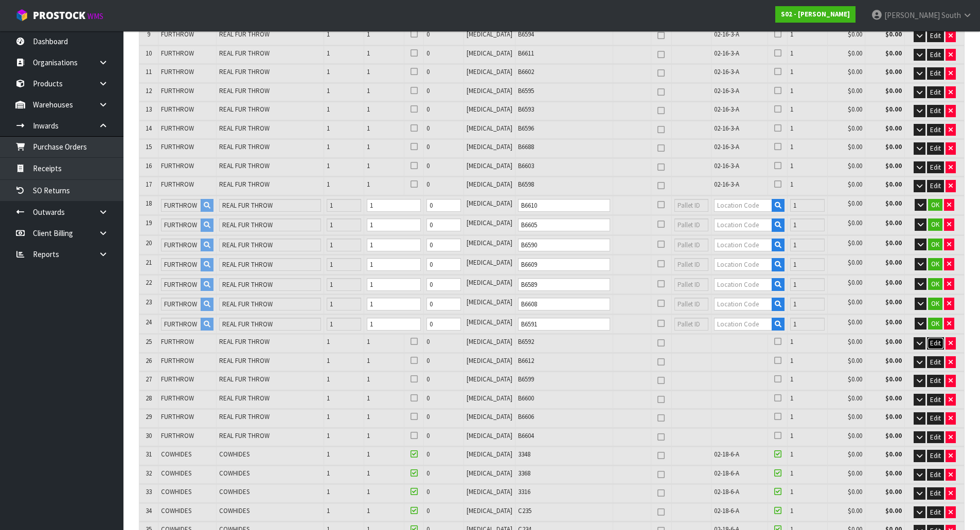
drag, startPoint x: 929, startPoint y: 342, endPoint x: 928, endPoint y: 362, distance: 19.6
click at [930, 343] on span "Edit" at bounding box center [935, 343] width 11 height 9
click at [930, 366] on span "Edit" at bounding box center [935, 363] width 11 height 9
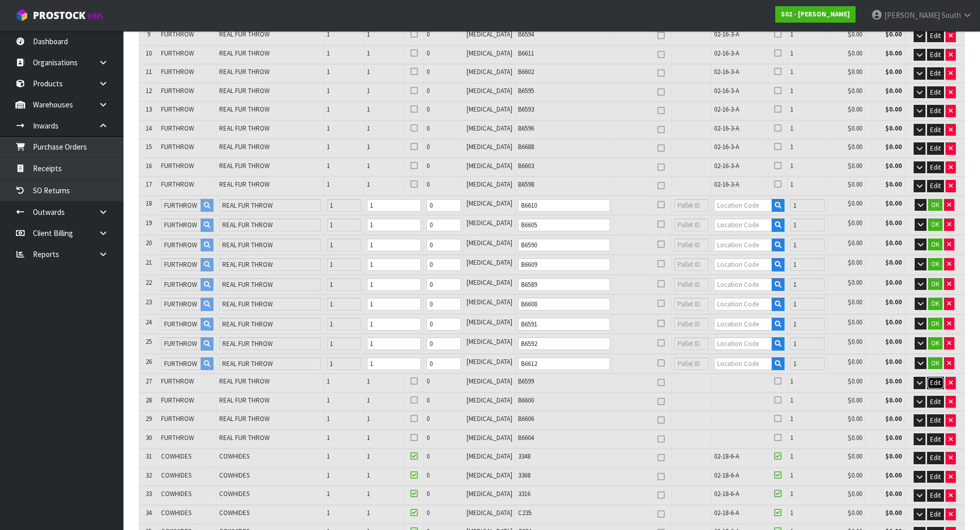
click at [930, 378] on span "Edit" at bounding box center [935, 382] width 11 height 9
click at [932, 393] on td "Dimensions * L 45.000 cm W 30.000 cm H 20.000 cm Cubic * 0.027000 m³ Weight * 1…" at bounding box center [551, 393] width 824 height 1
drag, startPoint x: 932, startPoint y: 401, endPoint x: 933, endPoint y: 420, distance: 19.1
click at [932, 402] on span "Edit" at bounding box center [935, 403] width 11 height 9
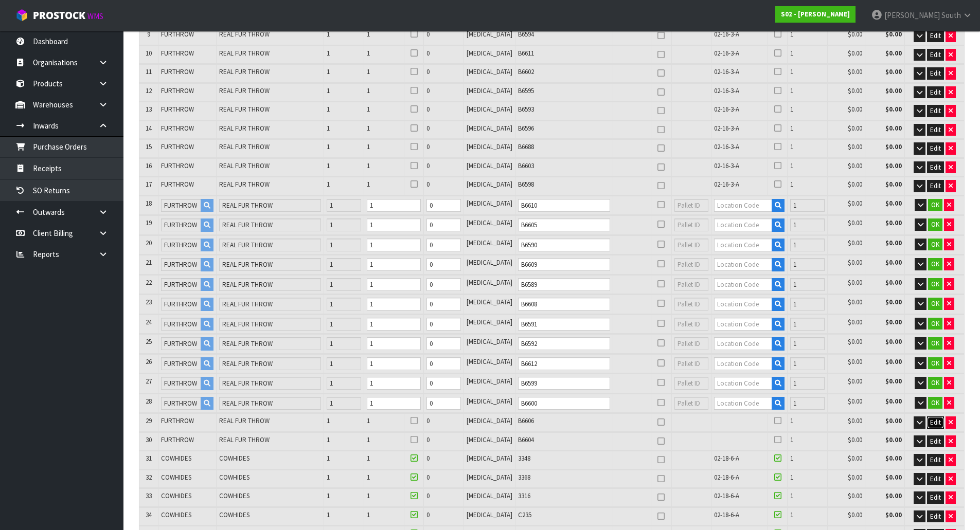
click at [933, 424] on span "Edit" at bounding box center [935, 422] width 11 height 9
click at [930, 437] on button "Edit" at bounding box center [935, 443] width 17 height 12
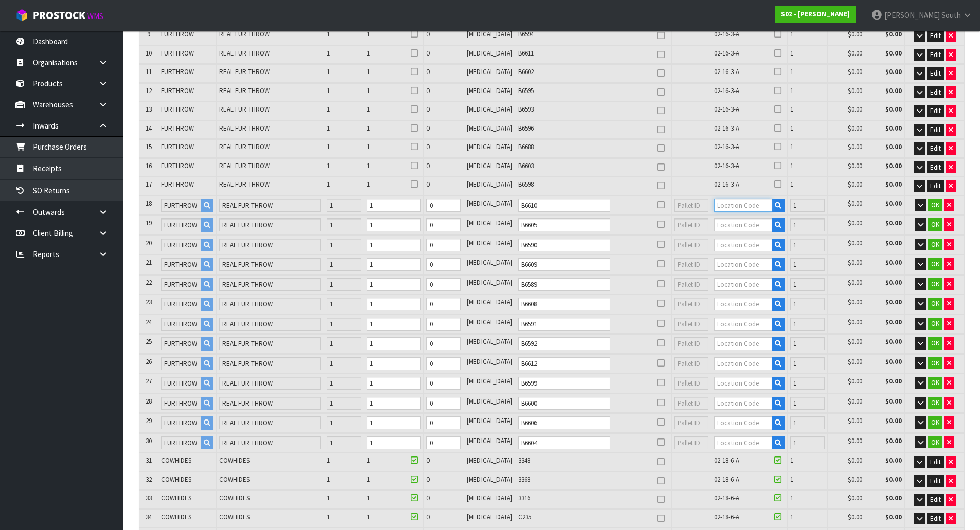
click at [747, 209] on input "text" at bounding box center [743, 205] width 58 height 13
click at [739, 238] on link "02-16-2 -B" at bounding box center [741, 237] width 81 height 14
click at [684, 211] on tr "18 [GEOGRAPHIC_DATA] REAL FUR THROW 1 1 0 [MEDICAL_DATA] B6610 02-16-2-B 1 $0.0…" at bounding box center [551, 205] width 824 height 19
click at [735, 234] on td "Dimensions * L 45.000 cm W 30.000 cm H 20.000 cm Cubic * 0.027000 m³ Weight * 1…" at bounding box center [551, 234] width 824 height 1
click at [736, 223] on input "text" at bounding box center [743, 225] width 58 height 13
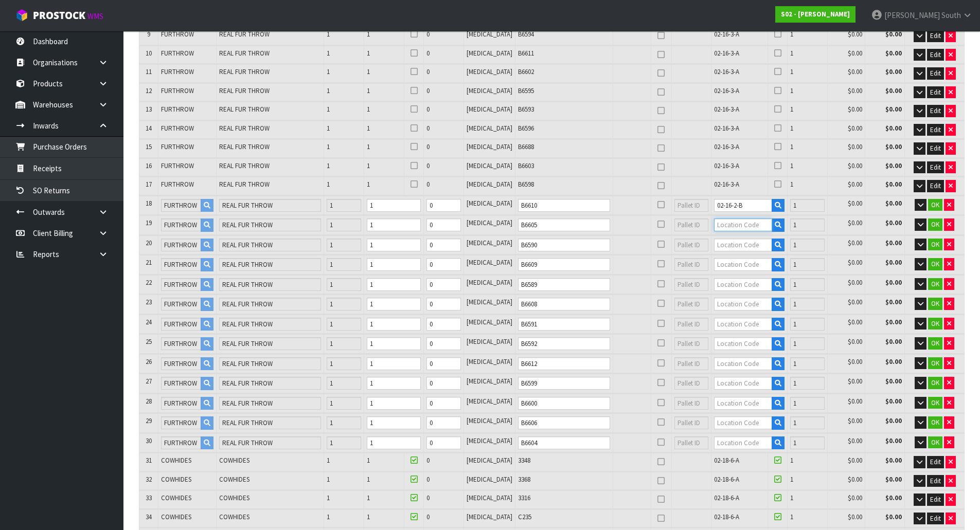
paste input "02-16-2-B"
click at [735, 241] on td at bounding box center [749, 245] width 76 height 19
click at [735, 241] on input "text" at bounding box center [743, 245] width 58 height 13
paste input "02-16-2-B"
click at [734, 258] on input "text" at bounding box center [743, 264] width 58 height 13
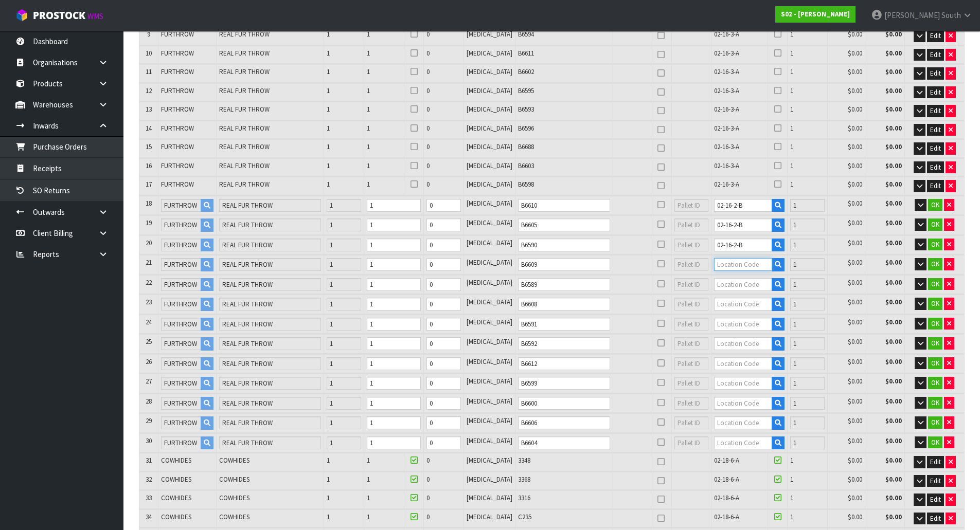
paste input "02-16-2-B"
click at [733, 284] on input "text" at bounding box center [743, 284] width 58 height 13
paste input "02-16-2-B"
click at [732, 300] on input "text" at bounding box center [743, 304] width 58 height 13
paste input "02-16-2-B"
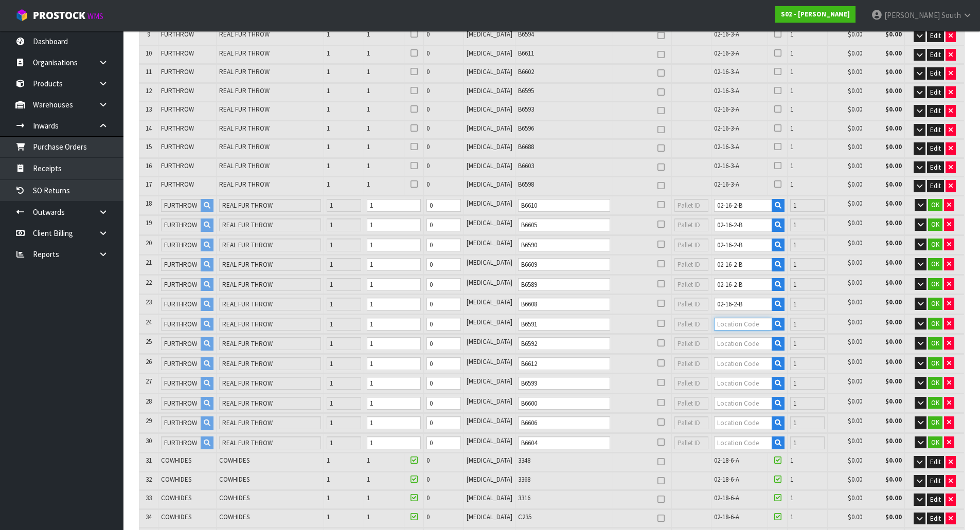
click at [732, 326] on input "text" at bounding box center [743, 324] width 58 height 13
paste input "02-16-2-B"
click at [729, 339] on input "text" at bounding box center [743, 343] width 58 height 13
paste input "02-16-2-B"
click at [723, 364] on input "text" at bounding box center [743, 363] width 58 height 13
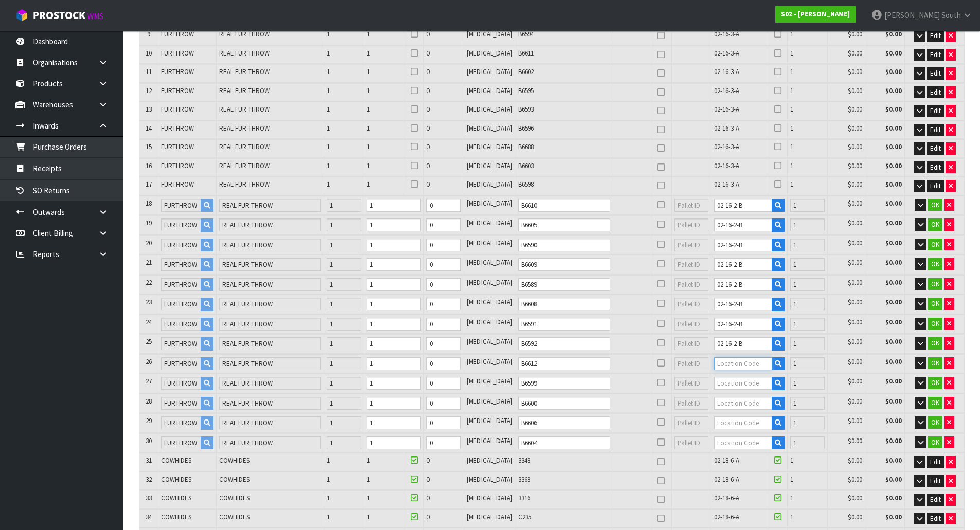
paste input "02-16-2-B"
click at [723, 381] on input "text" at bounding box center [743, 383] width 58 height 13
paste input "02-16-2-B"
click at [739, 399] on input "text" at bounding box center [743, 403] width 58 height 13
paste input "02-16-2-B"
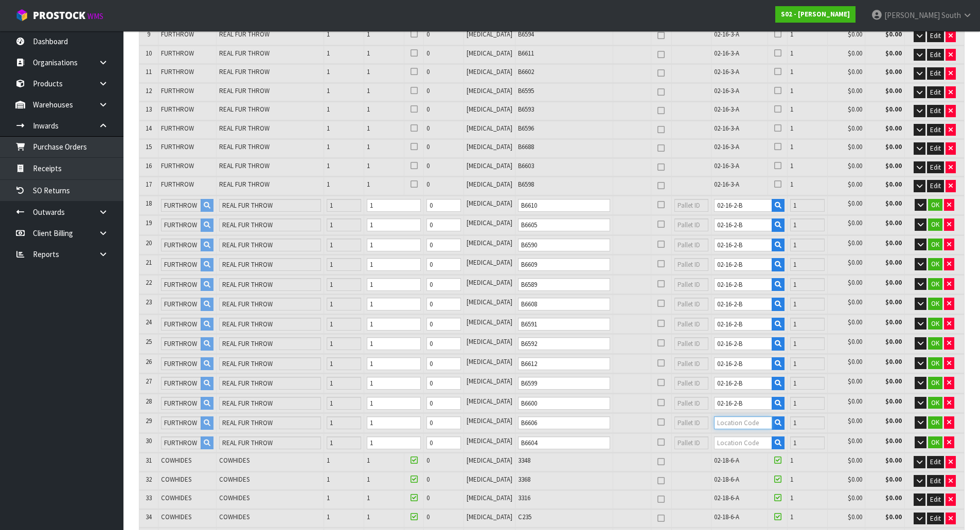
click at [738, 420] on input "text" at bounding box center [743, 423] width 58 height 13
paste input "02-16-2-B"
click at [737, 440] on input "text" at bounding box center [743, 443] width 58 height 13
paste input "02-16-2-B"
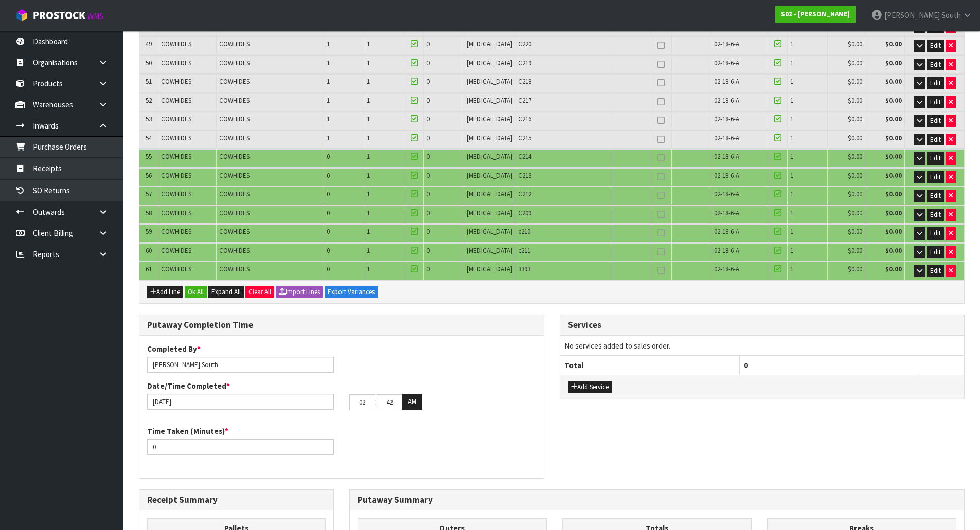
scroll to position [1108, 0]
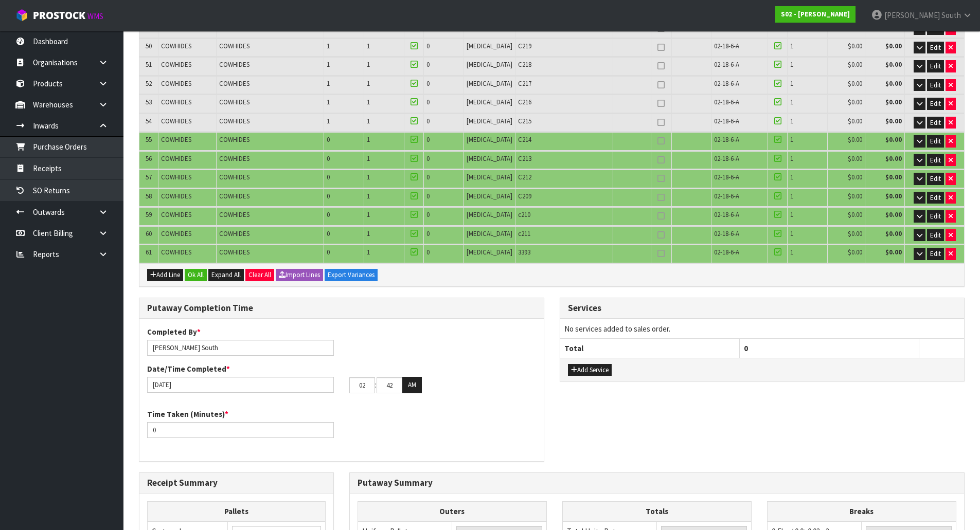
click at [199, 266] on div "Add Line Ok All Expand All Clear All Import Lines Export Variances" at bounding box center [551, 274] width 824 height 23
click at [197, 269] on button "Ok All" at bounding box center [196, 275] width 22 height 12
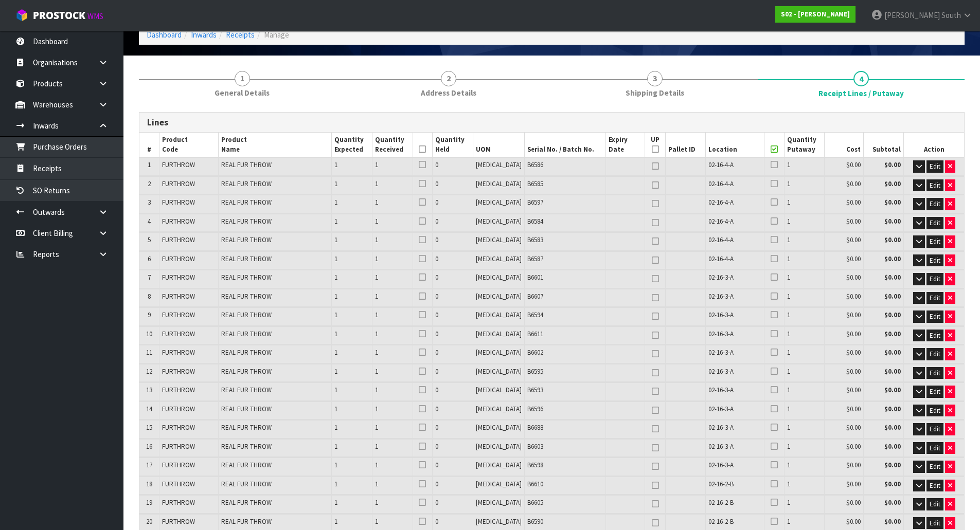
scroll to position [0, 0]
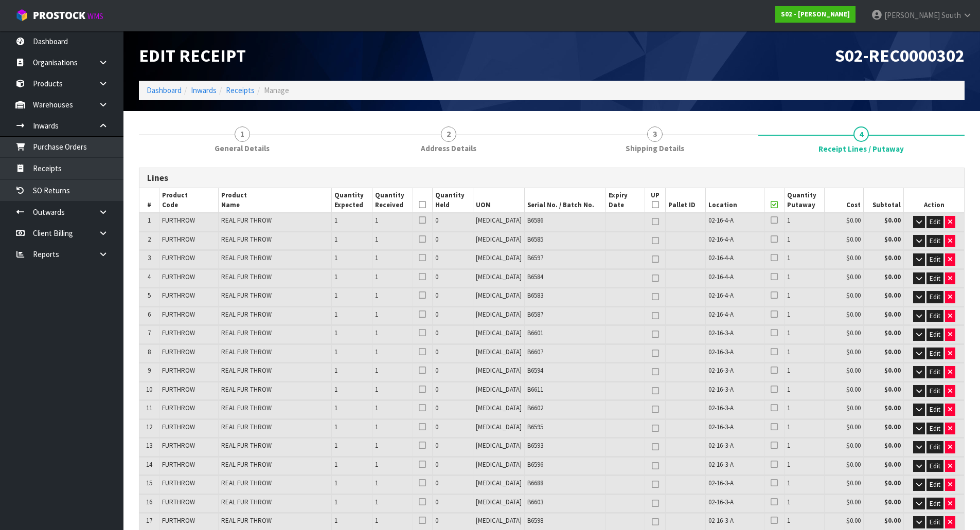
click at [770, 205] on icon at bounding box center [773, 205] width 7 height 1
click at [426, 205] on icon at bounding box center [422, 205] width 7 height 1
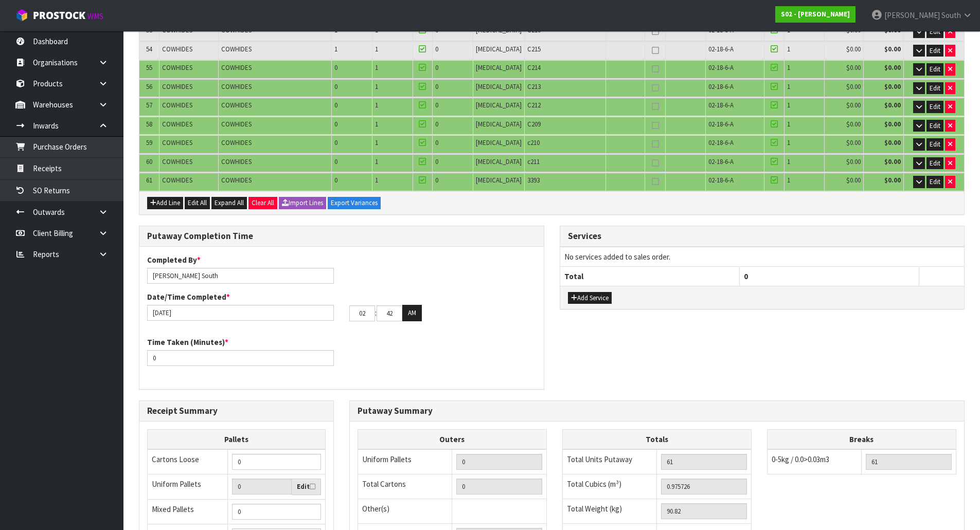
scroll to position [1286, 0]
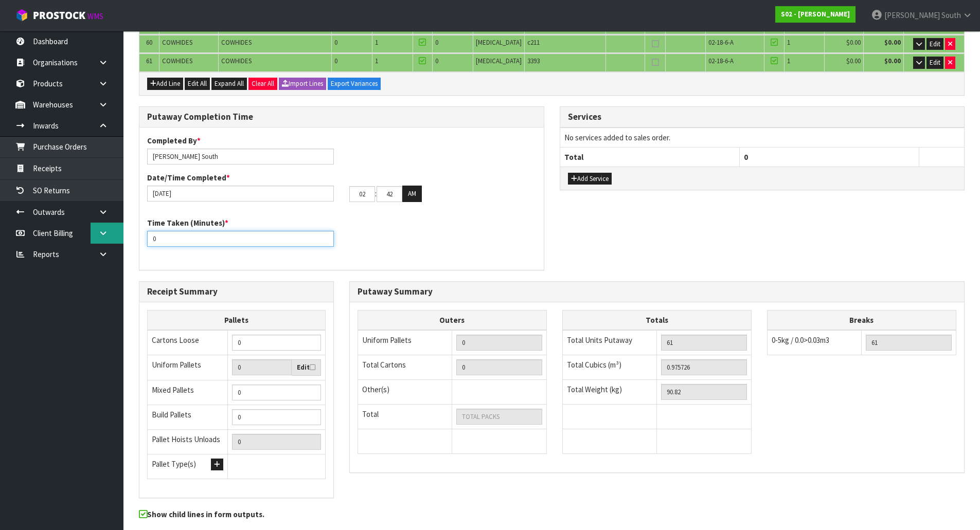
drag, startPoint x: 191, startPoint y: 241, endPoint x: 114, endPoint y: 232, distance: 77.6
click at [413, 189] on button "AM" at bounding box center [412, 194] width 20 height 16
drag, startPoint x: 371, startPoint y: 196, endPoint x: 339, endPoint y: 202, distance: 32.4
click at [339, 202] on div "[DATE] 02 : 42 : 27 PM" at bounding box center [341, 194] width 404 height 16
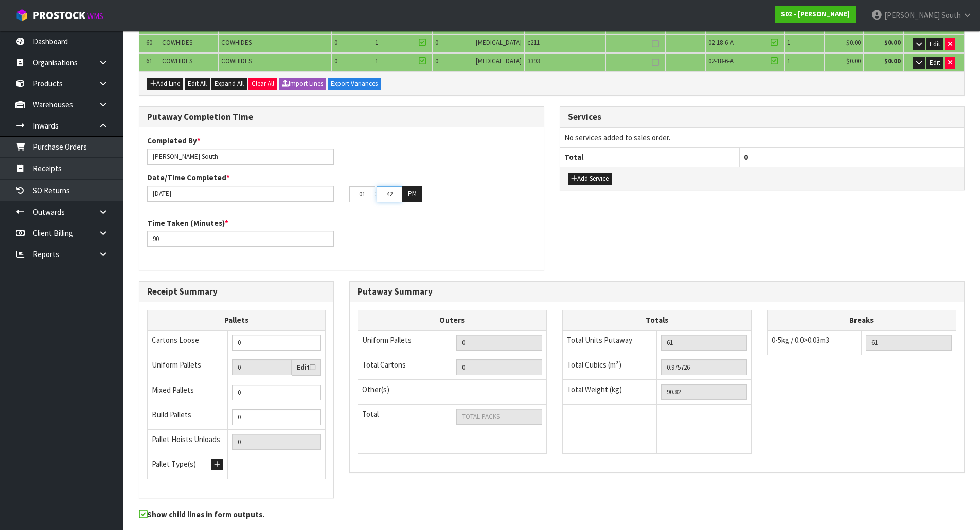
drag, startPoint x: 382, startPoint y: 192, endPoint x: 430, endPoint y: 202, distance: 49.3
click at [430, 202] on div "01 : 42 : 27 PM" at bounding box center [442, 194] width 187 height 16
click at [522, 231] on div "Time Taken (Minutes) * 90" at bounding box center [341, 236] width 404 height 37
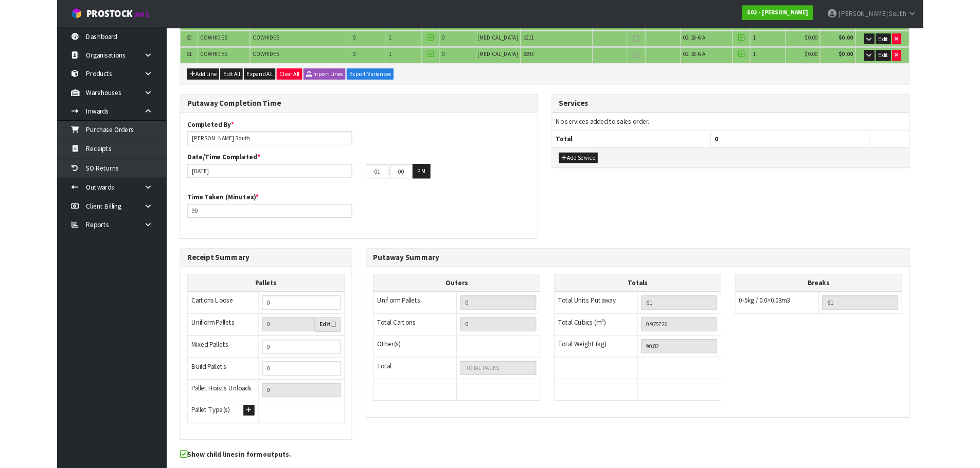
scroll to position [1283, 0]
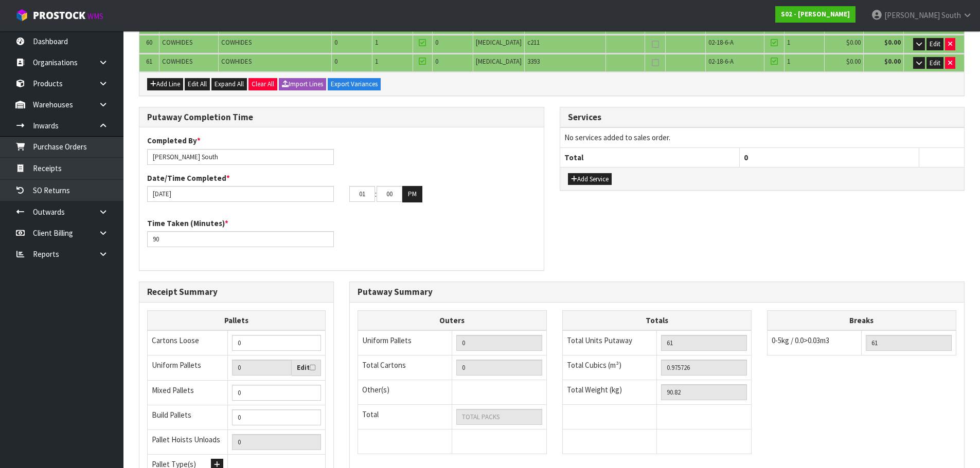
click at [487, 239] on div "Time Taken (Minutes) * 90" at bounding box center [341, 236] width 404 height 37
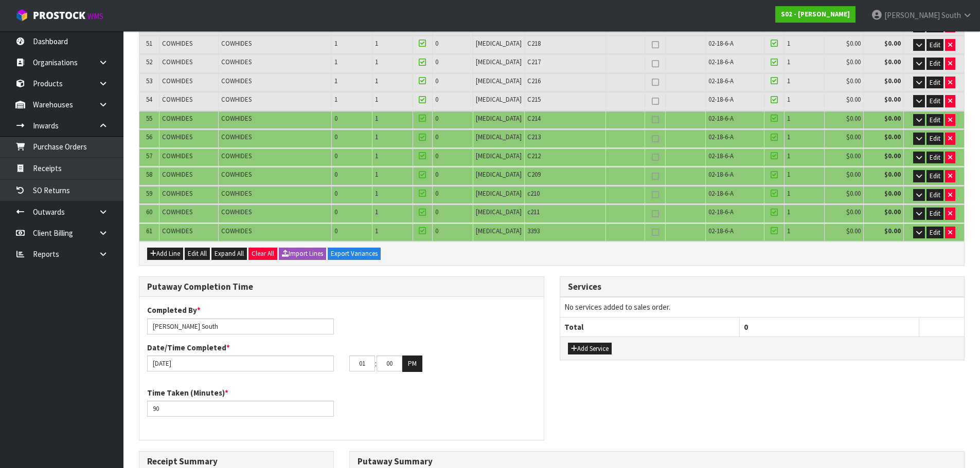
scroll to position [1183, 0]
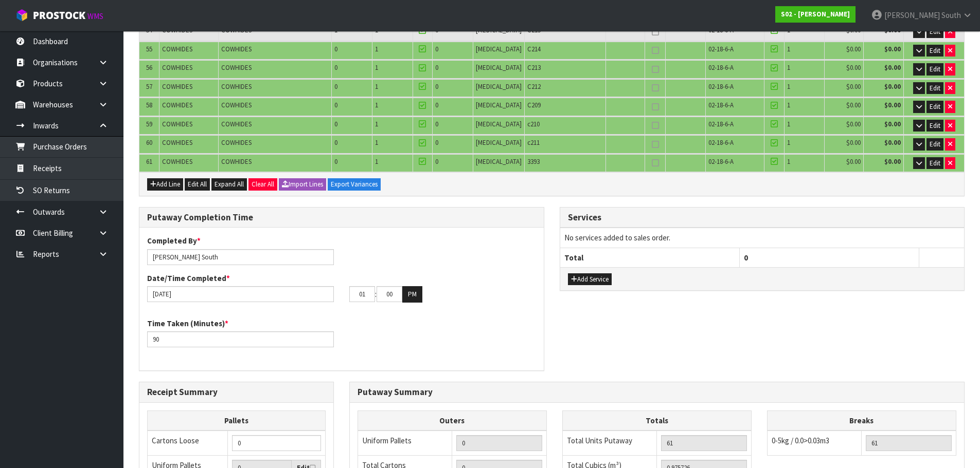
click at [534, 210] on div "Putaway Completion Time" at bounding box center [341, 218] width 404 height 21
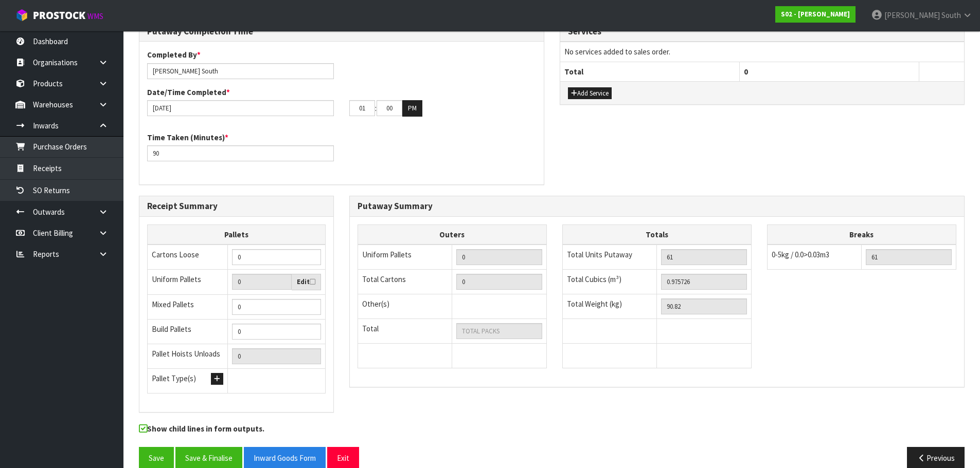
scroll to position [1385, 0]
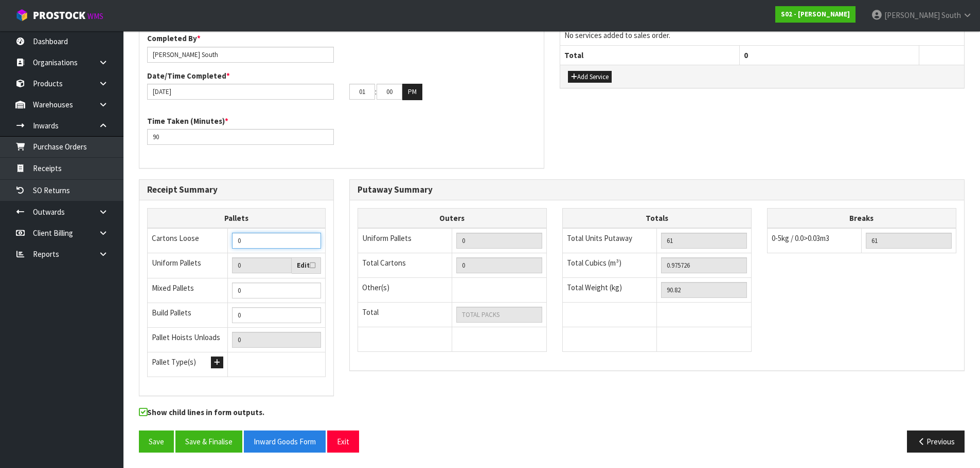
drag, startPoint x: 263, startPoint y: 239, endPoint x: 223, endPoint y: 246, distance: 41.3
click at [223, 246] on tr "Cartons Loose 0" at bounding box center [237, 240] width 178 height 25
click at [269, 187] on h3 "Receipt Summary" at bounding box center [236, 190] width 178 height 10
click at [588, 340] on td at bounding box center [609, 340] width 95 height 25
click at [757, 308] on div "Totals Total Units Putaway 61 Total Cubics (m³) 0.975726 Total Weight (kg) 90.82" at bounding box center [656, 285] width 205 height 155
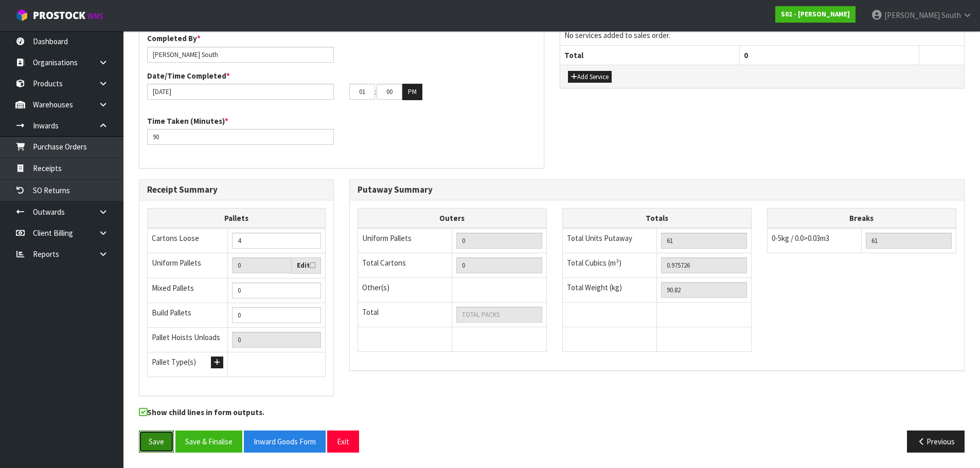
click at [141, 440] on button "Save" at bounding box center [156, 442] width 35 height 22
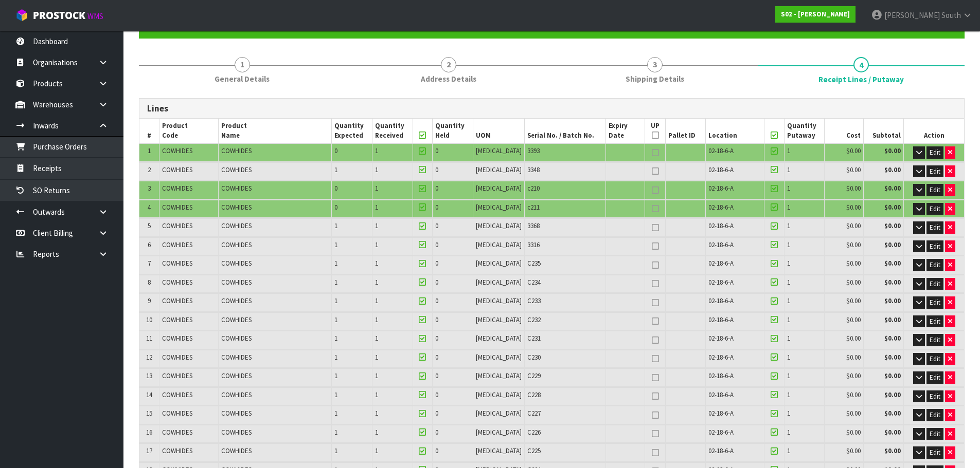
scroll to position [1423, 0]
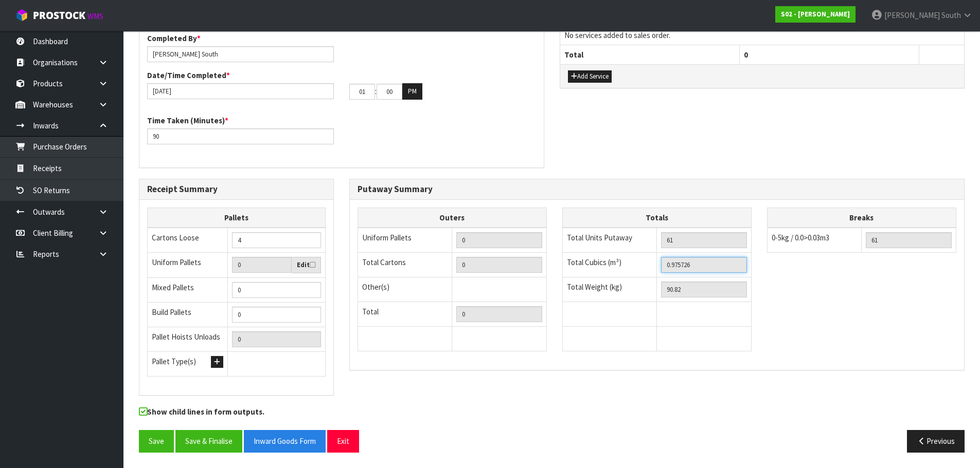
drag, startPoint x: 723, startPoint y: 264, endPoint x: 629, endPoint y: 272, distance: 94.5
click at [629, 272] on tr "Total Cubics (m³) 0.975726" at bounding box center [656, 265] width 189 height 25
click at [928, 434] on button "Previous" at bounding box center [936, 441] width 58 height 22
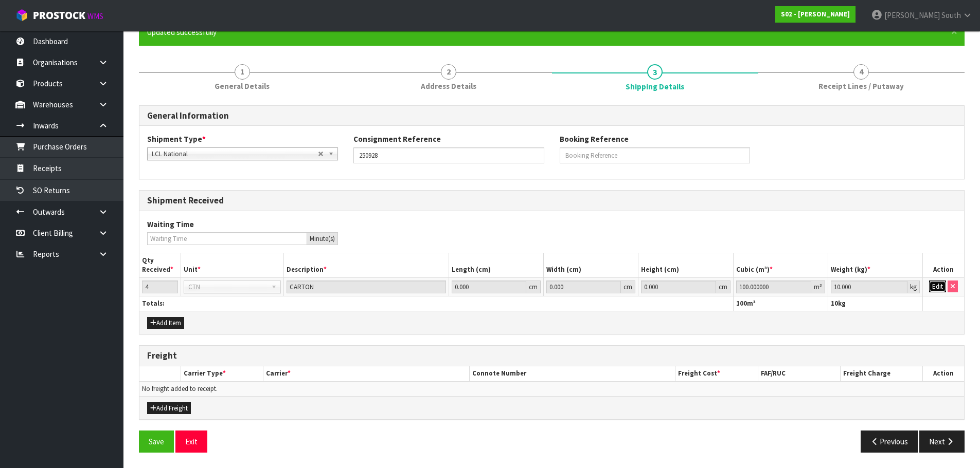
click at [937, 286] on button "Edit" at bounding box center [937, 287] width 17 height 12
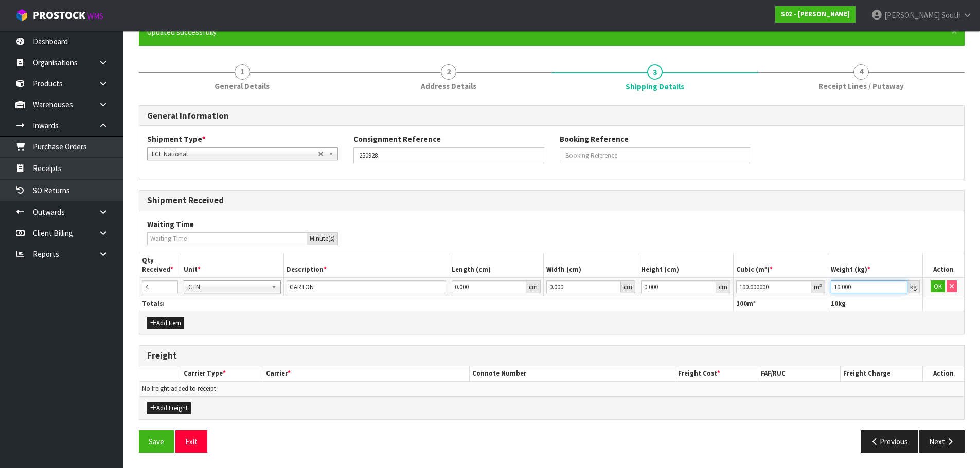
drag, startPoint x: 863, startPoint y: 293, endPoint x: 792, endPoint y: 294, distance: 71.0
click at [792, 294] on tr "4 BAG BAR BSK BIN BTL BOX BDL CAB CGE CTN CSE COI CRA CRT CBE CYL DRM JAR MTR P…" at bounding box center [551, 287] width 824 height 19
drag, startPoint x: 780, startPoint y: 289, endPoint x: 693, endPoint y: 289, distance: 87.4
click at [693, 289] on tr "4 BAG BAR BSK BIN BTL BOX BDL CAB CGE CTN CSE COI CRA CRT CBE CYL DRM JAR MTR P…" at bounding box center [551, 287] width 824 height 19
paste input "0.975726"
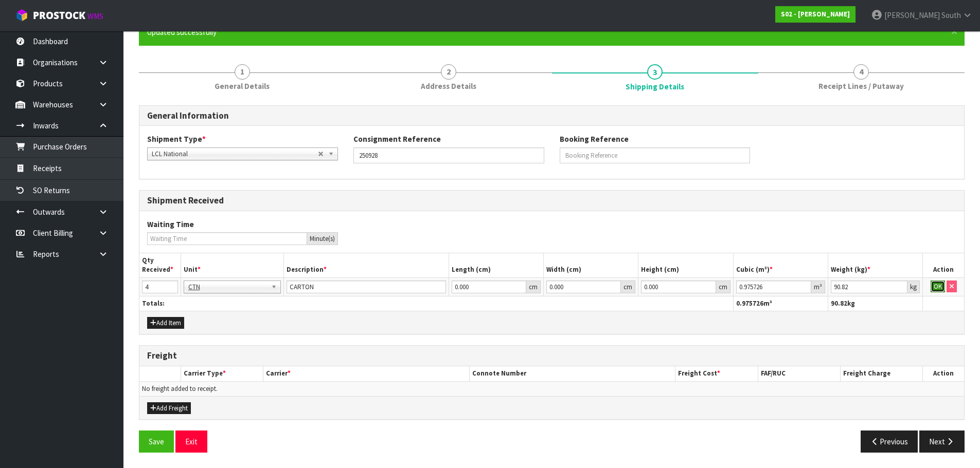
click at [935, 284] on button "OK" at bounding box center [937, 287] width 14 height 12
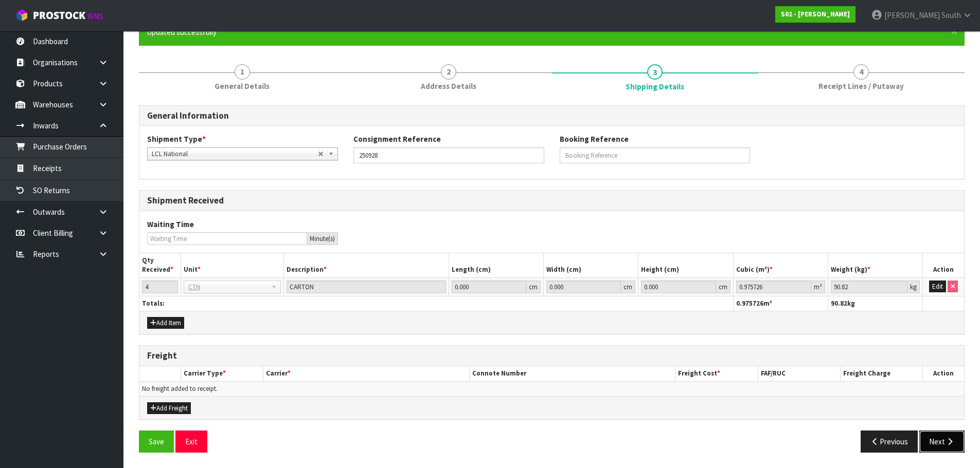
click at [931, 440] on button "Next" at bounding box center [941, 442] width 45 height 22
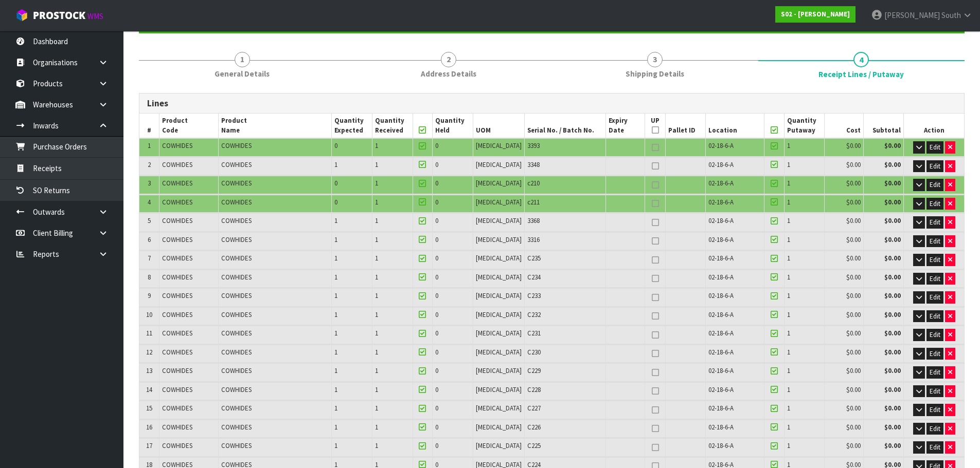
scroll to position [154, 0]
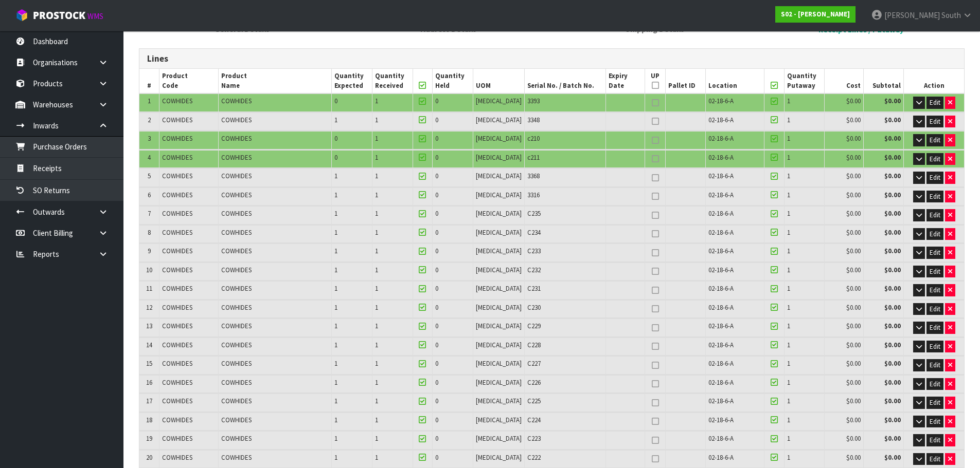
click at [645, 81] on th "UP" at bounding box center [655, 81] width 21 height 25
click at [652, 85] on icon at bounding box center [655, 85] width 7 height 1
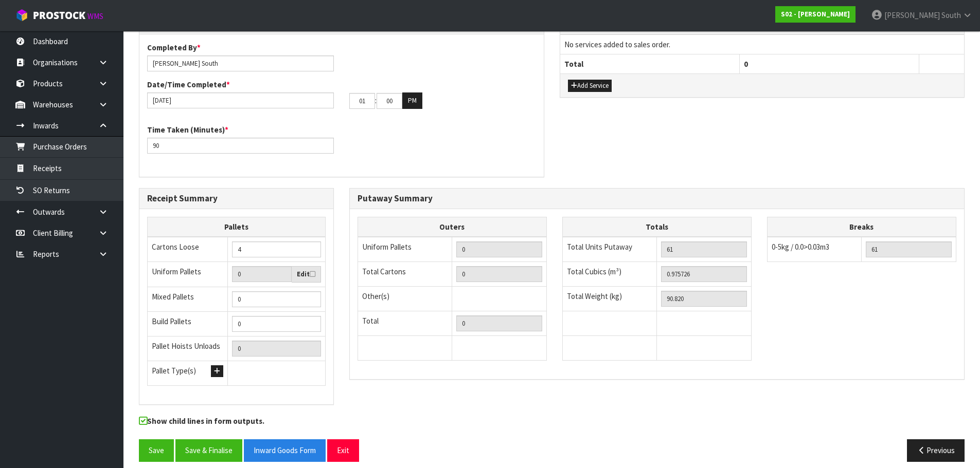
scroll to position [1423, 0]
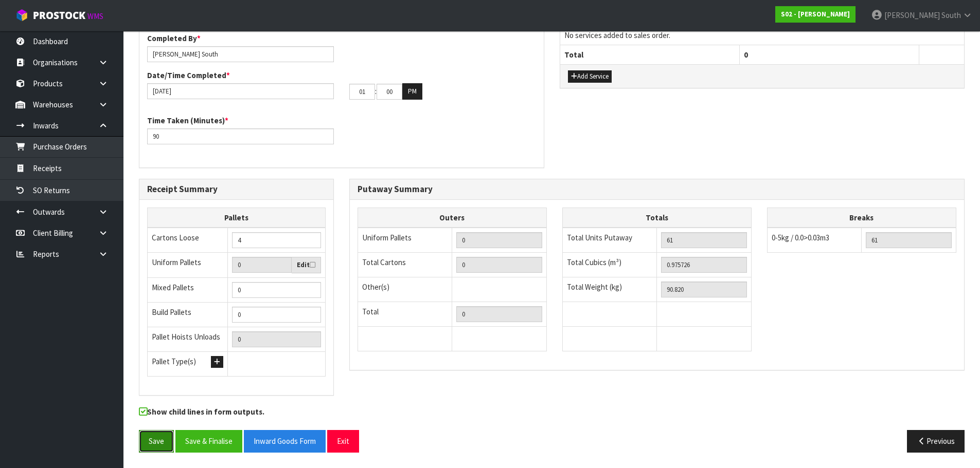
click at [150, 447] on button "Save" at bounding box center [156, 441] width 35 height 22
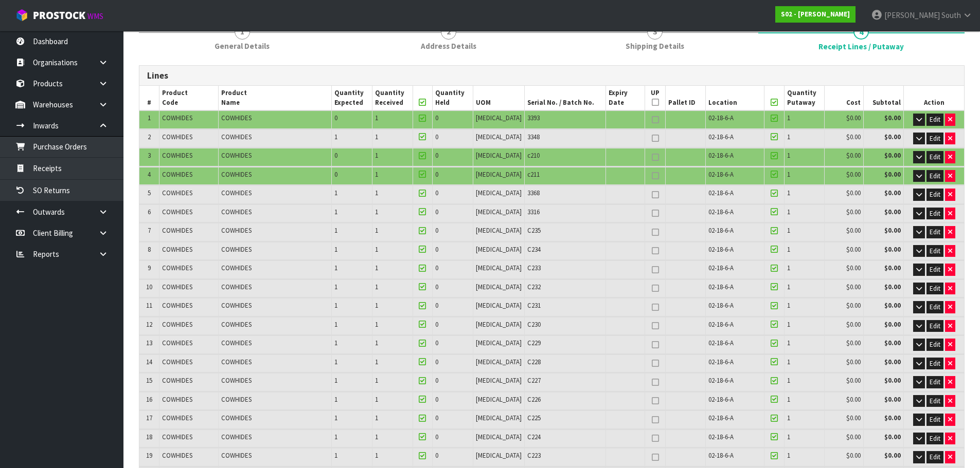
scroll to position [0, 0]
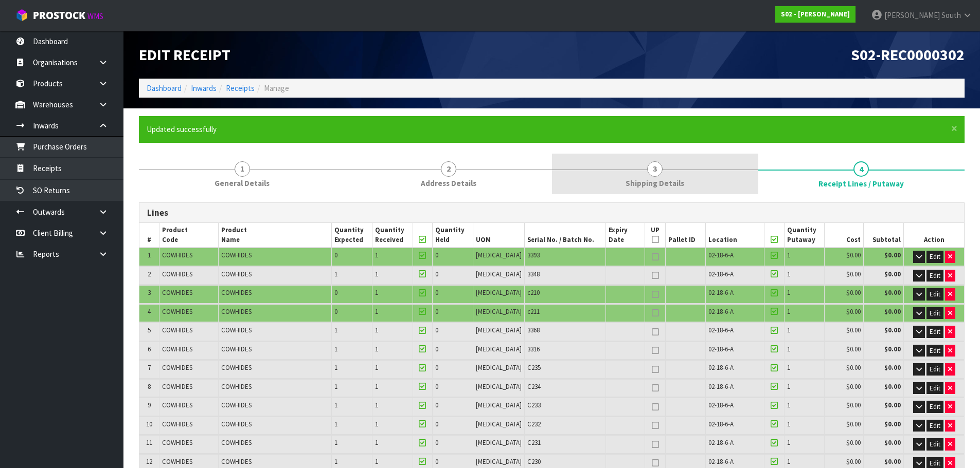
click at [679, 185] on span "Shipping Details" at bounding box center [654, 183] width 59 height 11
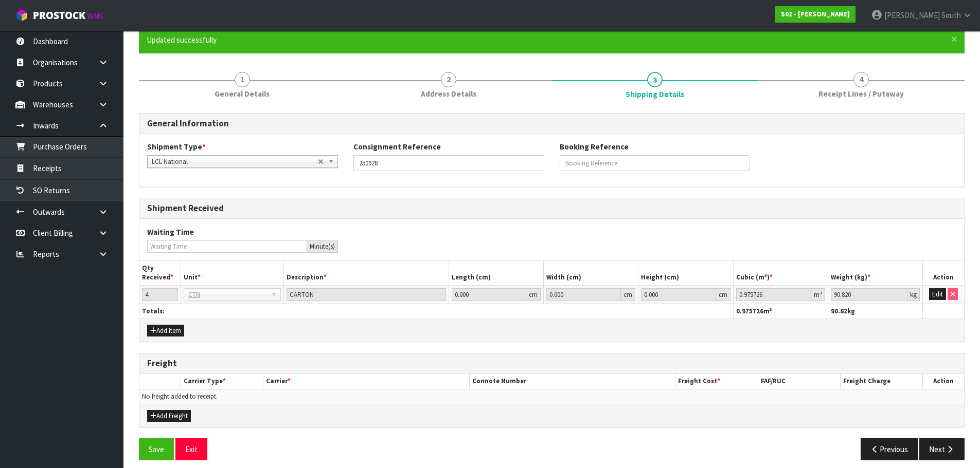
scroll to position [97, 0]
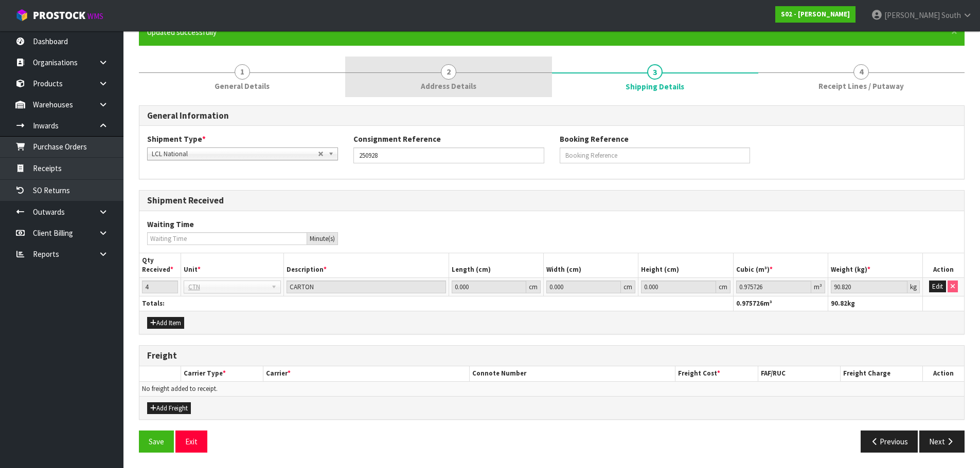
click at [427, 68] on link "2 Address Details" at bounding box center [448, 77] width 206 height 41
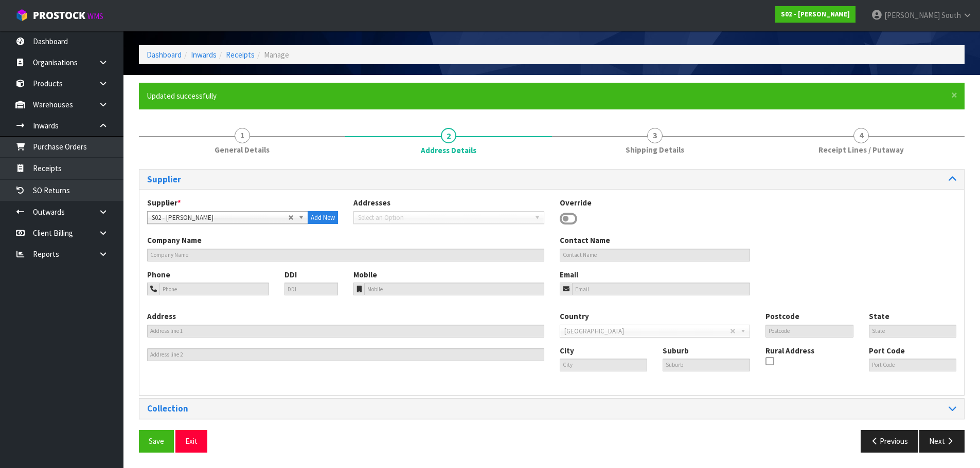
scroll to position [33, 0]
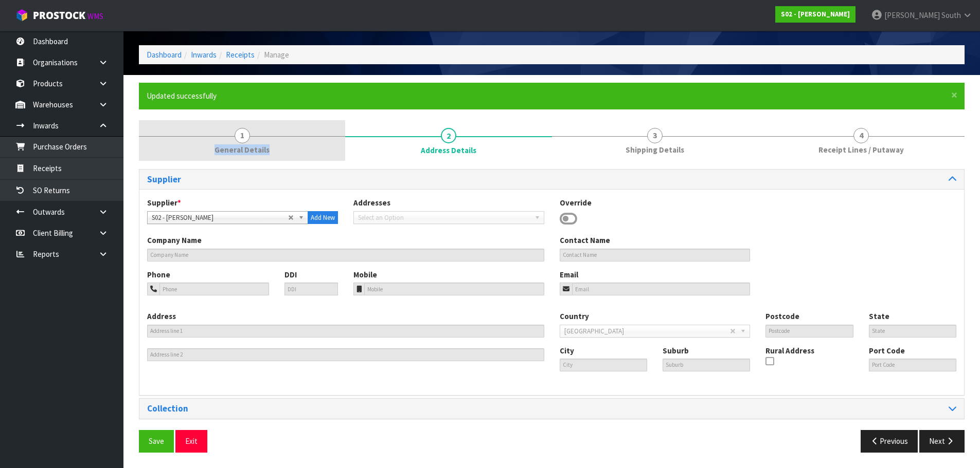
click at [293, 137] on link "1 General Details" at bounding box center [242, 140] width 206 height 41
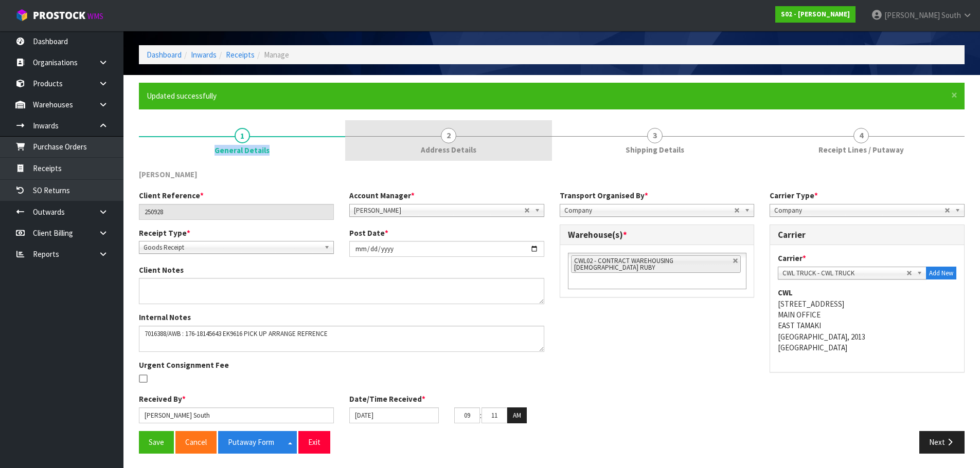
scroll to position [34, 0]
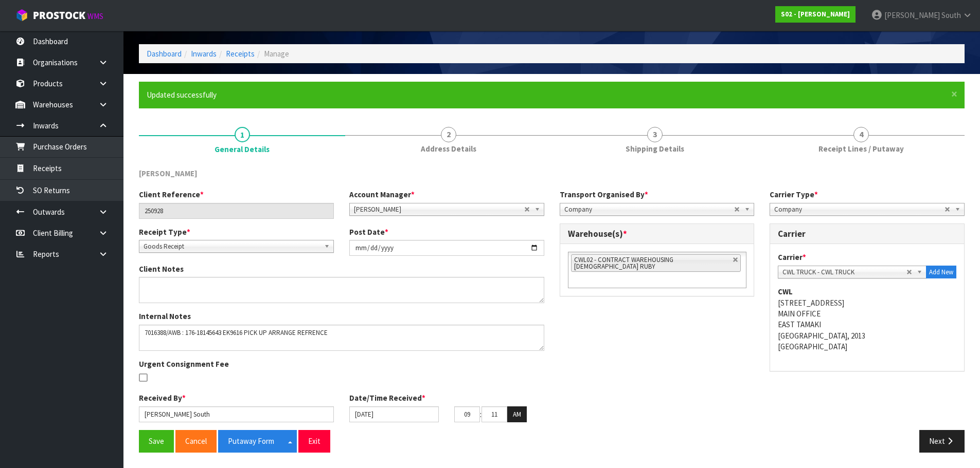
click at [635, 176] on div "[PERSON_NAME]" at bounding box center [551, 178] width 841 height 21
click at [372, 321] on div "Internal Notes" at bounding box center [341, 331] width 421 height 40
drag, startPoint x: 623, startPoint y: 349, endPoint x: 629, endPoint y: 352, distance: 6.7
click at [629, 352] on div "Client Reference * 250928 Account Manager * [PERSON_NAME] [PERSON_NAME] [PERSON…" at bounding box center [551, 309] width 841 height 241
click at [158, 443] on button "Save" at bounding box center [156, 441] width 35 height 22
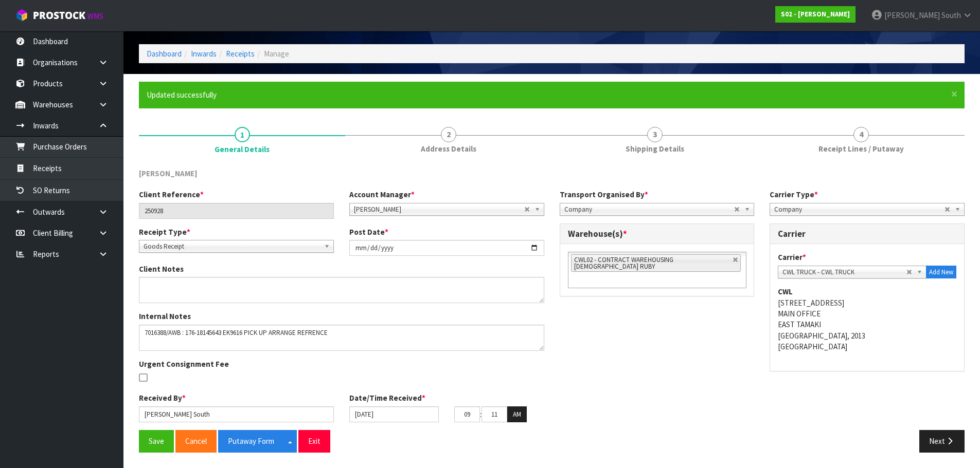
scroll to position [0, 0]
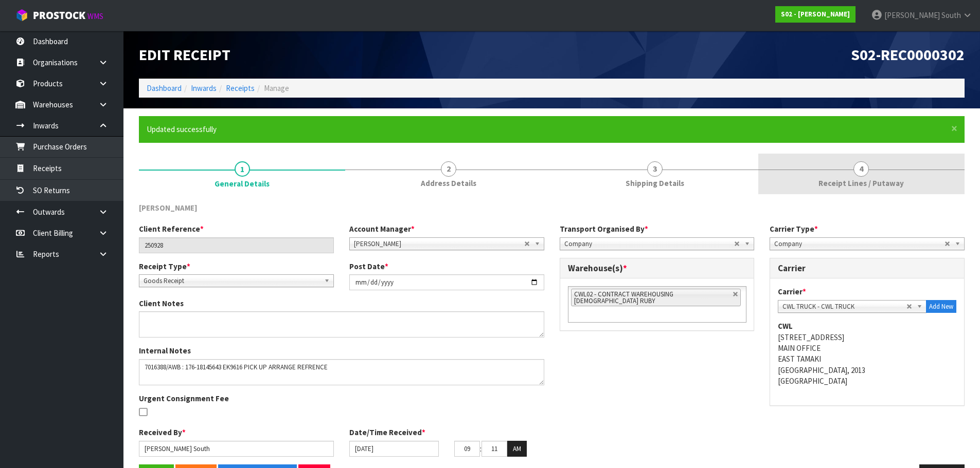
click at [837, 171] on link "4 Receipt Lines / Putaway" at bounding box center [861, 174] width 206 height 41
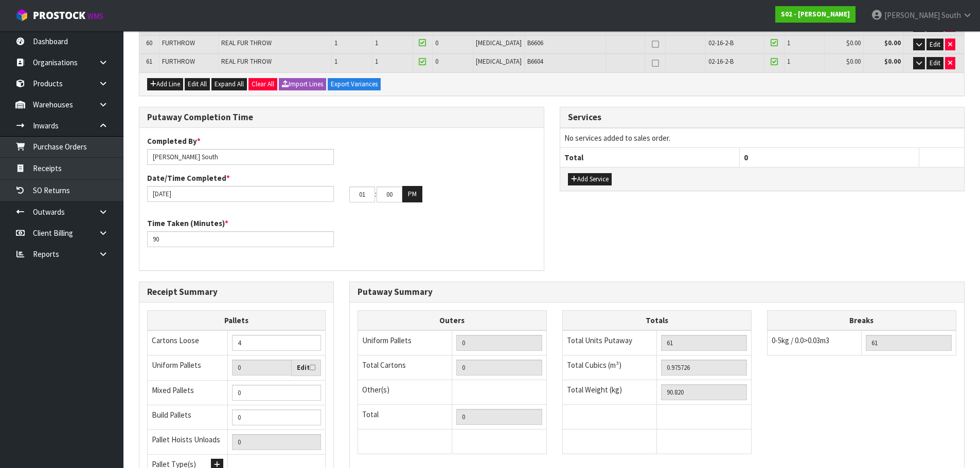
scroll to position [1423, 0]
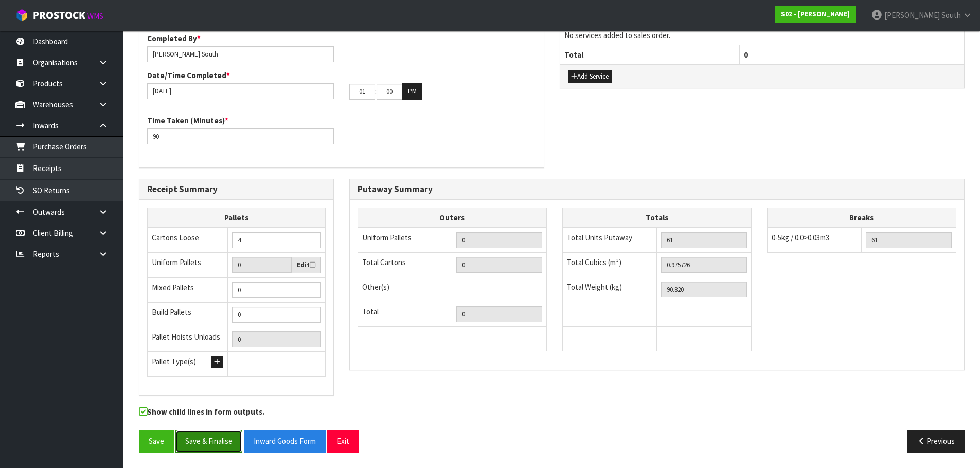
click at [228, 443] on button "Save & Finalise" at bounding box center [208, 441] width 67 height 22
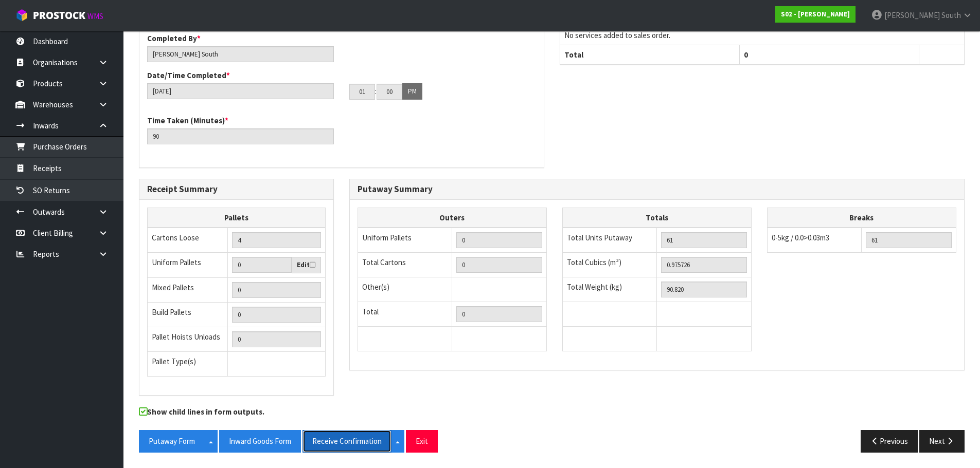
click at [324, 435] on button "Receive Confirmation" at bounding box center [346, 441] width 89 height 22
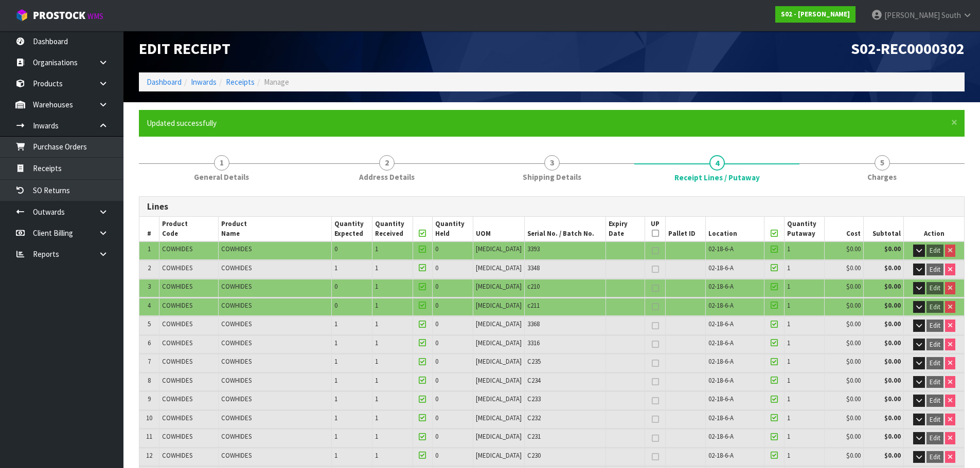
scroll to position [0, 0]
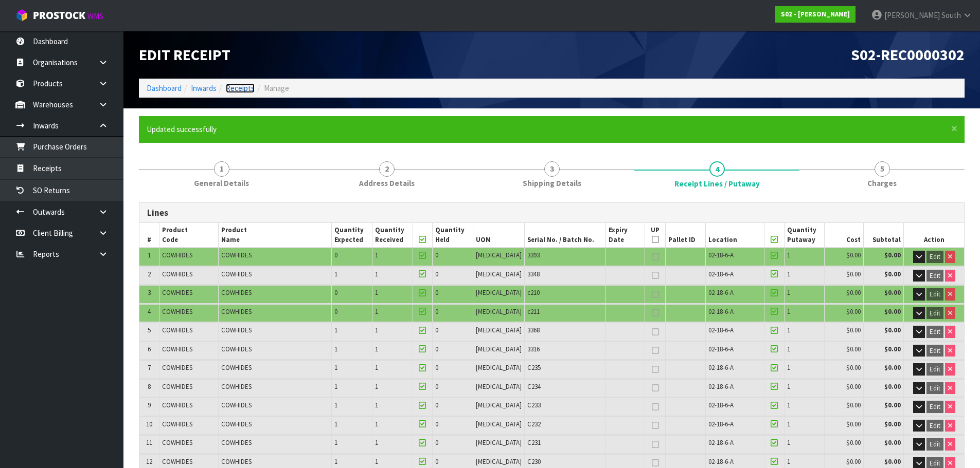
click at [240, 88] on link "Receipts" at bounding box center [240, 88] width 29 height 10
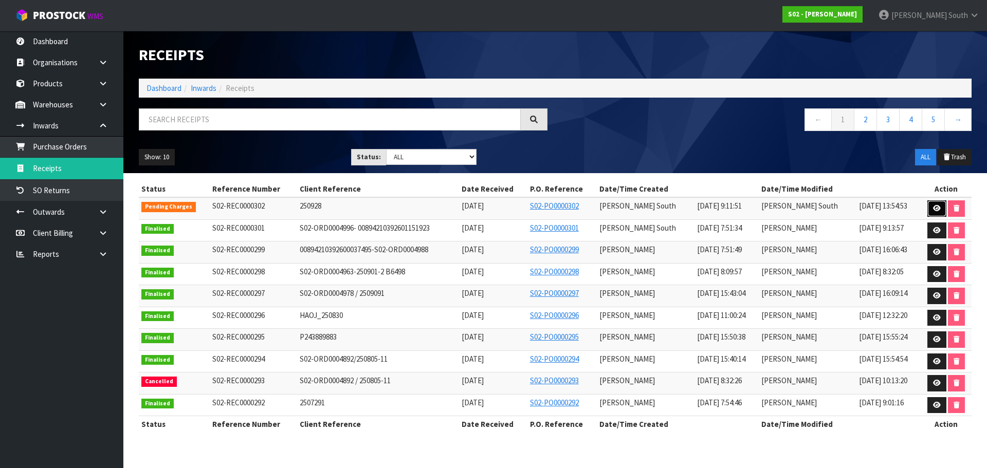
click at [929, 210] on link at bounding box center [937, 209] width 19 height 16
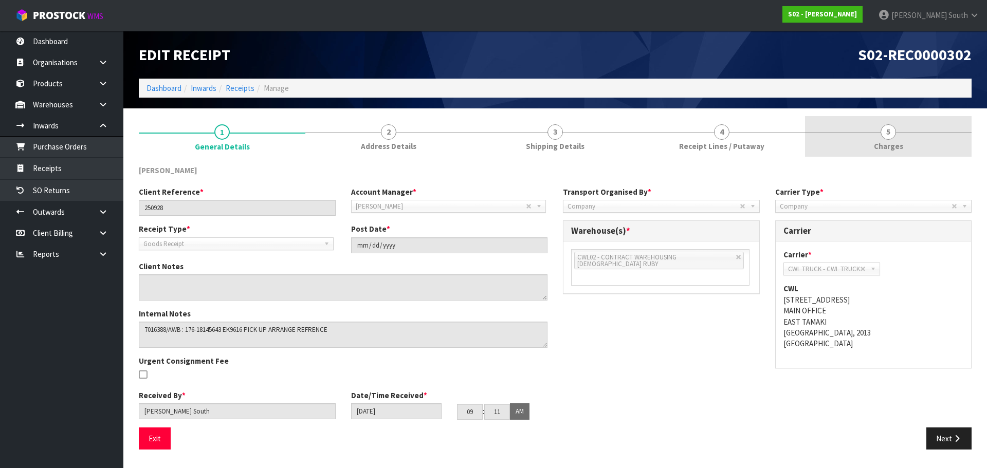
click at [863, 137] on link "5 [GEOGRAPHIC_DATA]" at bounding box center [888, 136] width 167 height 41
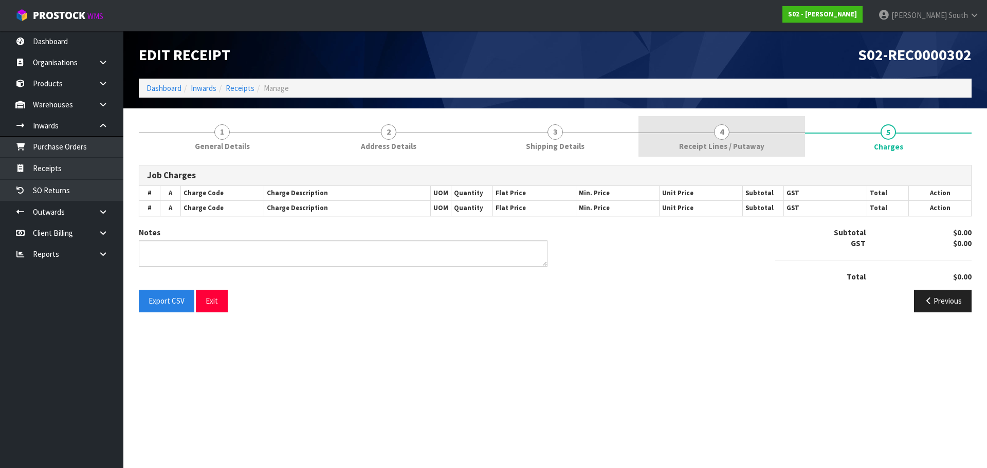
click at [783, 154] on link "4 Receipt Lines / Putaway" at bounding box center [722, 136] width 167 height 41
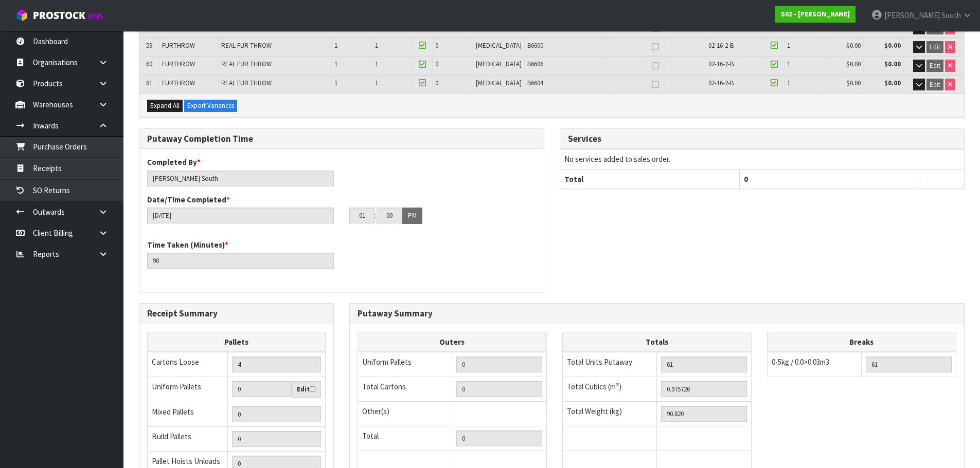
scroll to position [1385, 0]
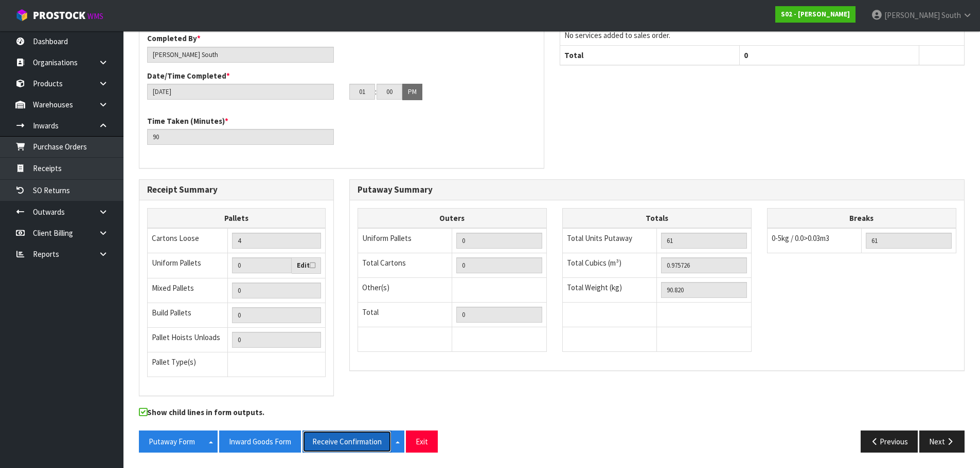
click at [314, 442] on button "Receive Confirmation" at bounding box center [346, 442] width 89 height 22
click at [882, 86] on div "Putaway Completion Time Completed By * [PERSON_NAME] Date/Time Completed * [DAT…" at bounding box center [551, 92] width 841 height 175
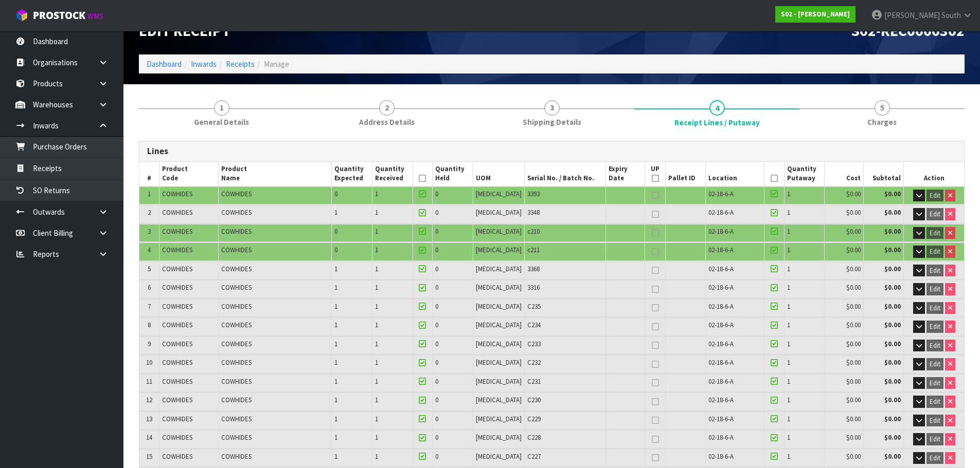
scroll to position [0, 0]
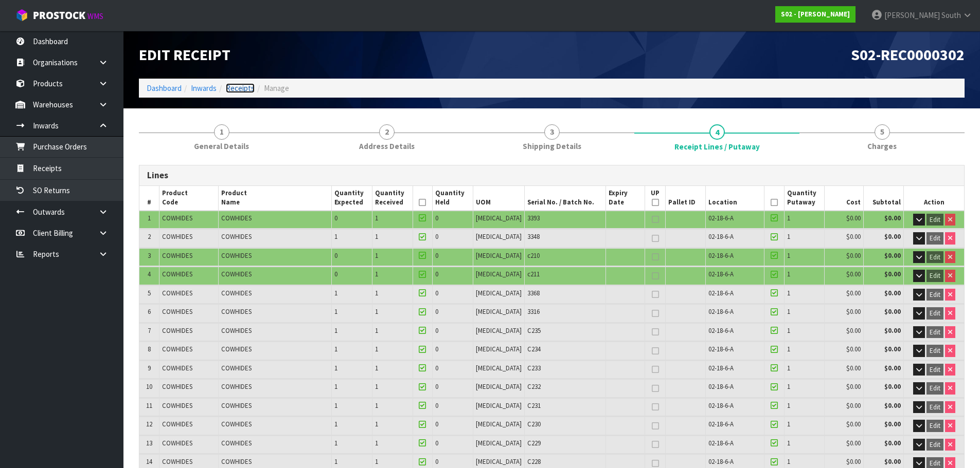
click at [251, 89] on link "Receipts" at bounding box center [240, 88] width 29 height 10
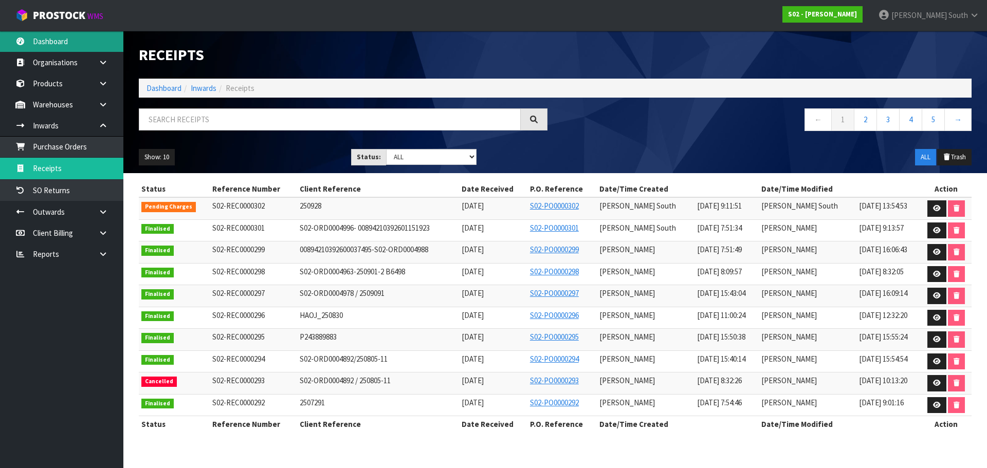
drag, startPoint x: 53, startPoint y: 38, endPoint x: 59, endPoint y: 36, distance: 6.4
click at [53, 38] on link "Dashboard" at bounding box center [61, 41] width 123 height 21
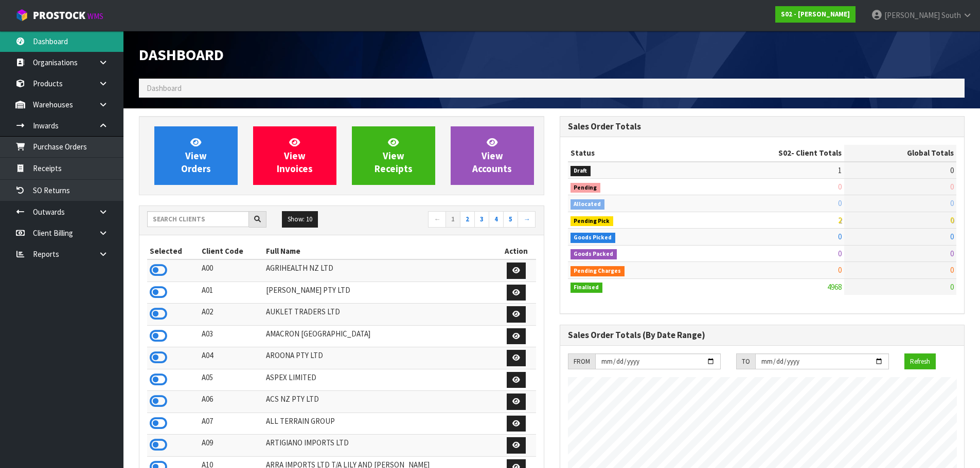
scroll to position [713, 420]
